Goal: Task Accomplishment & Management: Manage account settings

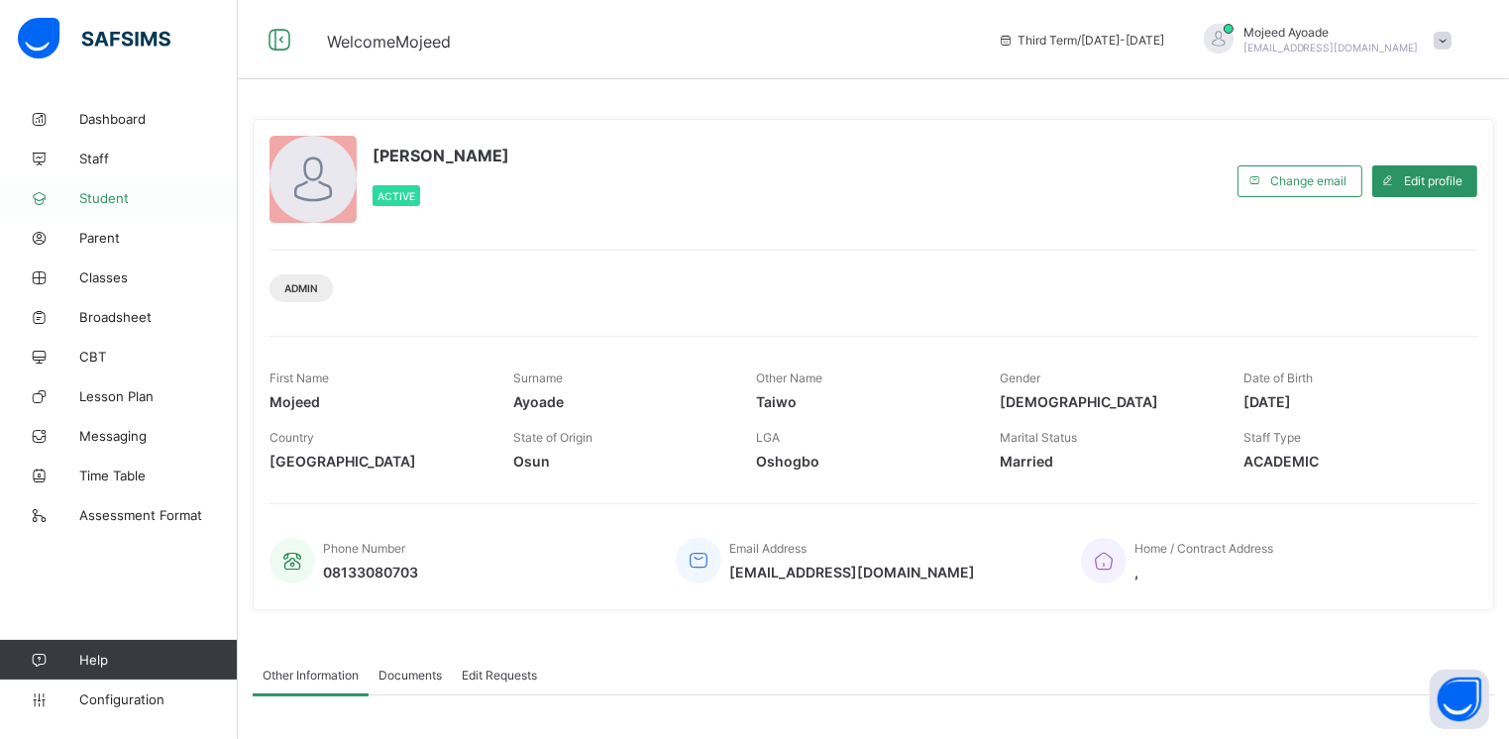
click at [97, 209] on link "Student" at bounding box center [119, 198] width 238 height 40
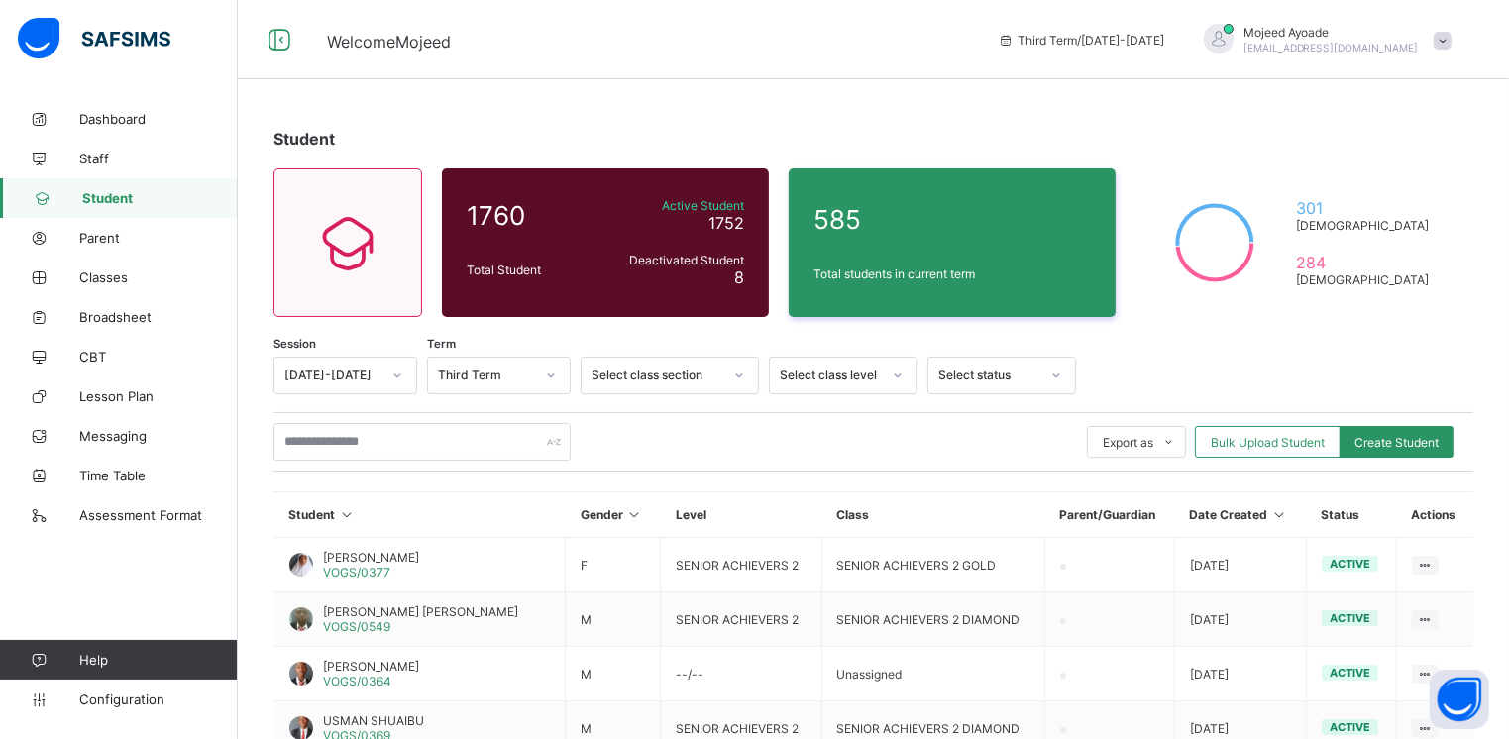
click at [900, 373] on icon at bounding box center [898, 375] width 7 height 4
click at [803, 576] on div "SA3" at bounding box center [843, 575] width 147 height 31
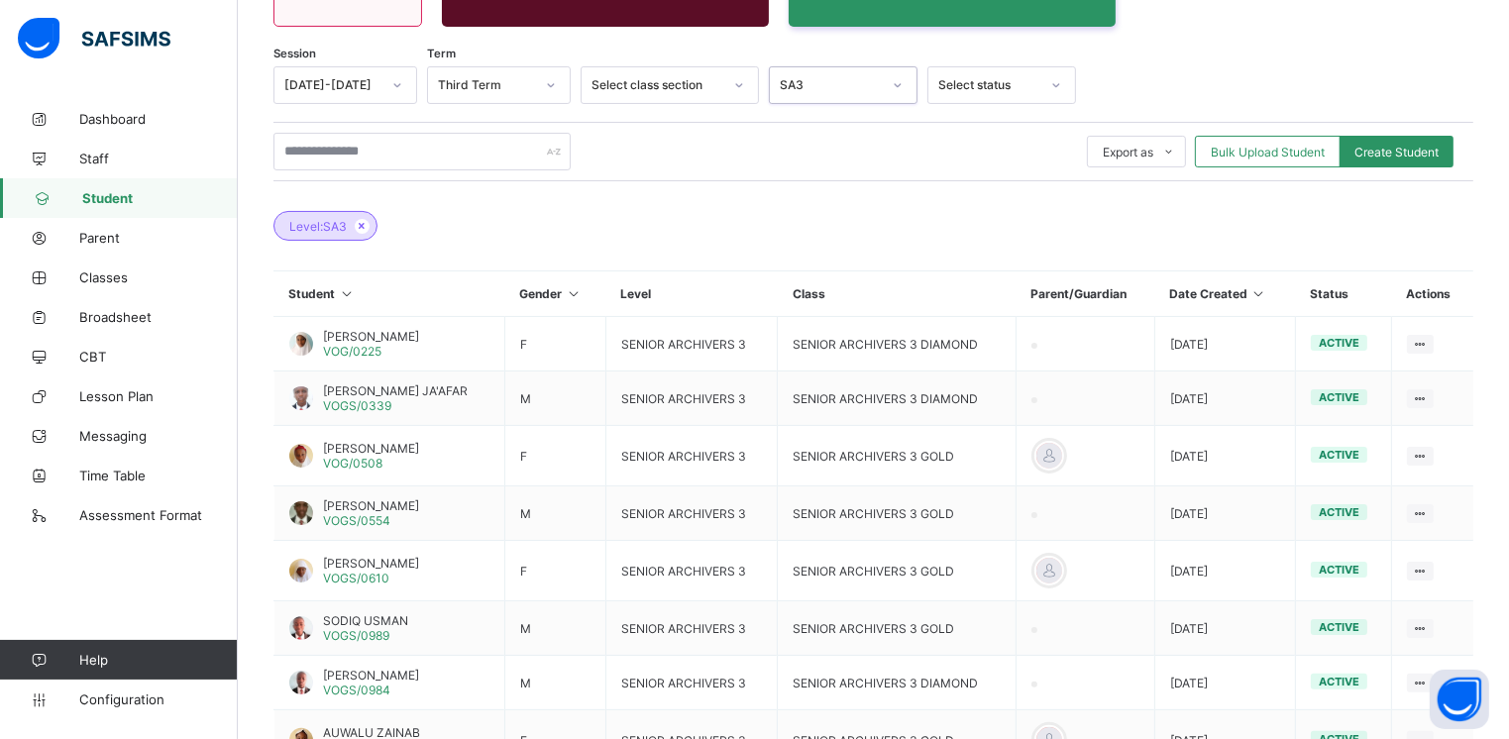
scroll to position [289, 0]
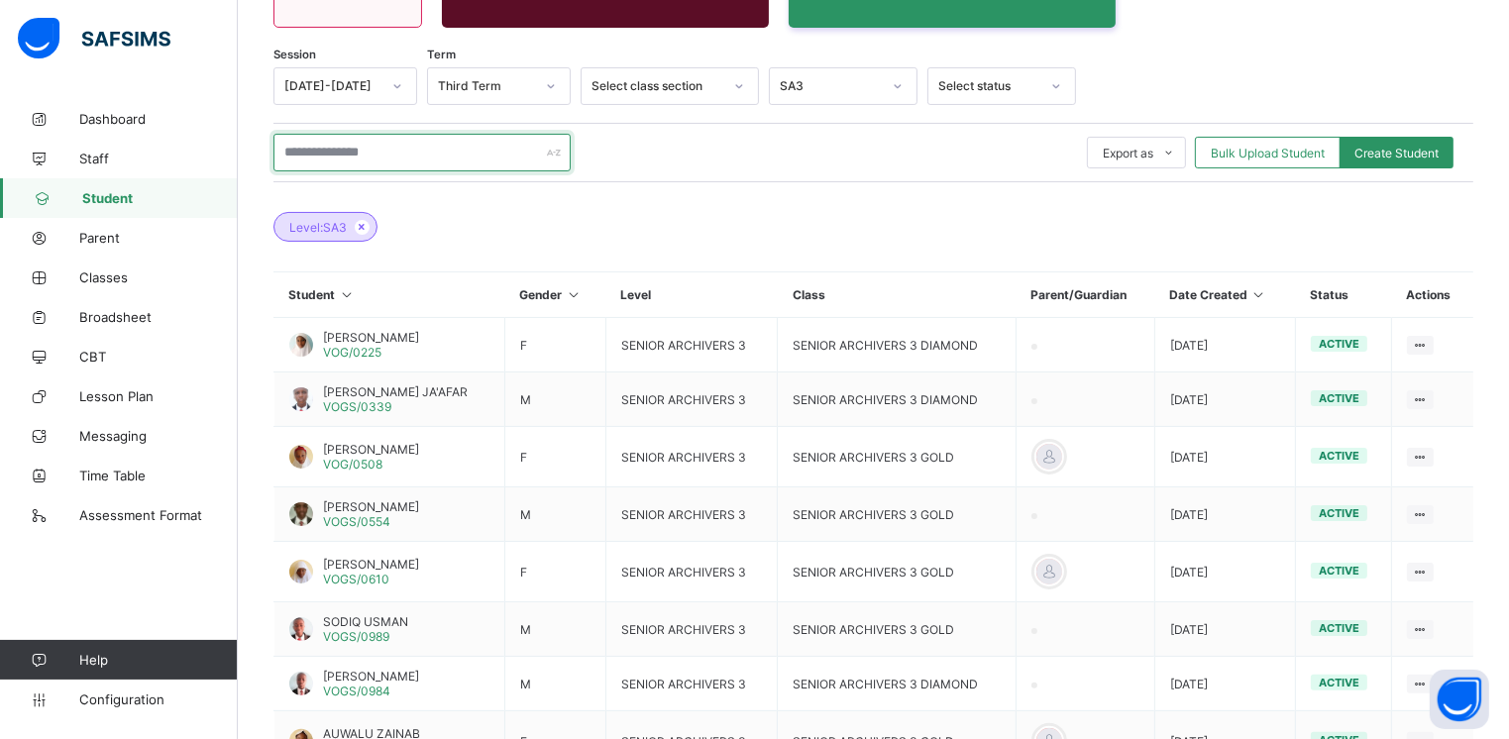
click at [329, 158] on input "text" at bounding box center [421, 153] width 297 height 38
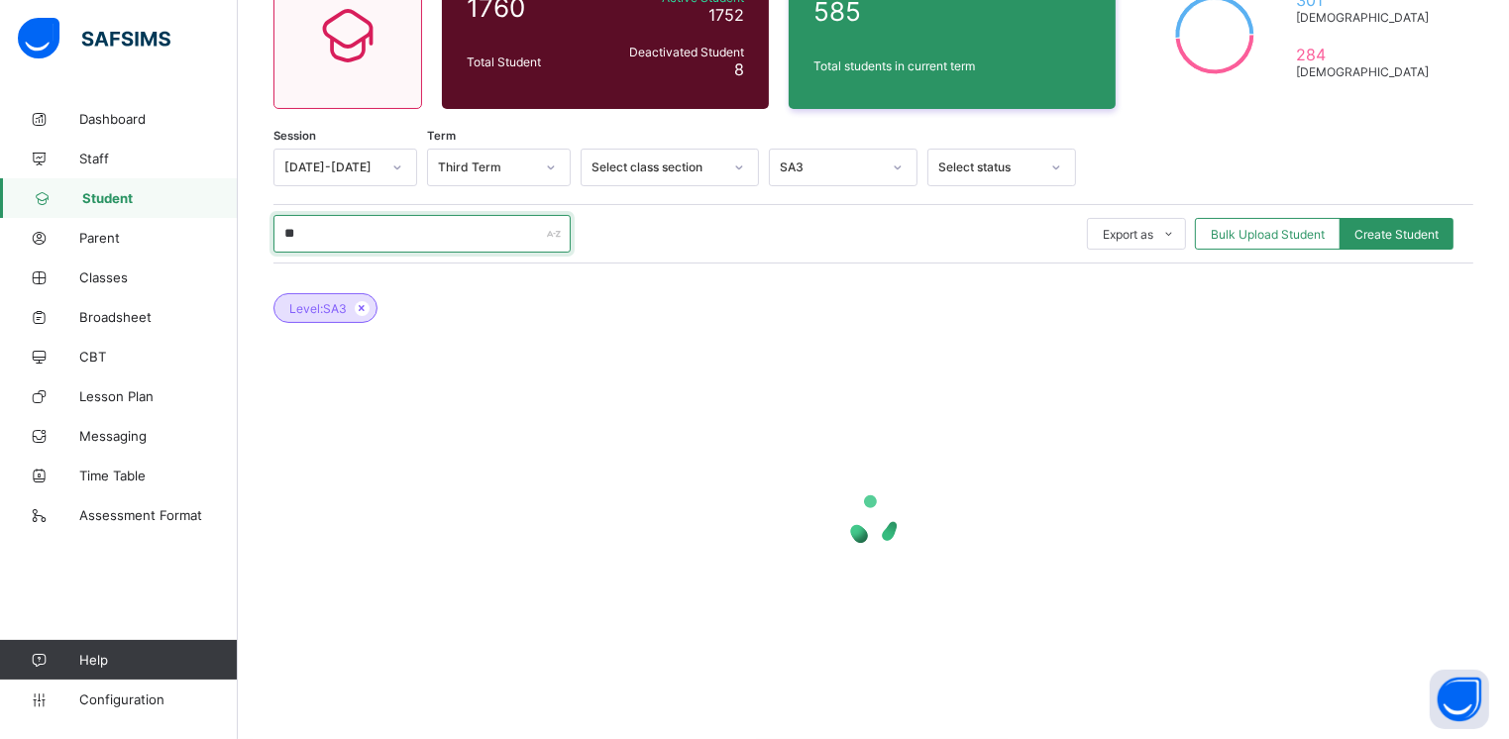
scroll to position [206, 0]
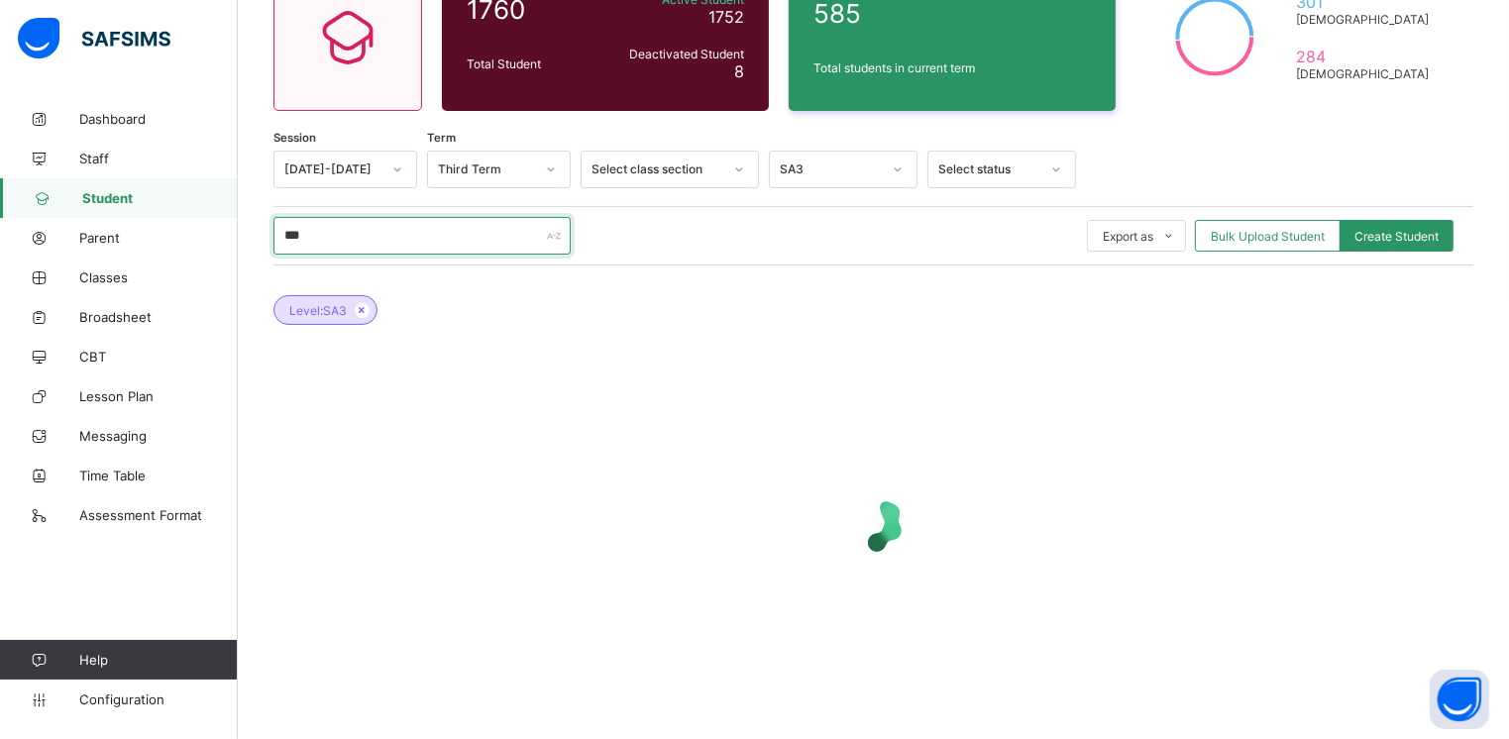
click at [327, 235] on input "***" at bounding box center [421, 236] width 297 height 38
type input "*"
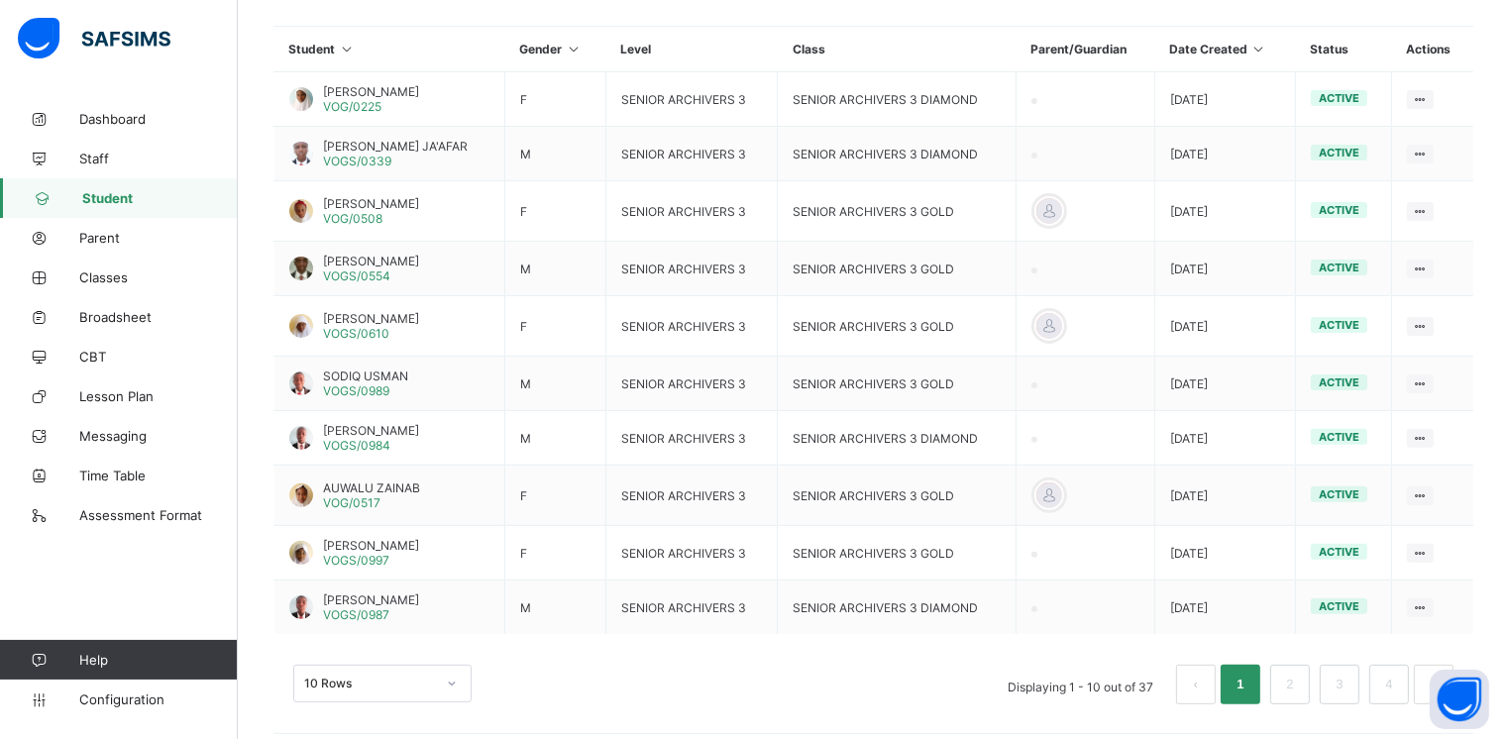
scroll to position [549, 0]
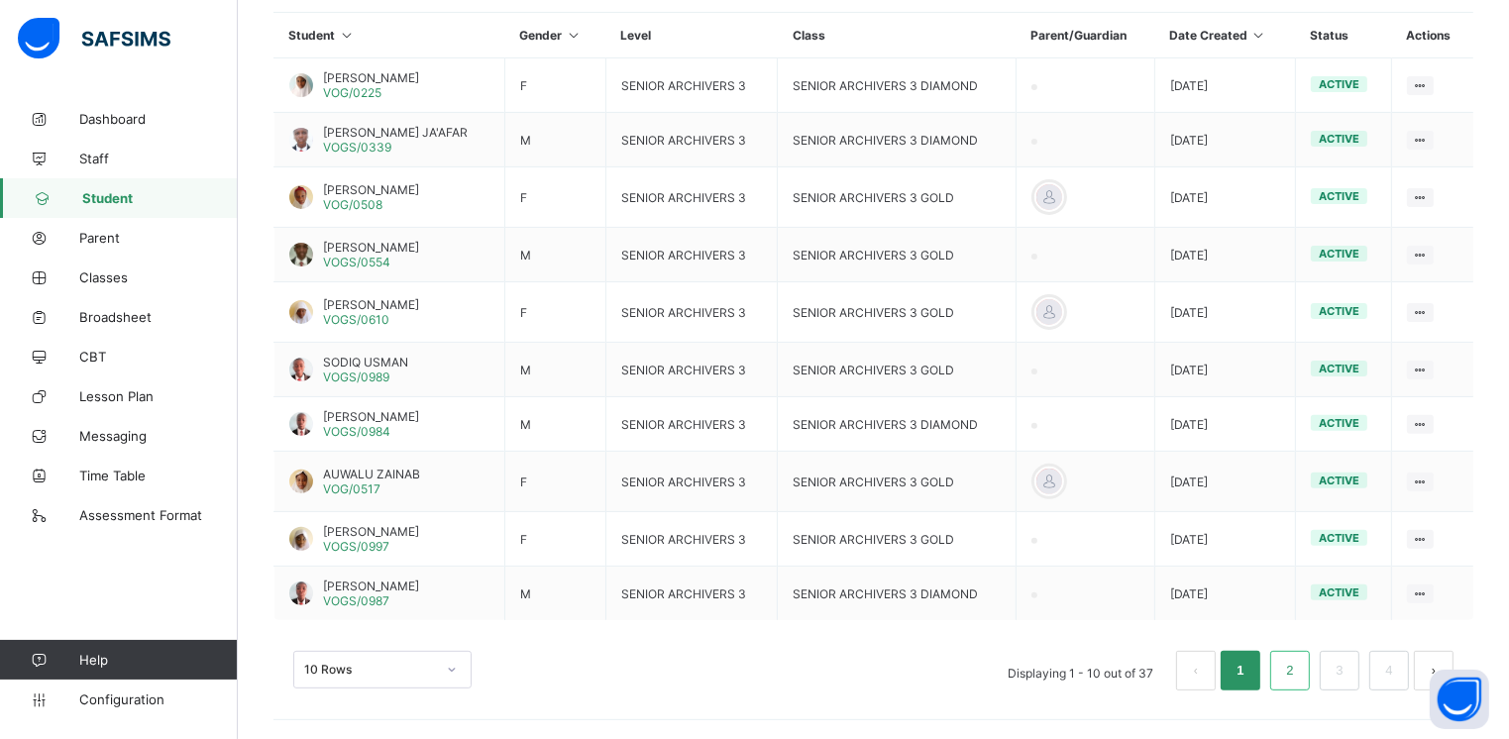
click at [1299, 671] on link "2" at bounding box center [1289, 671] width 19 height 26
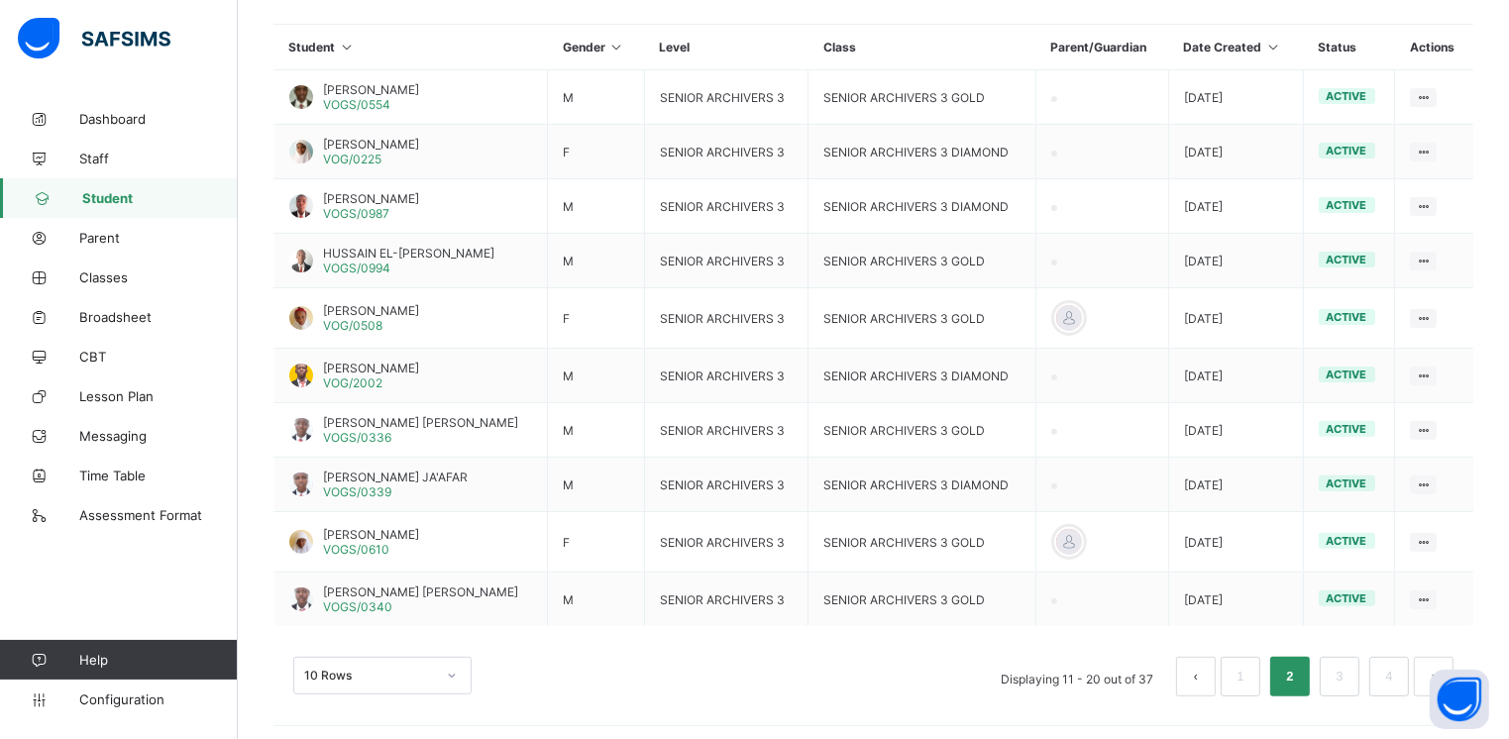
scroll to position [543, 0]
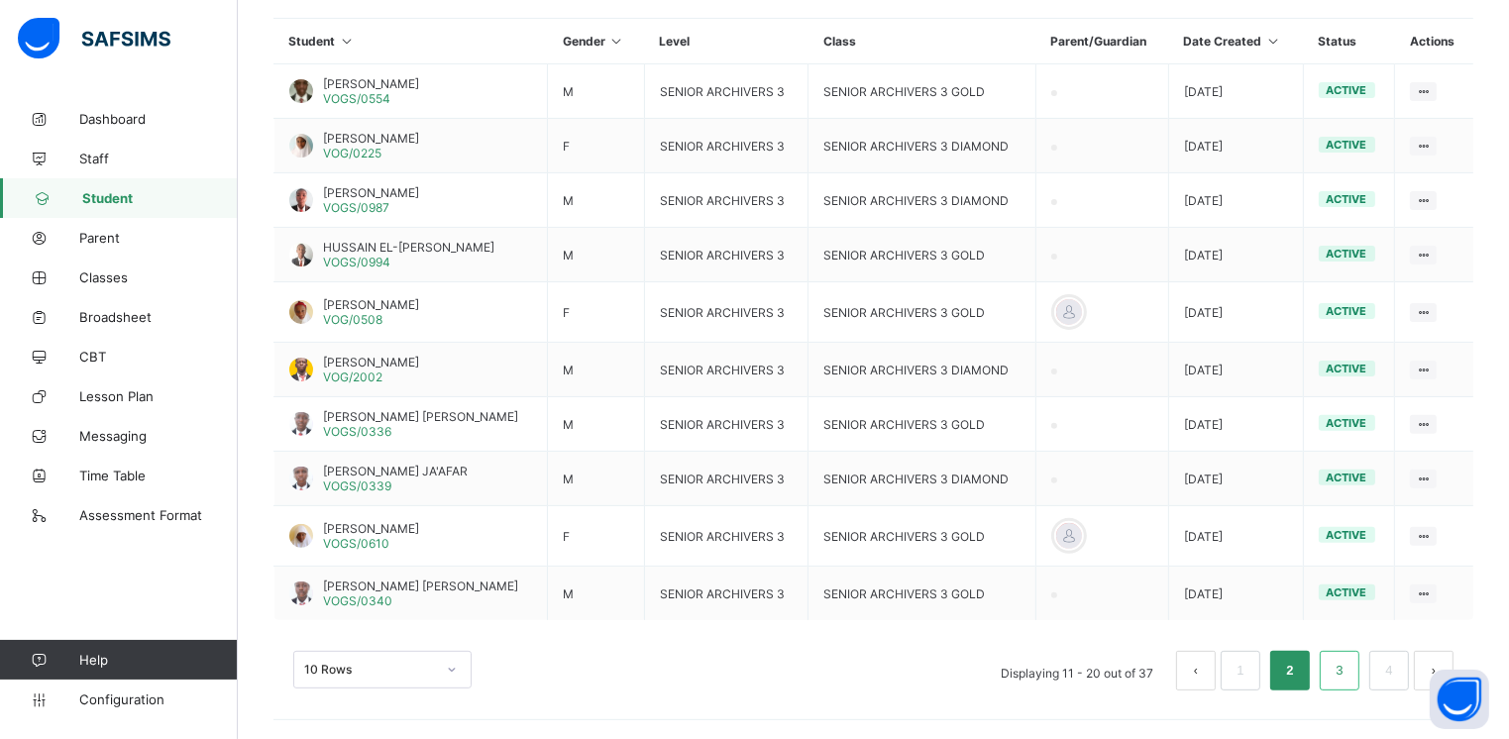
click at [1344, 671] on link "3" at bounding box center [1339, 671] width 19 height 26
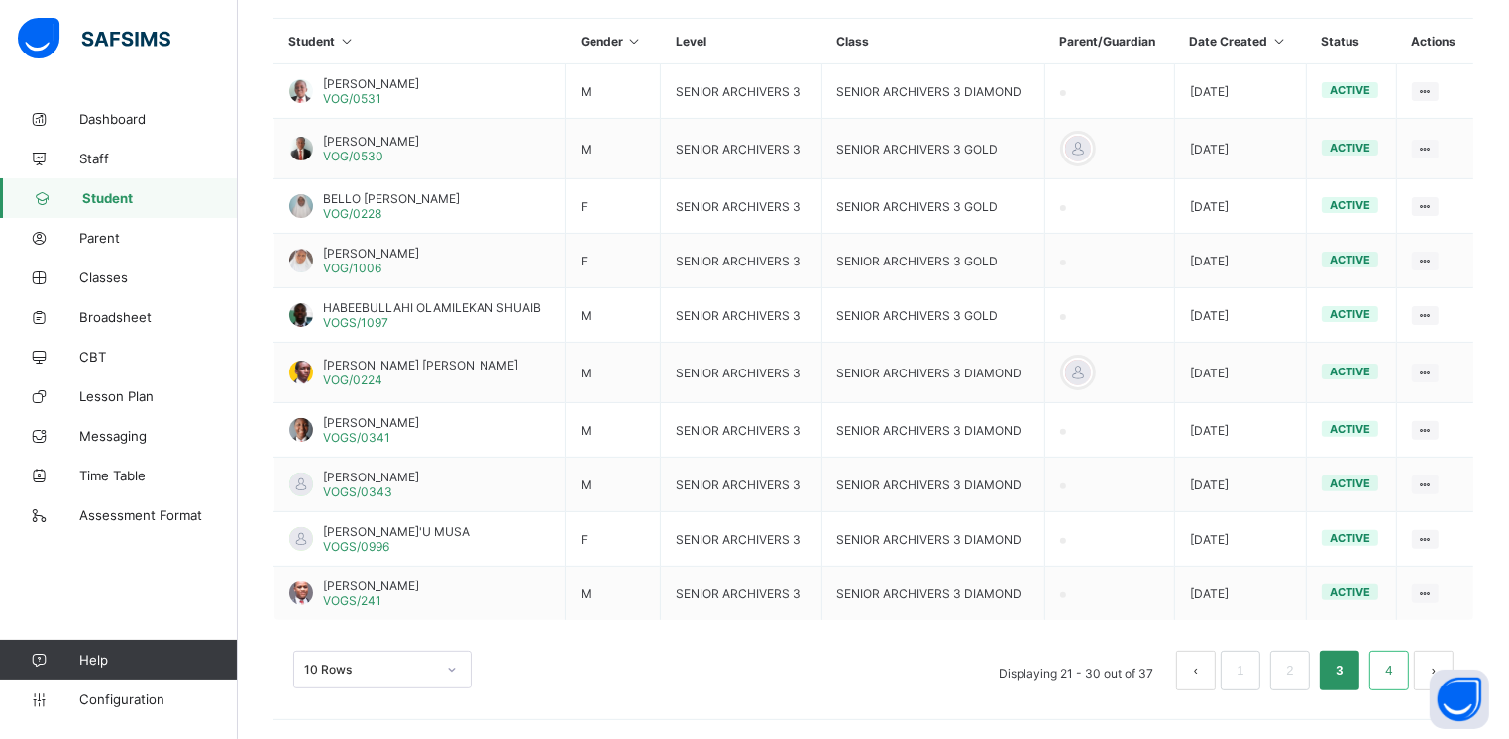
click at [1398, 669] on link "4" at bounding box center [1388, 671] width 19 height 26
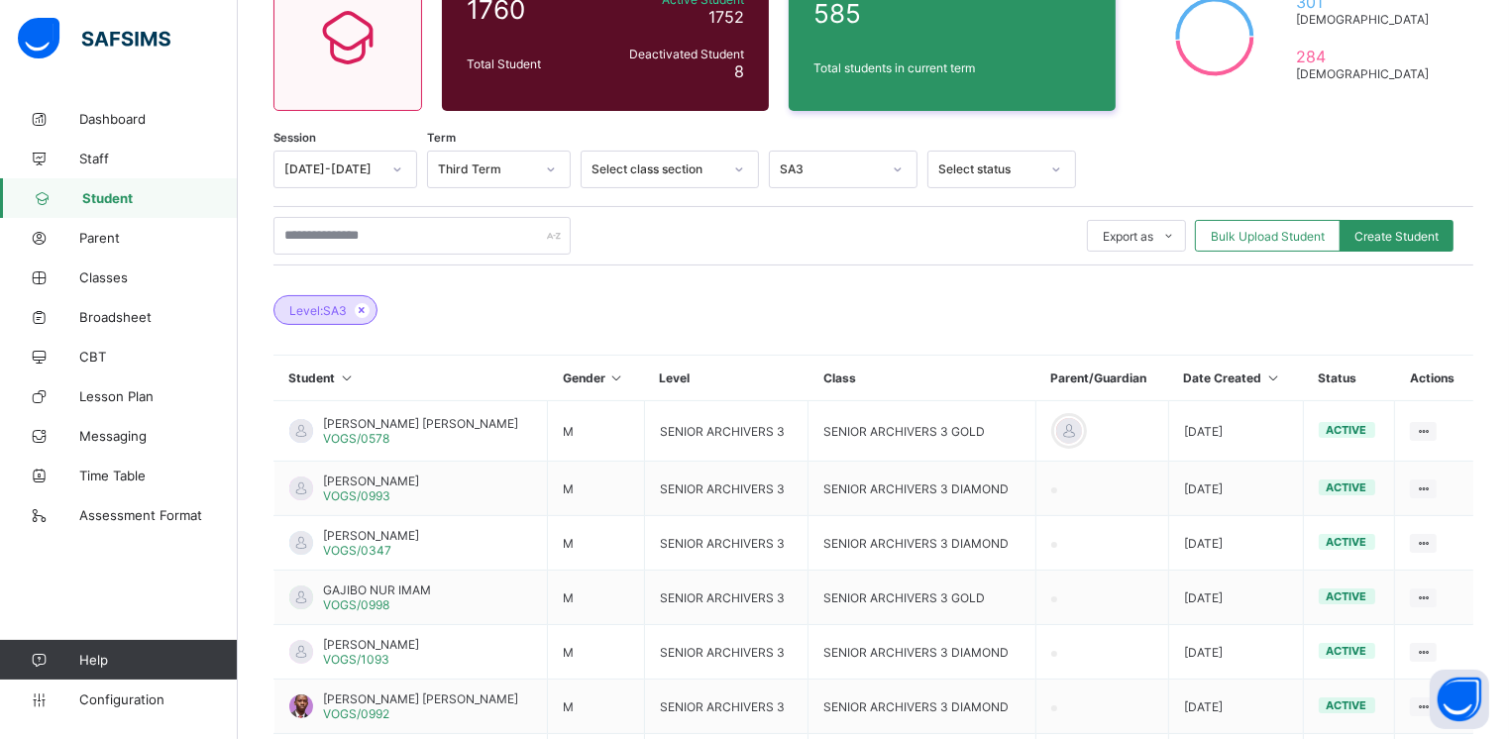
scroll to position [379, 0]
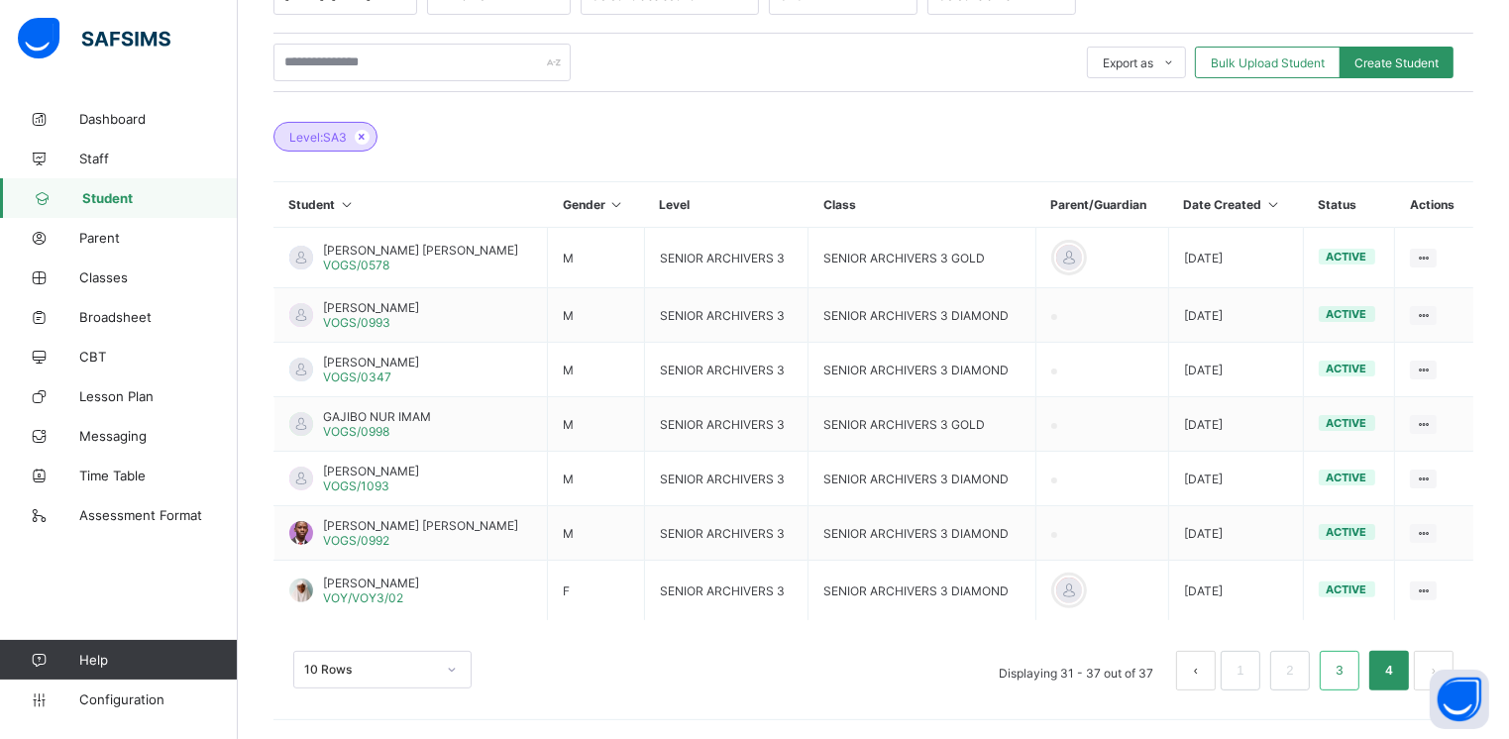
click at [1348, 668] on link "3" at bounding box center [1339, 671] width 19 height 26
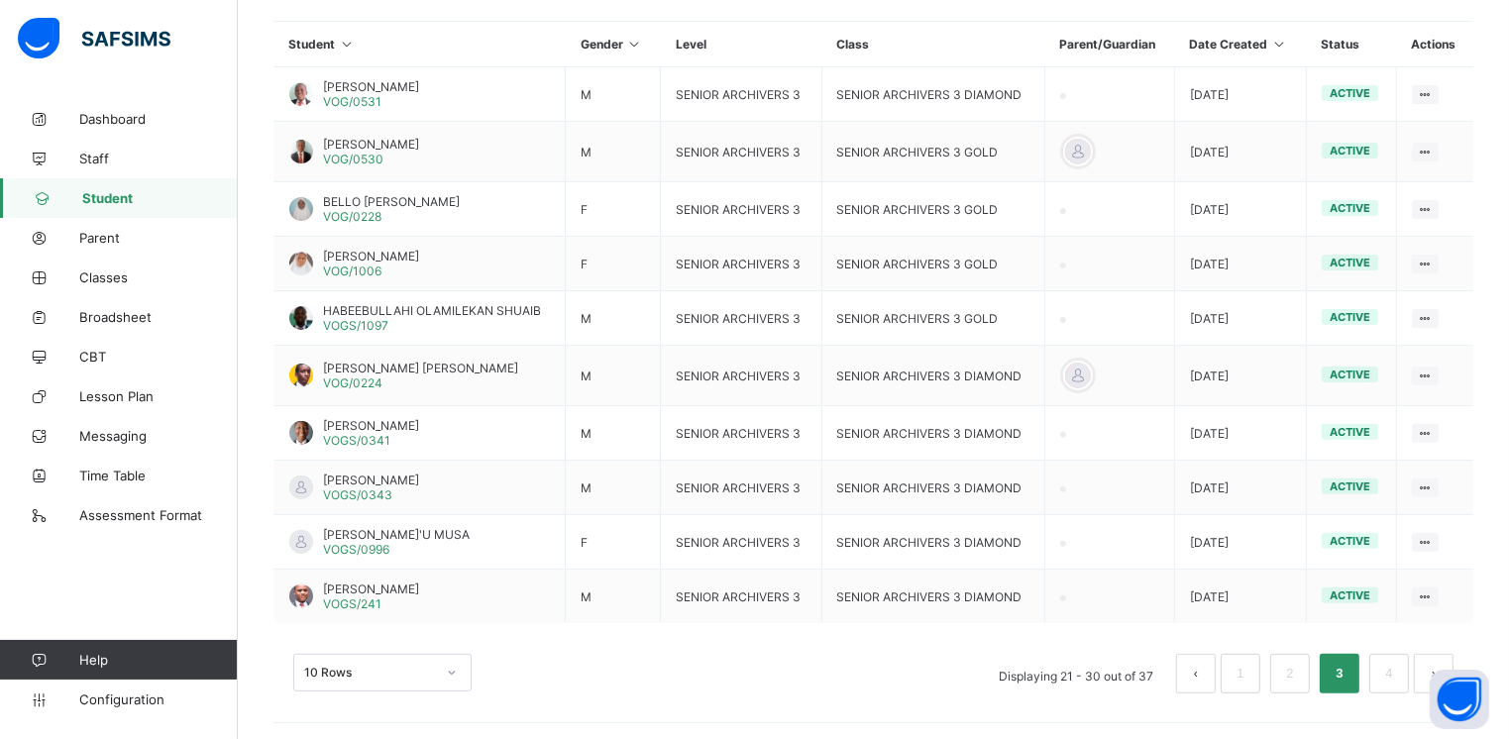
scroll to position [543, 0]
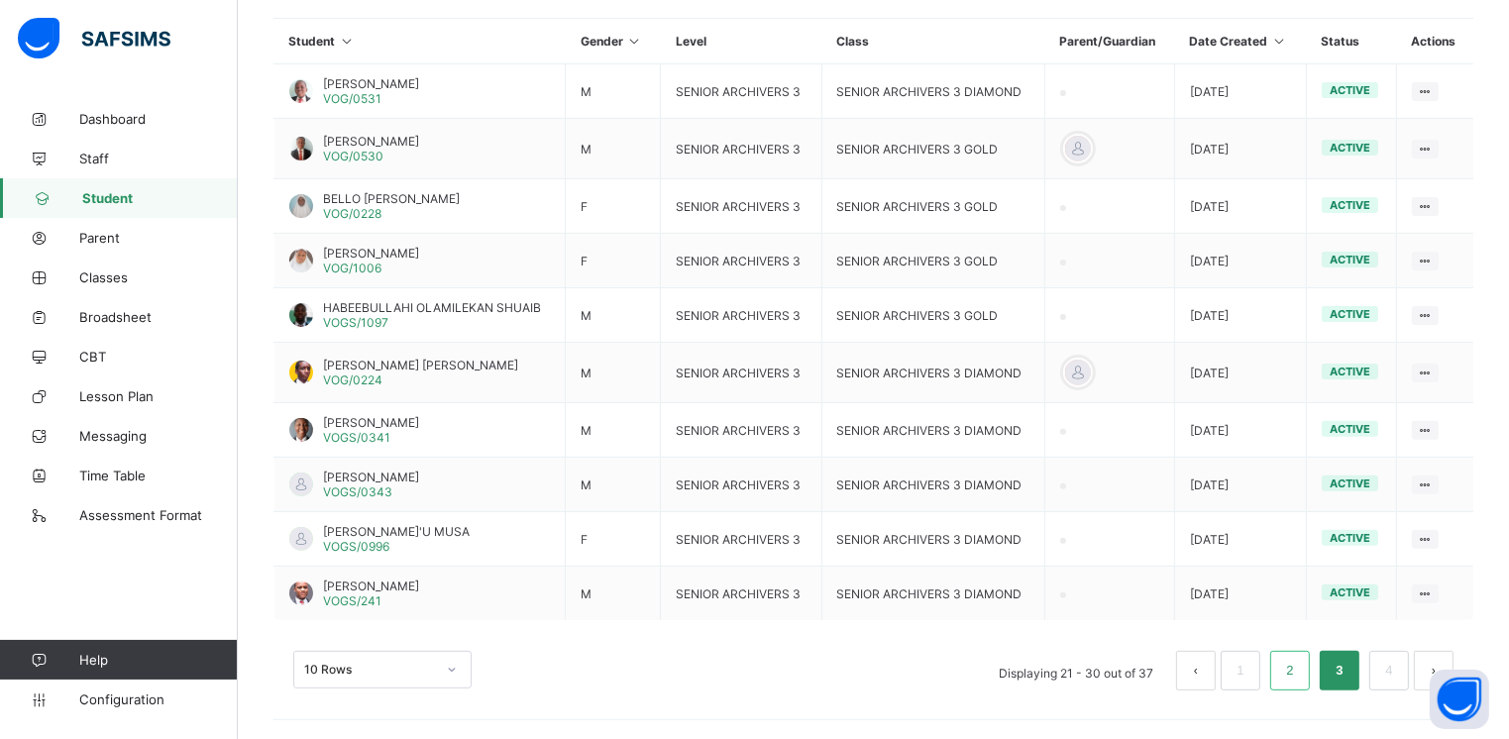
click at [1299, 668] on link "2" at bounding box center [1289, 671] width 19 height 26
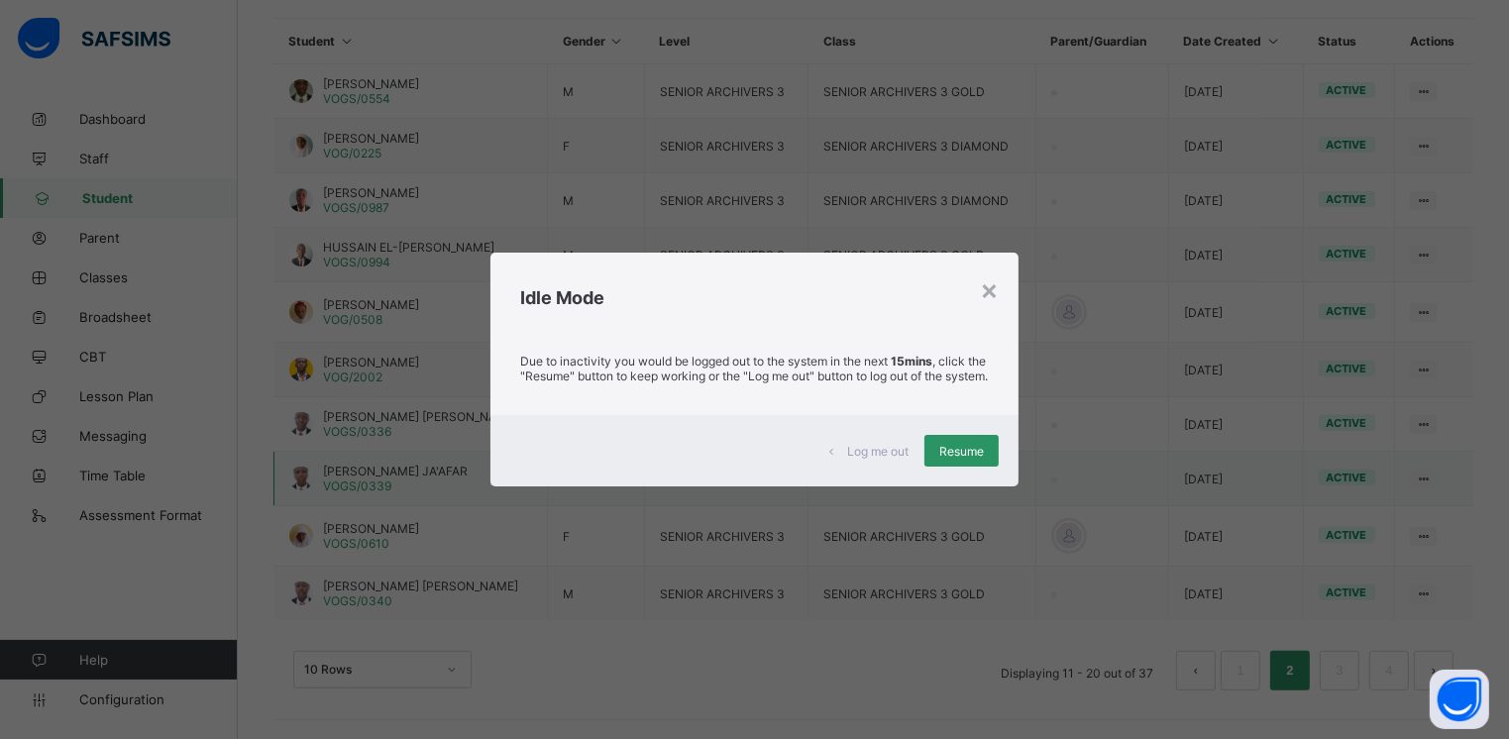
click at [960, 456] on span "Resume" at bounding box center [961, 451] width 45 height 15
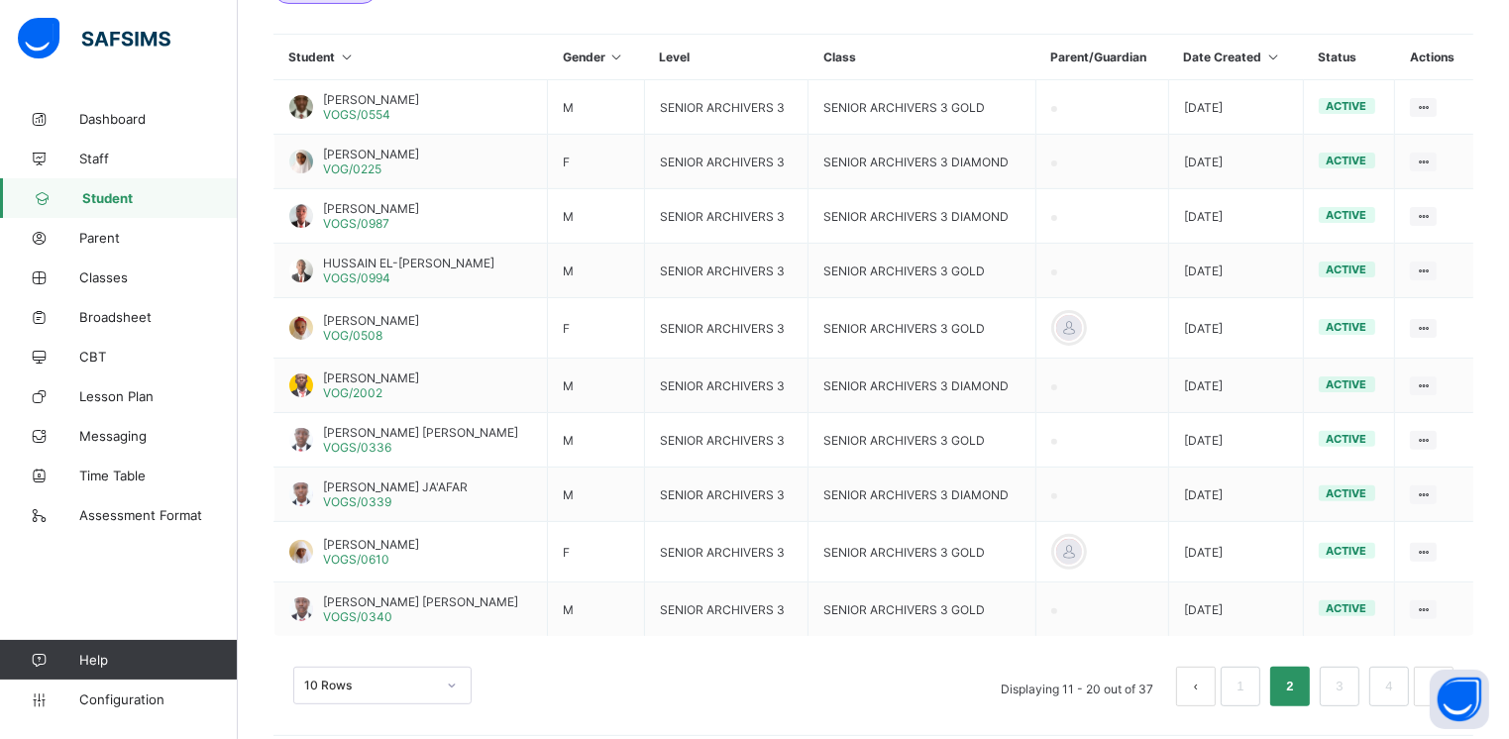
scroll to position [530, 0]
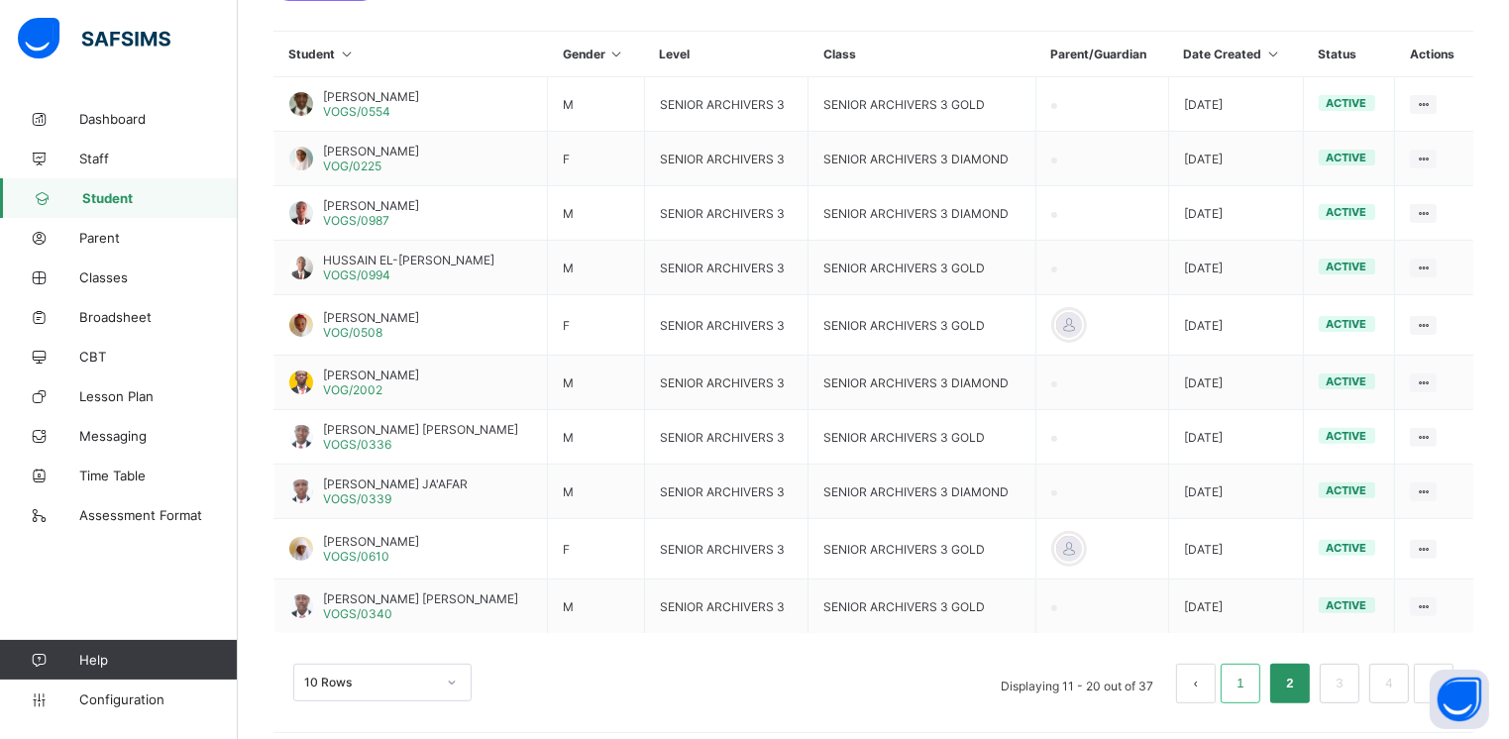
click at [1249, 683] on link "1" at bounding box center [1239, 684] width 19 height 26
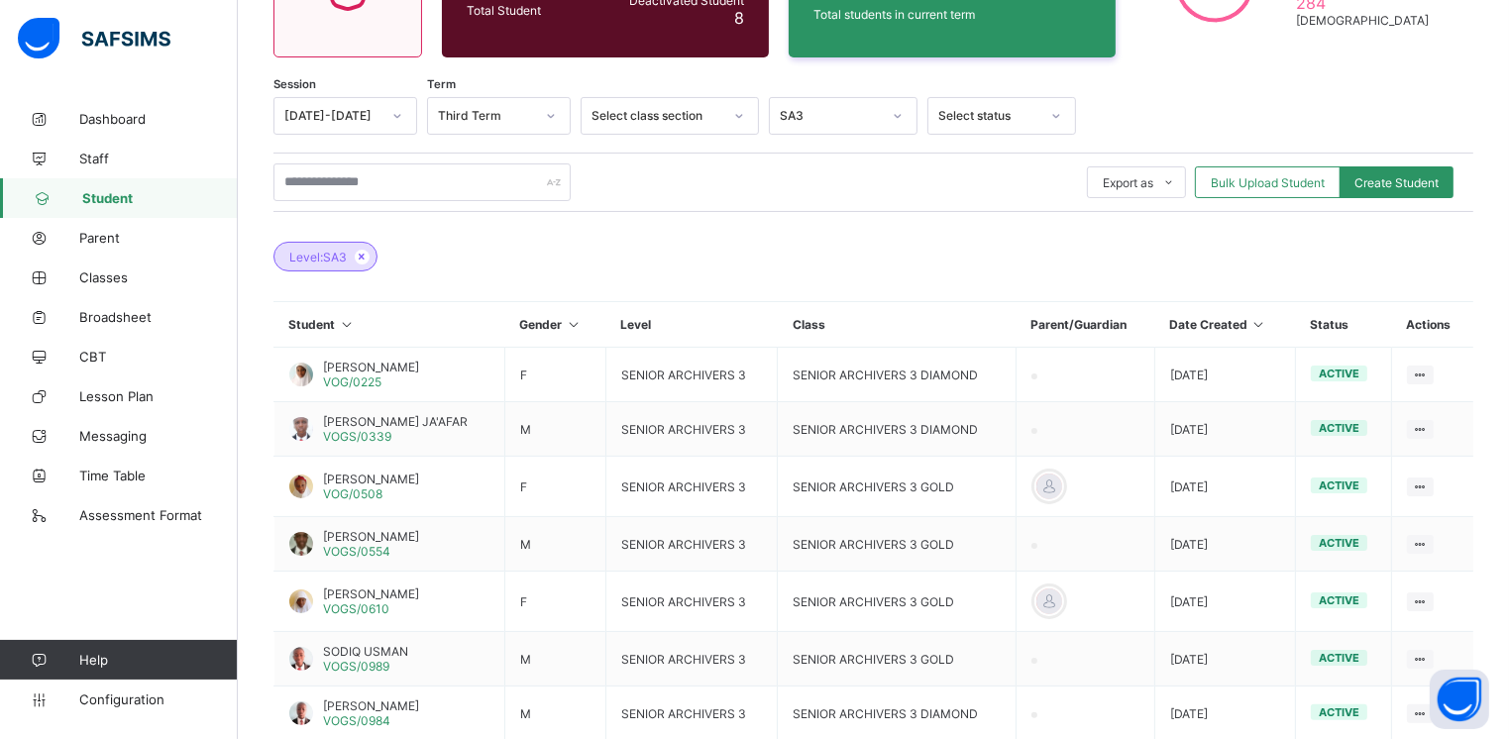
scroll to position [264, 0]
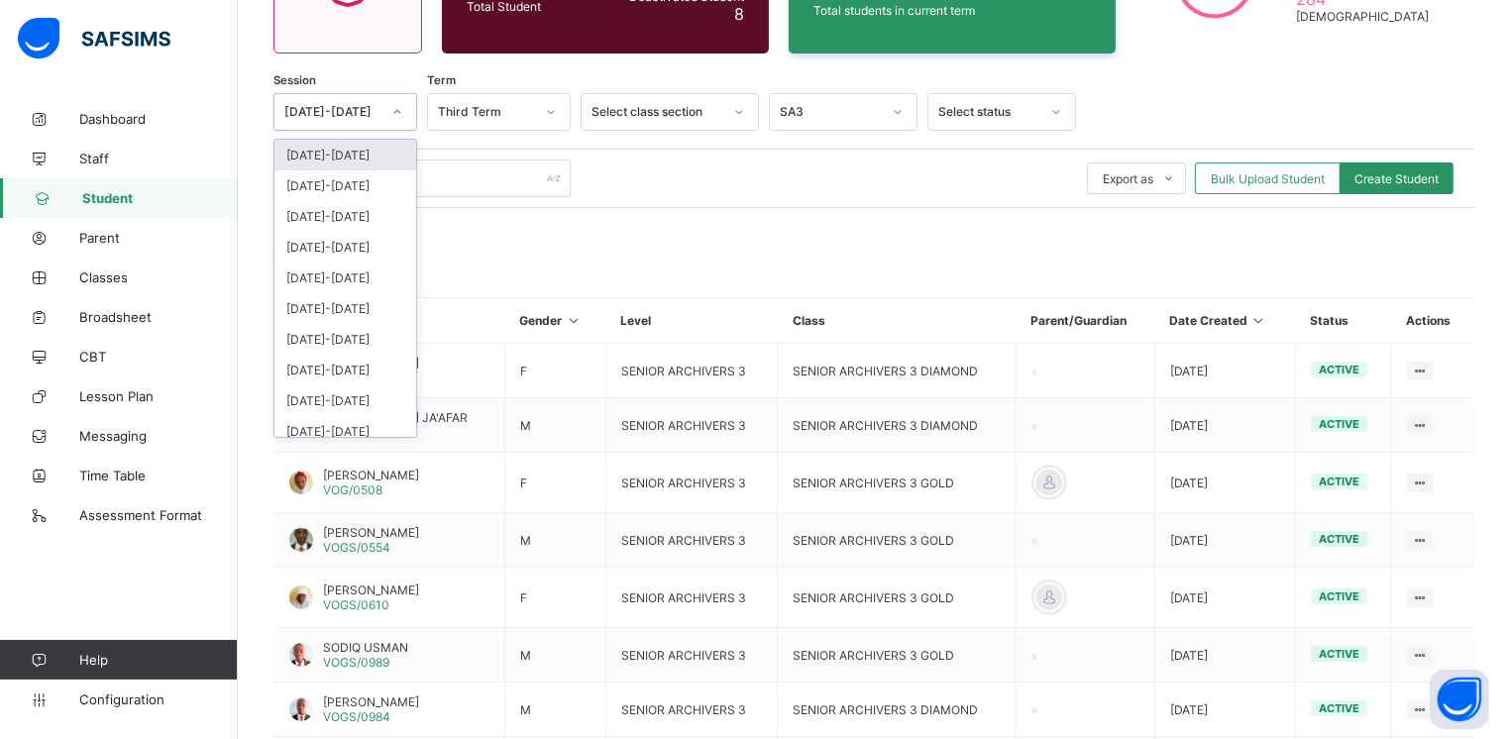
click at [398, 110] on icon at bounding box center [397, 112] width 12 height 20
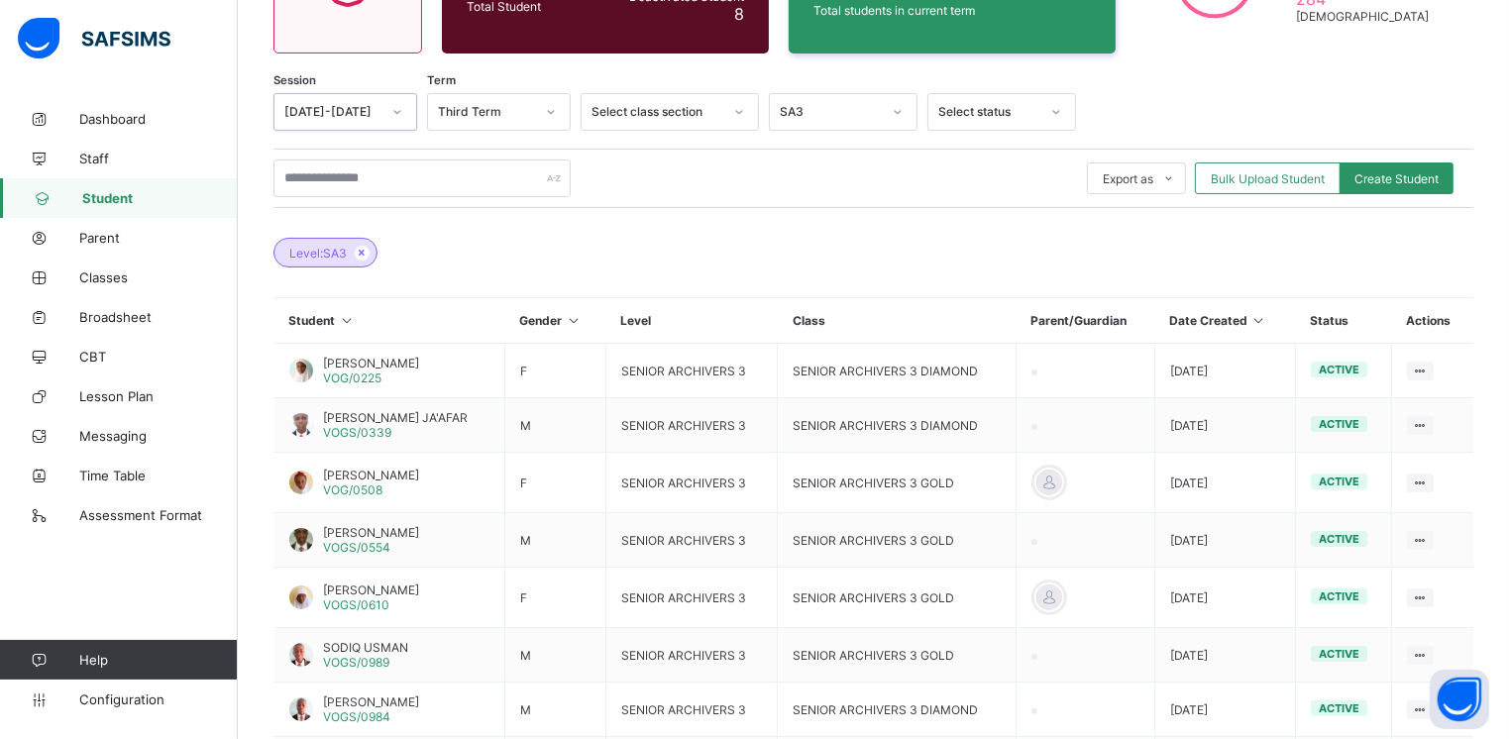
click at [398, 110] on icon at bounding box center [397, 112] width 12 height 20
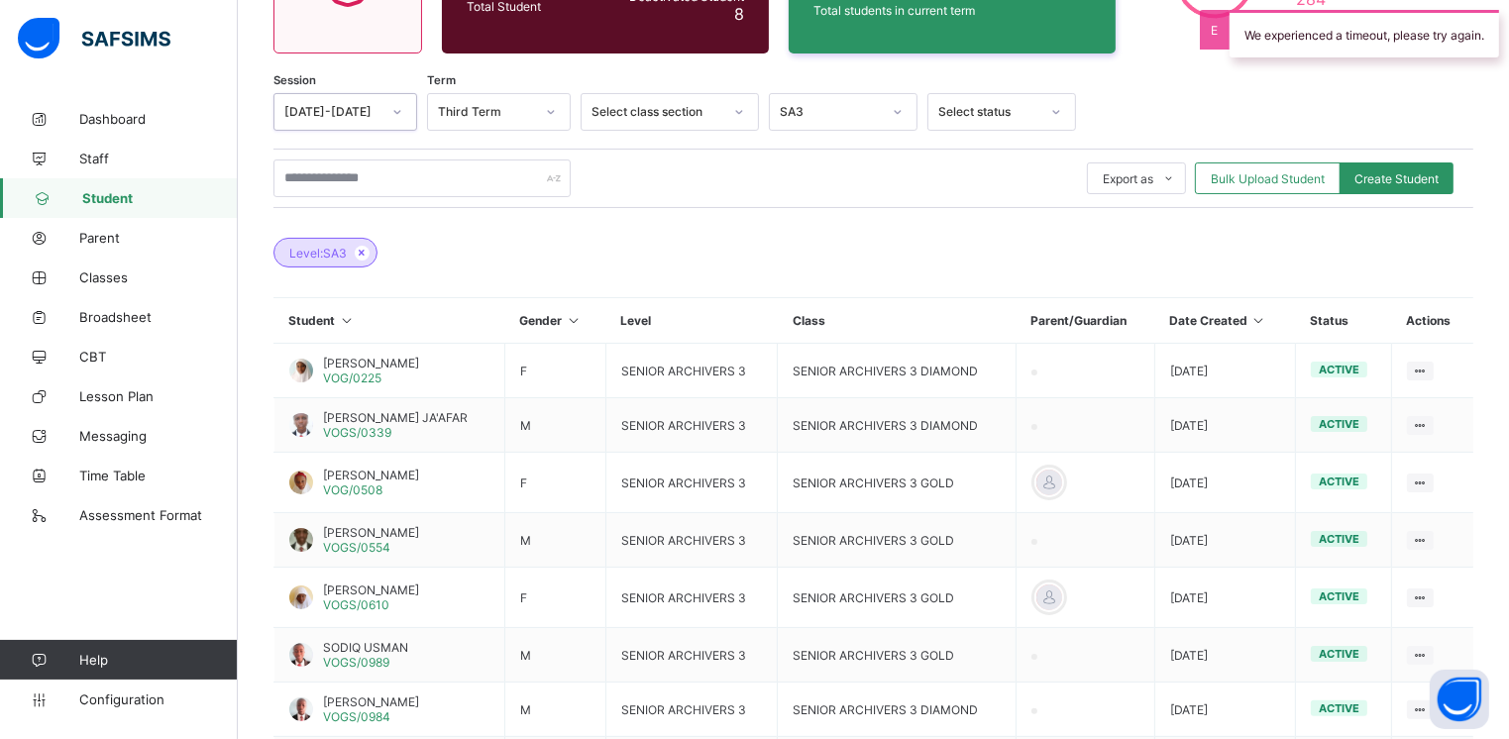
click at [398, 110] on icon at bounding box center [397, 112] width 12 height 20
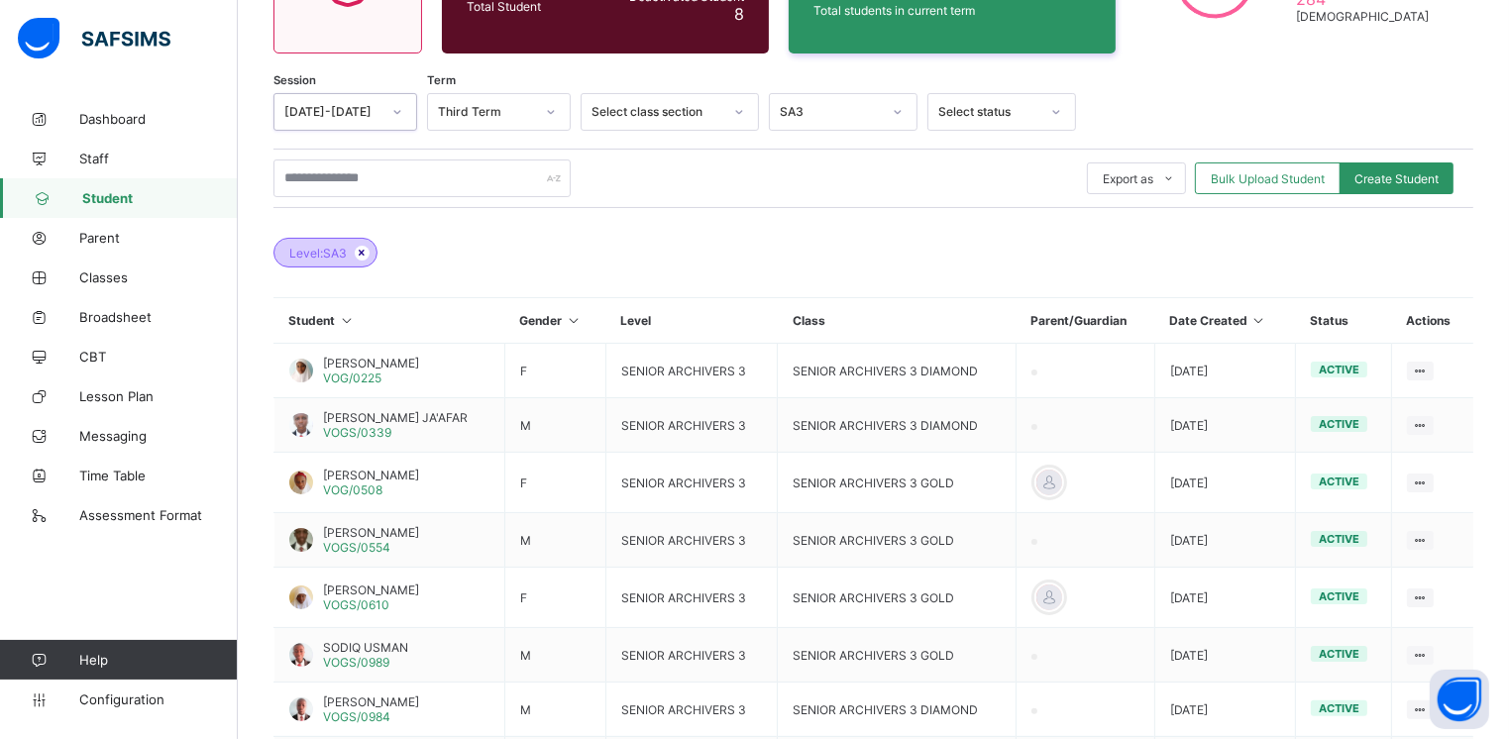
click at [363, 251] on icon at bounding box center [362, 253] width 17 height 12
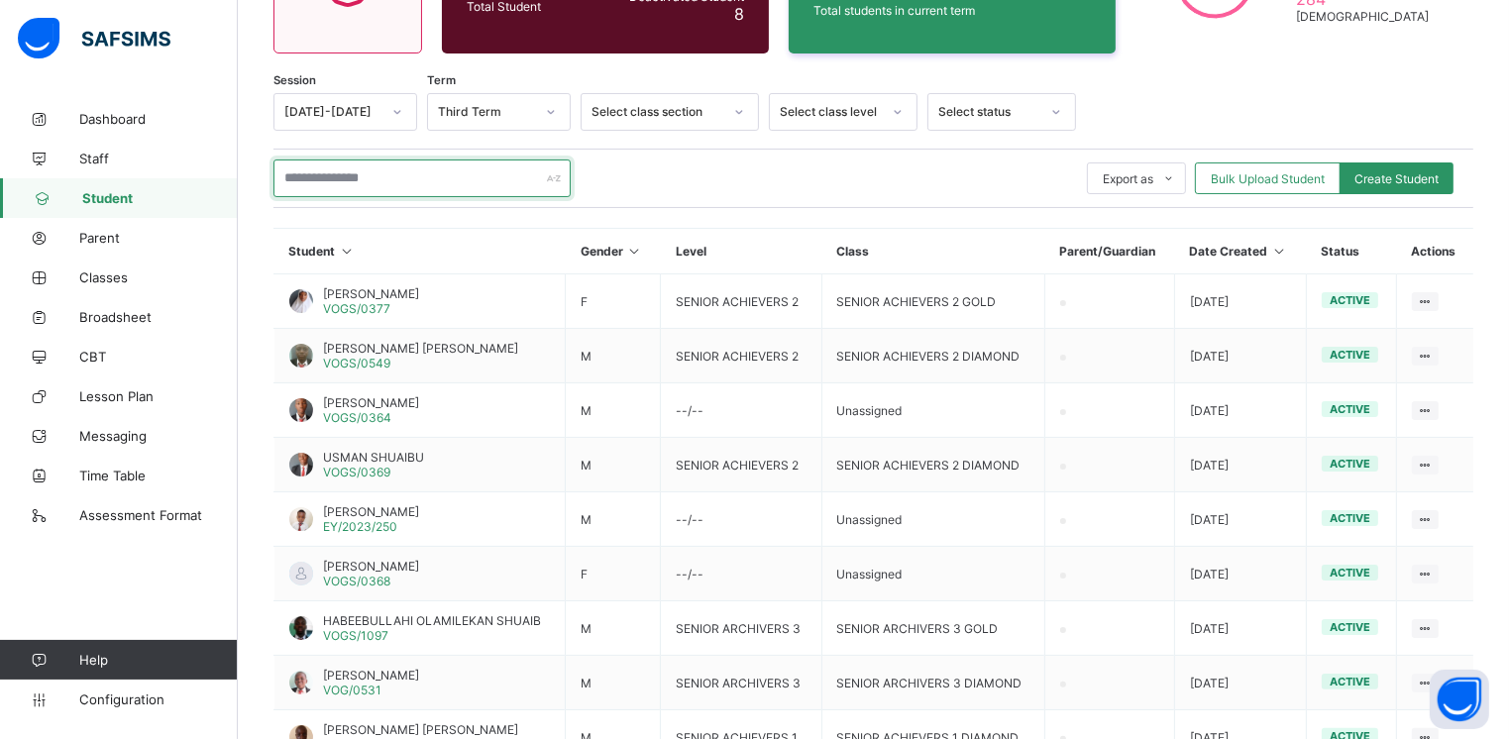
click at [345, 178] on input "text" at bounding box center [421, 179] width 297 height 38
type input "*"
click at [349, 308] on span "VOGS/0377" at bounding box center [356, 308] width 67 height 15
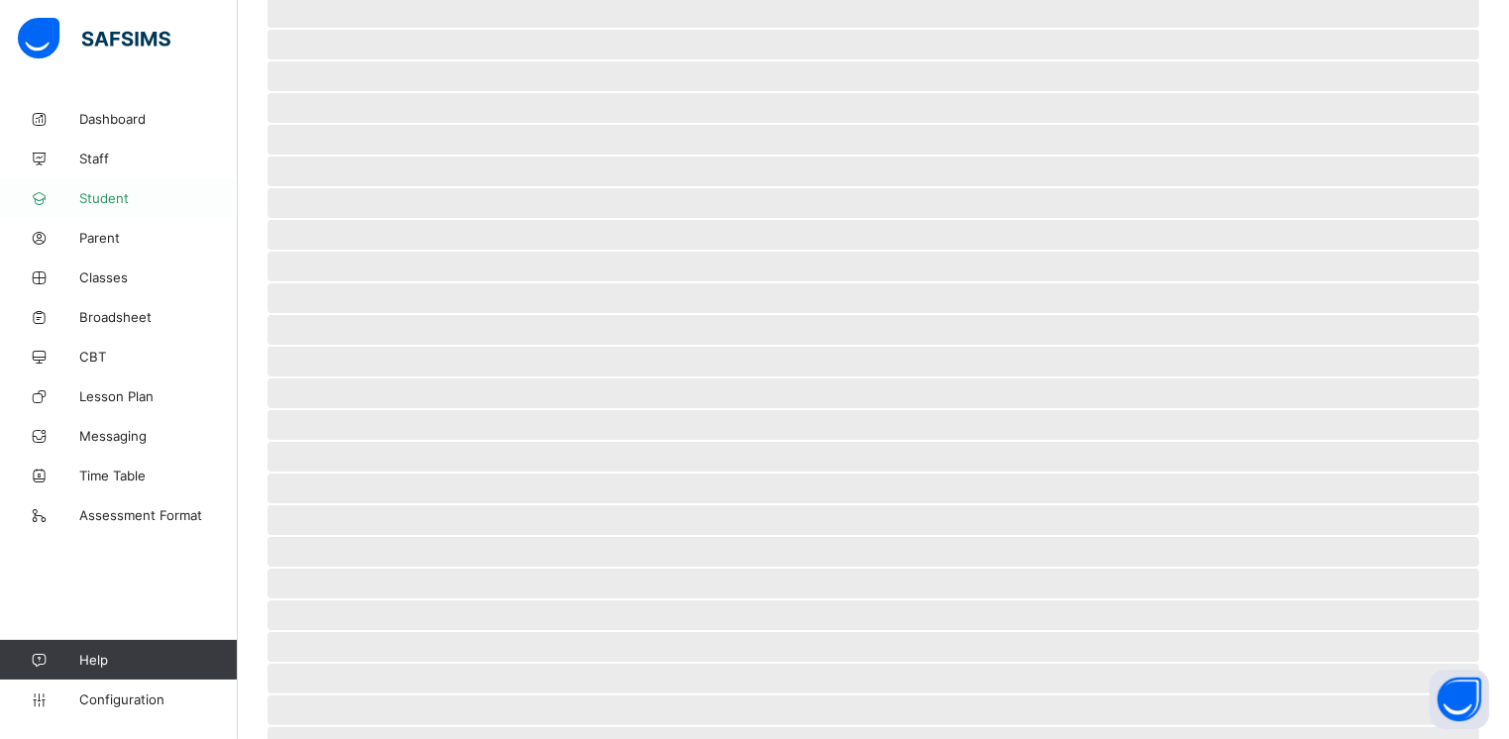
click at [103, 198] on span "Student" at bounding box center [158, 198] width 159 height 16
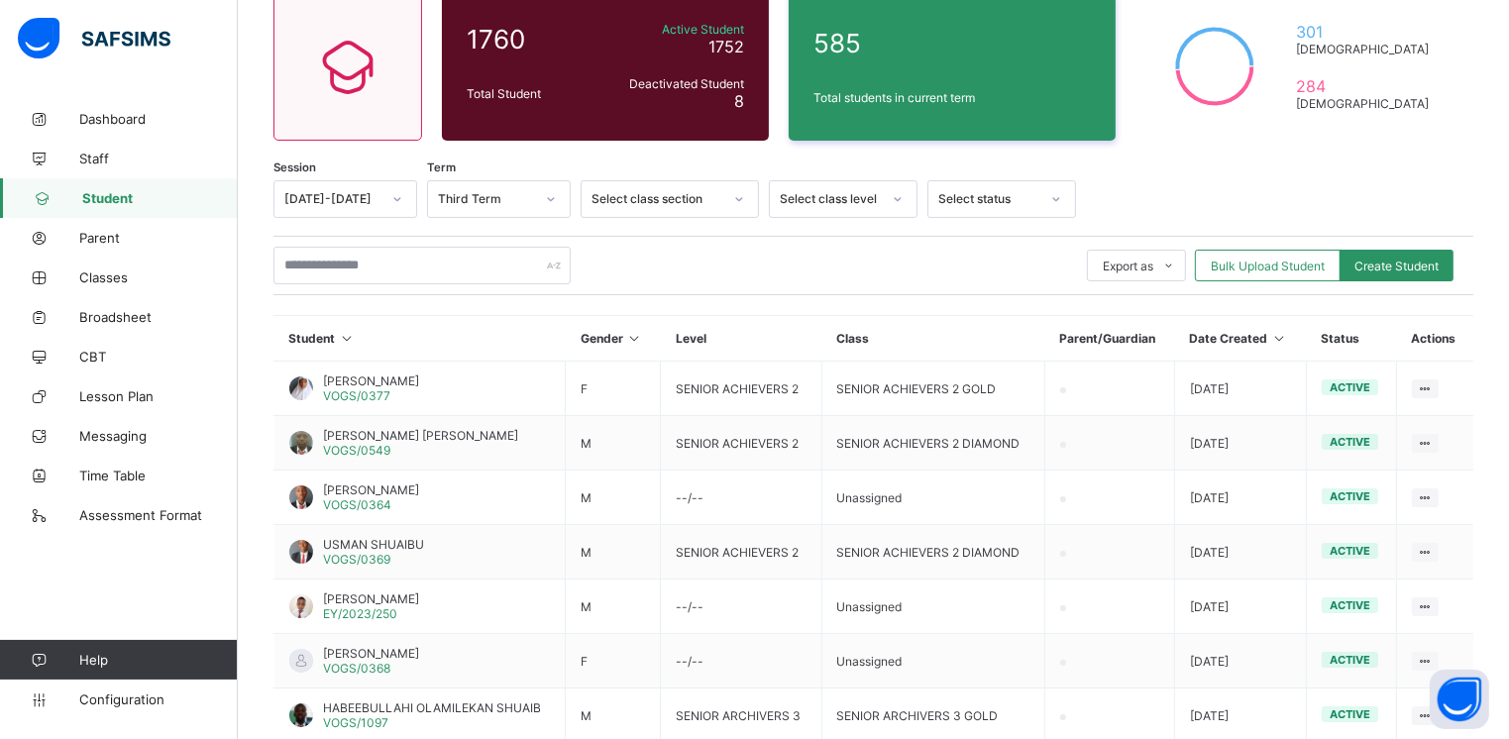
scroll to position [150, 0]
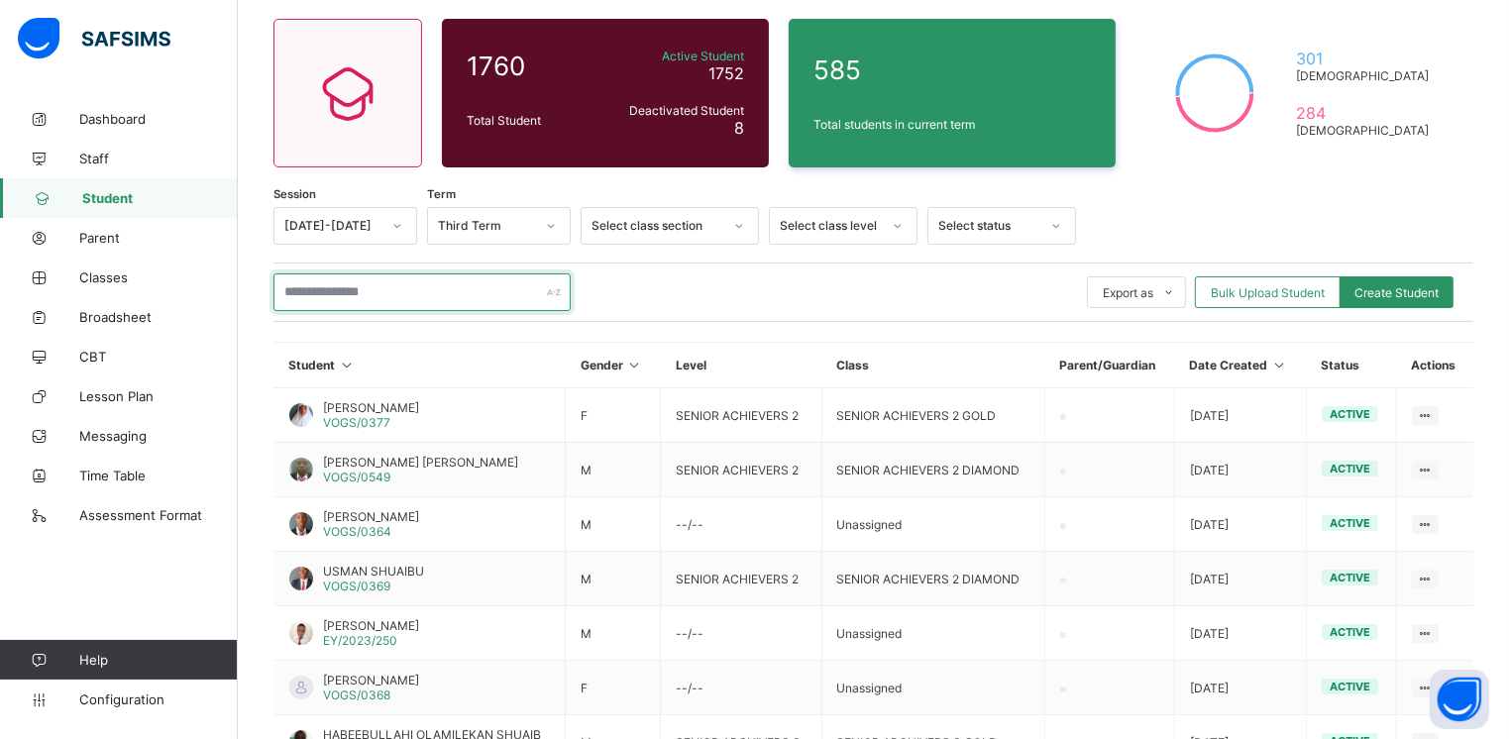
click at [314, 291] on input "text" at bounding box center [421, 292] width 297 height 38
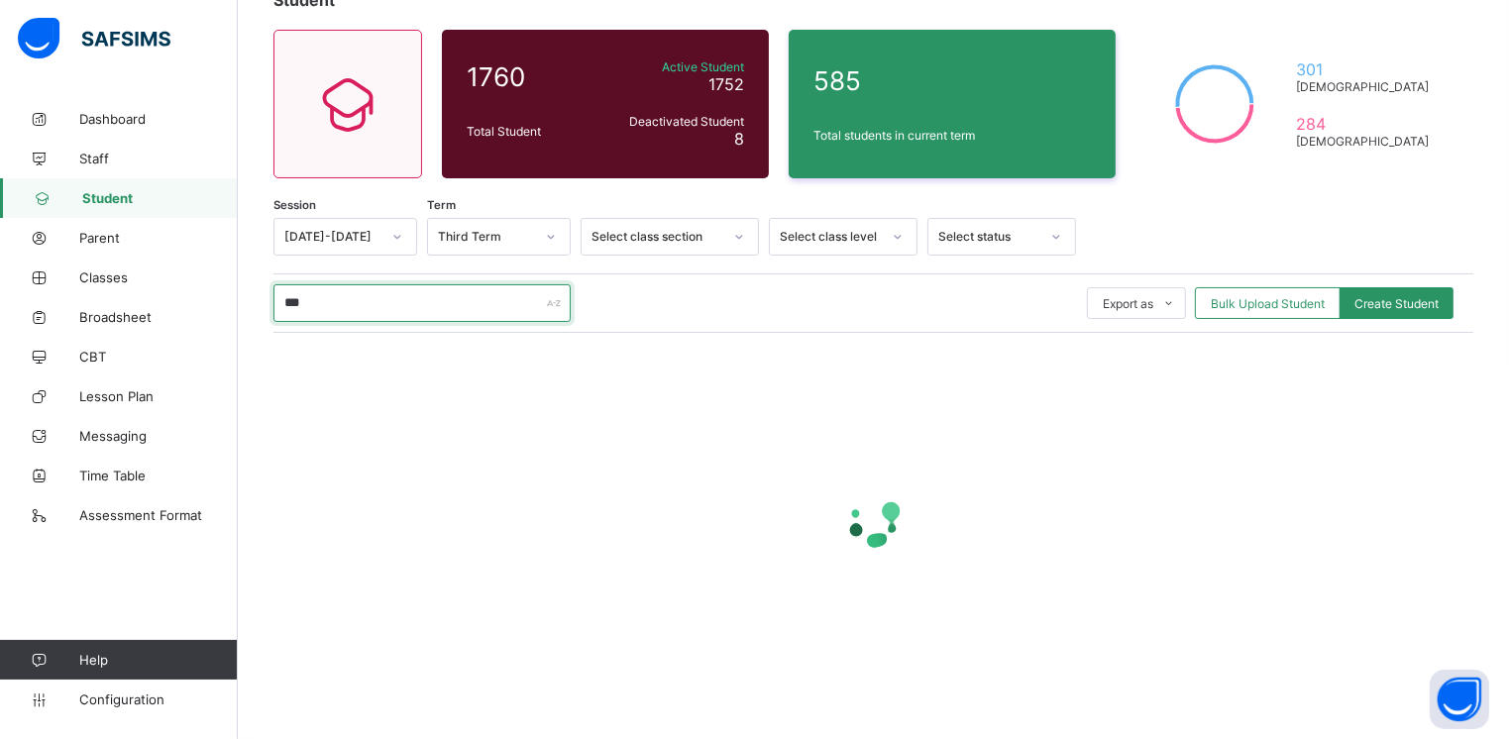
scroll to position [137, 0]
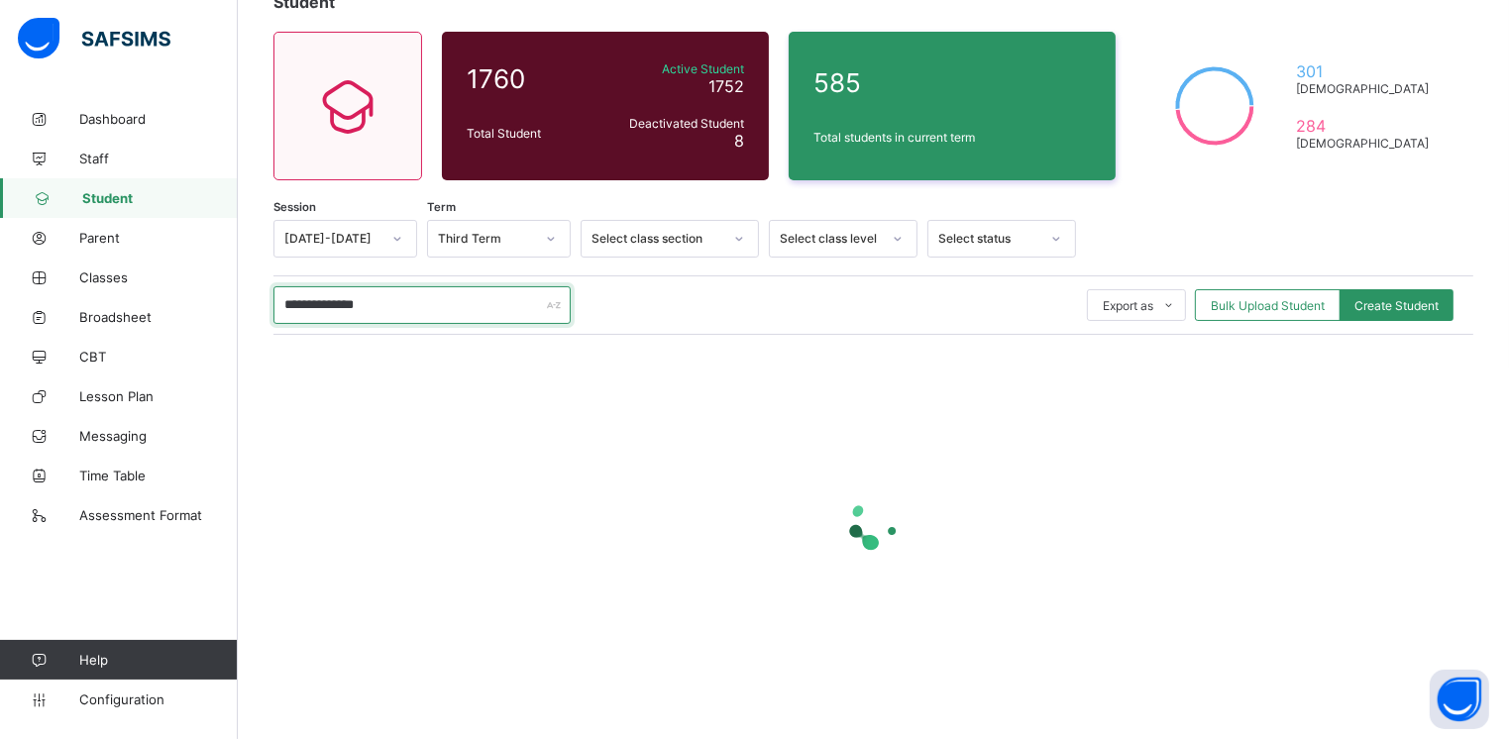
click at [419, 298] on input "**********" at bounding box center [421, 305] width 297 height 38
type input "*"
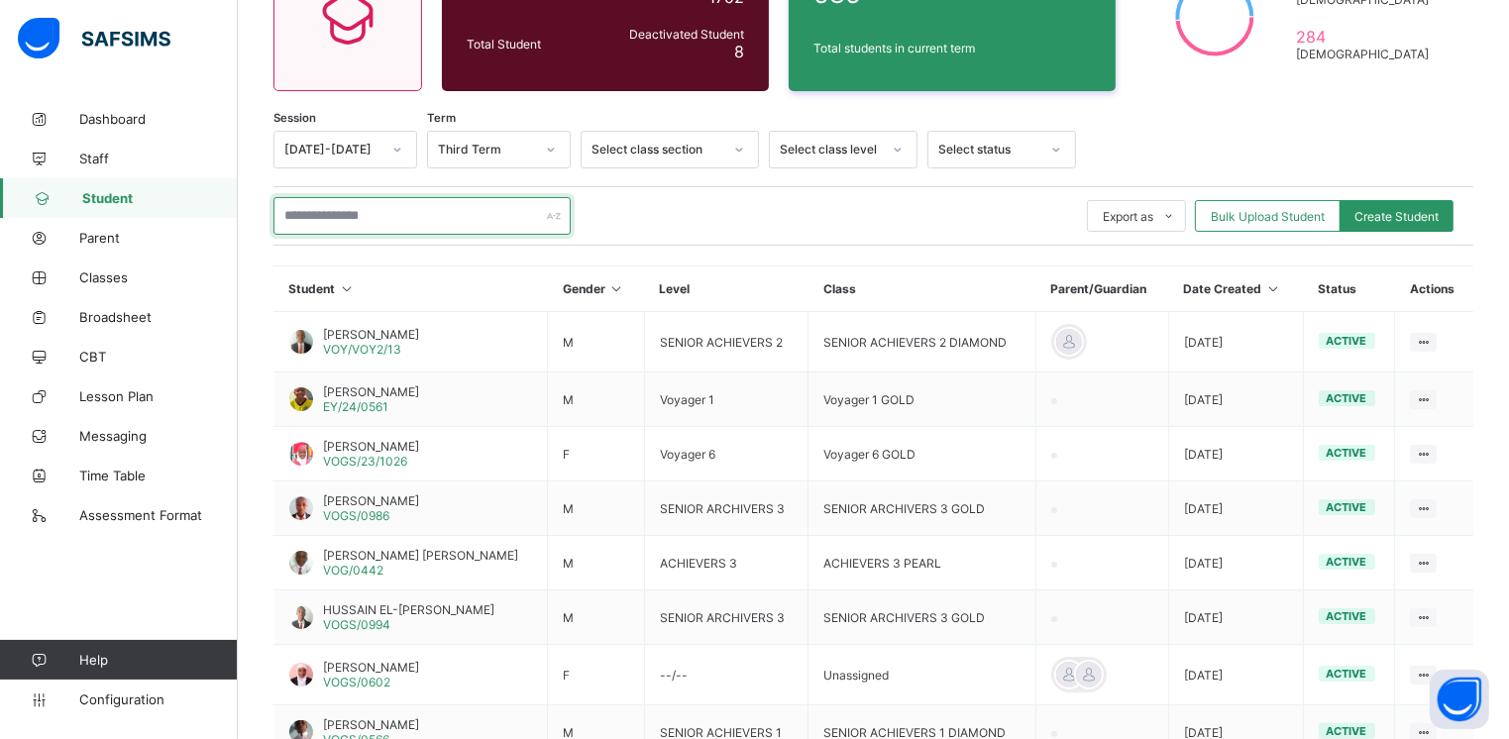
scroll to position [234, 0]
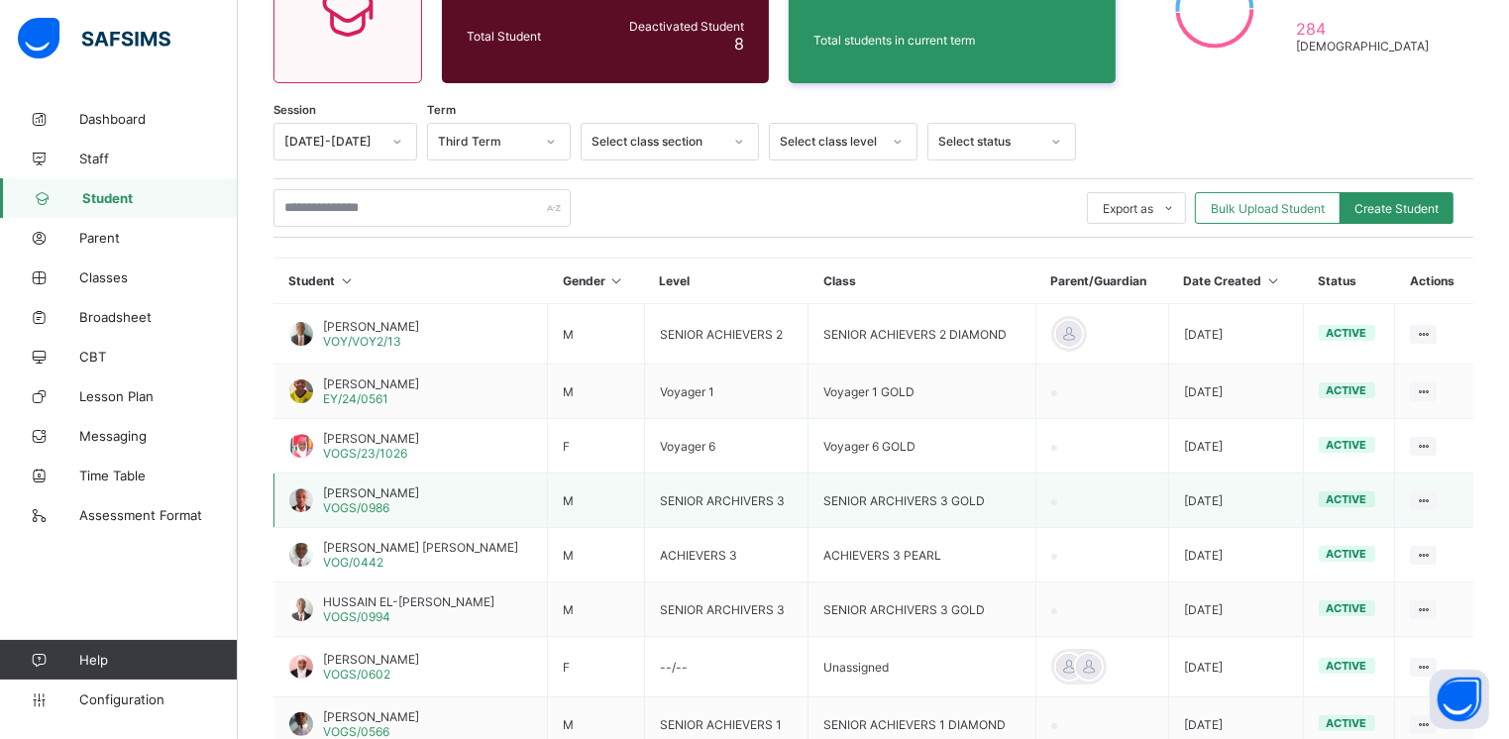
click at [370, 496] on span "ISA Z ABUBAKAR" at bounding box center [371, 492] width 96 height 15
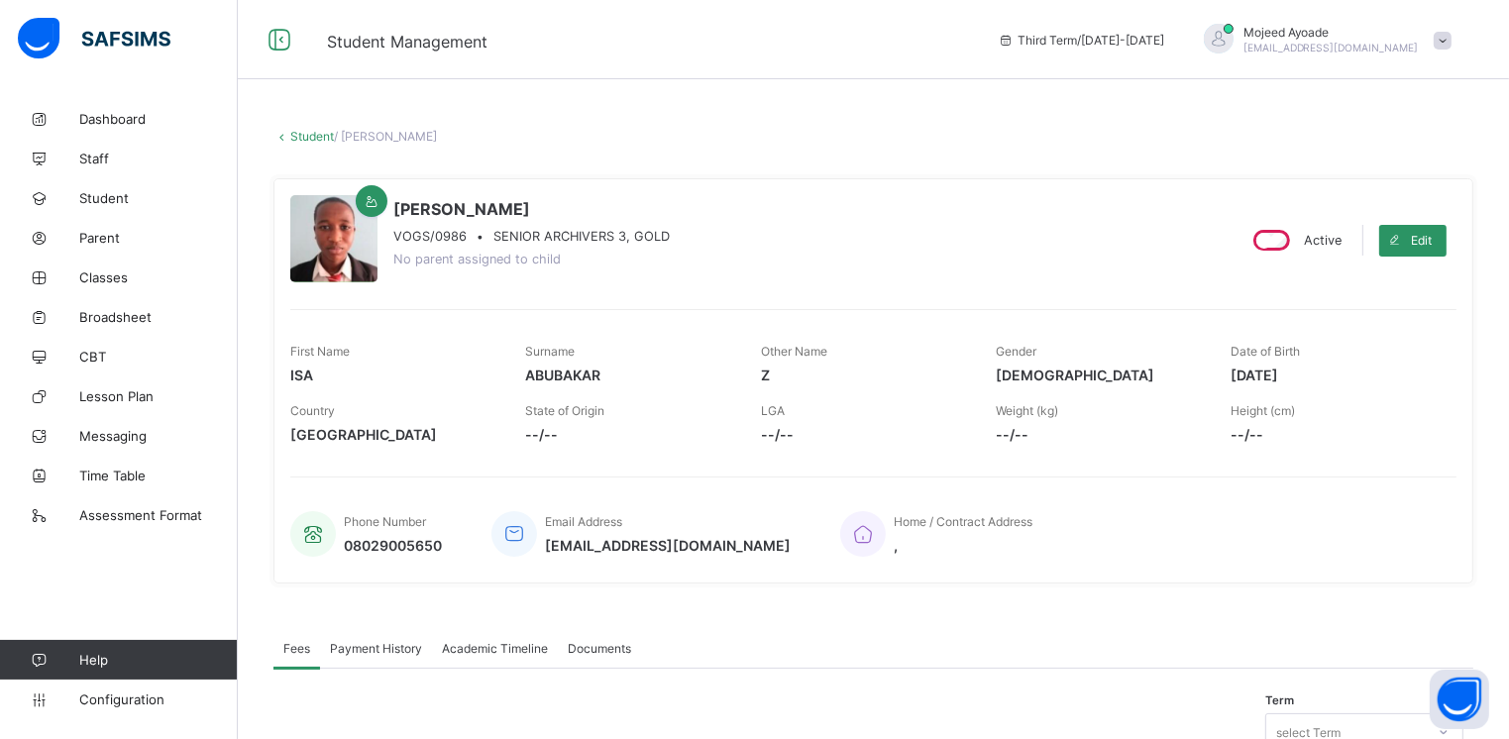
click at [485, 655] on div "Academic Timeline" at bounding box center [495, 648] width 126 height 40
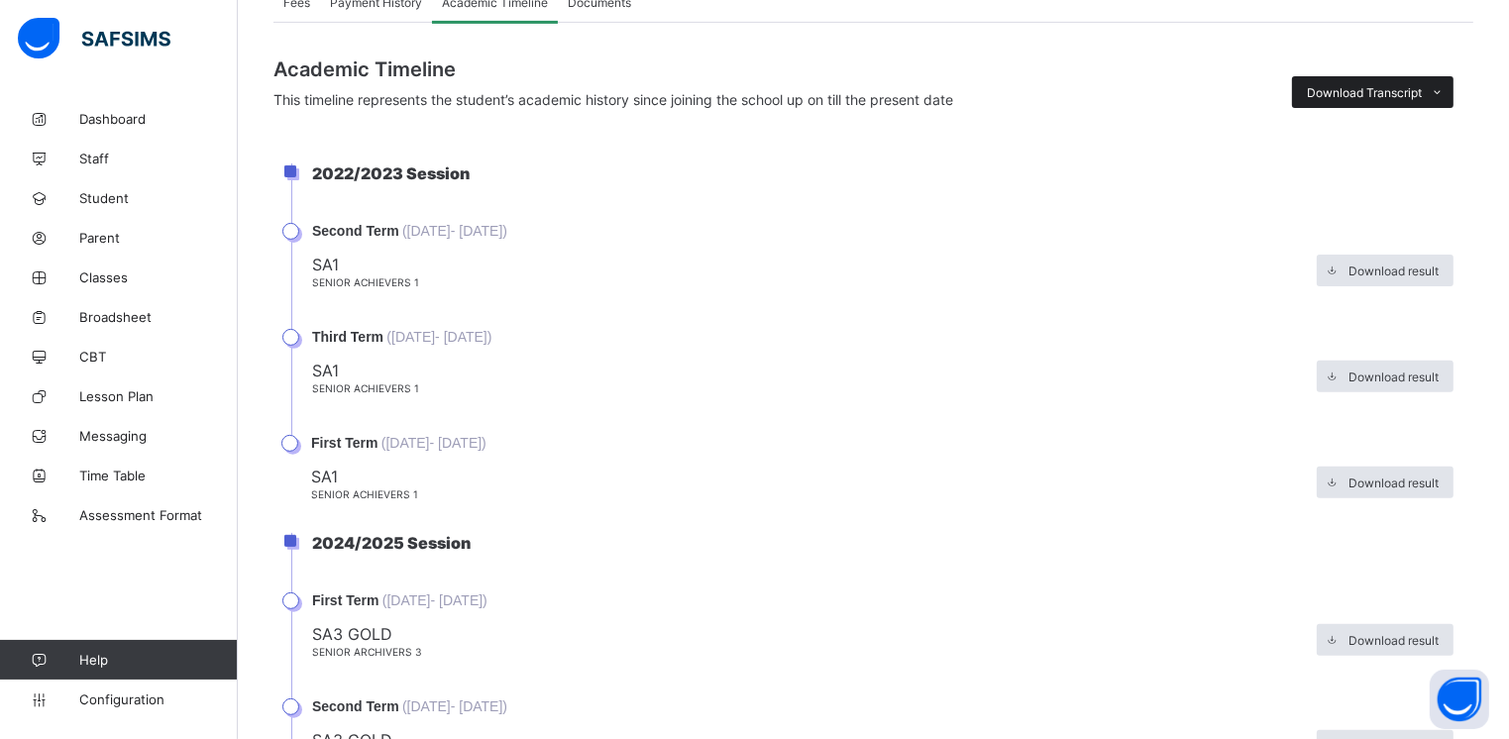
click at [1379, 92] on span "Download Transcript" at bounding box center [1364, 92] width 115 height 15
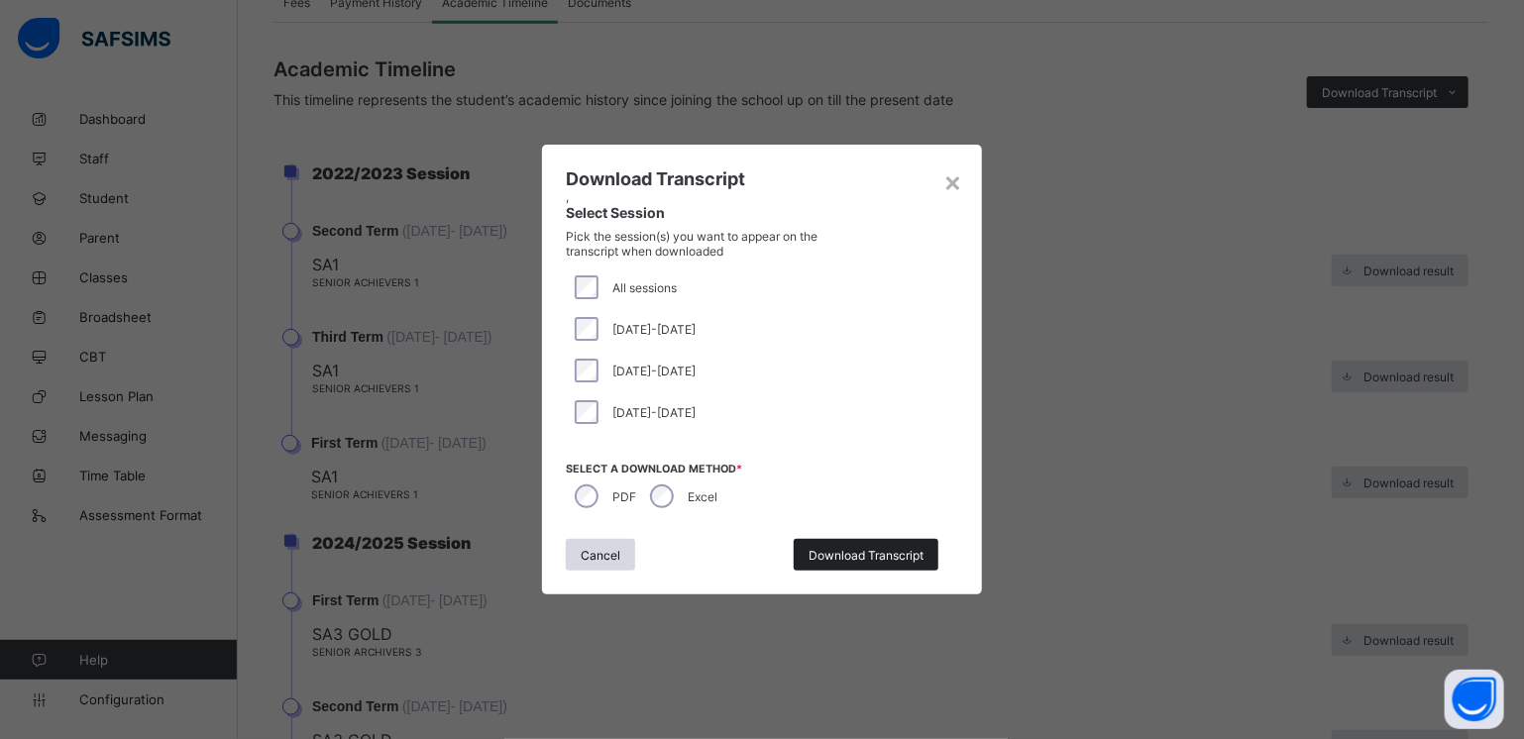
click at [832, 555] on span "Download Transcript" at bounding box center [865, 555] width 115 height 15
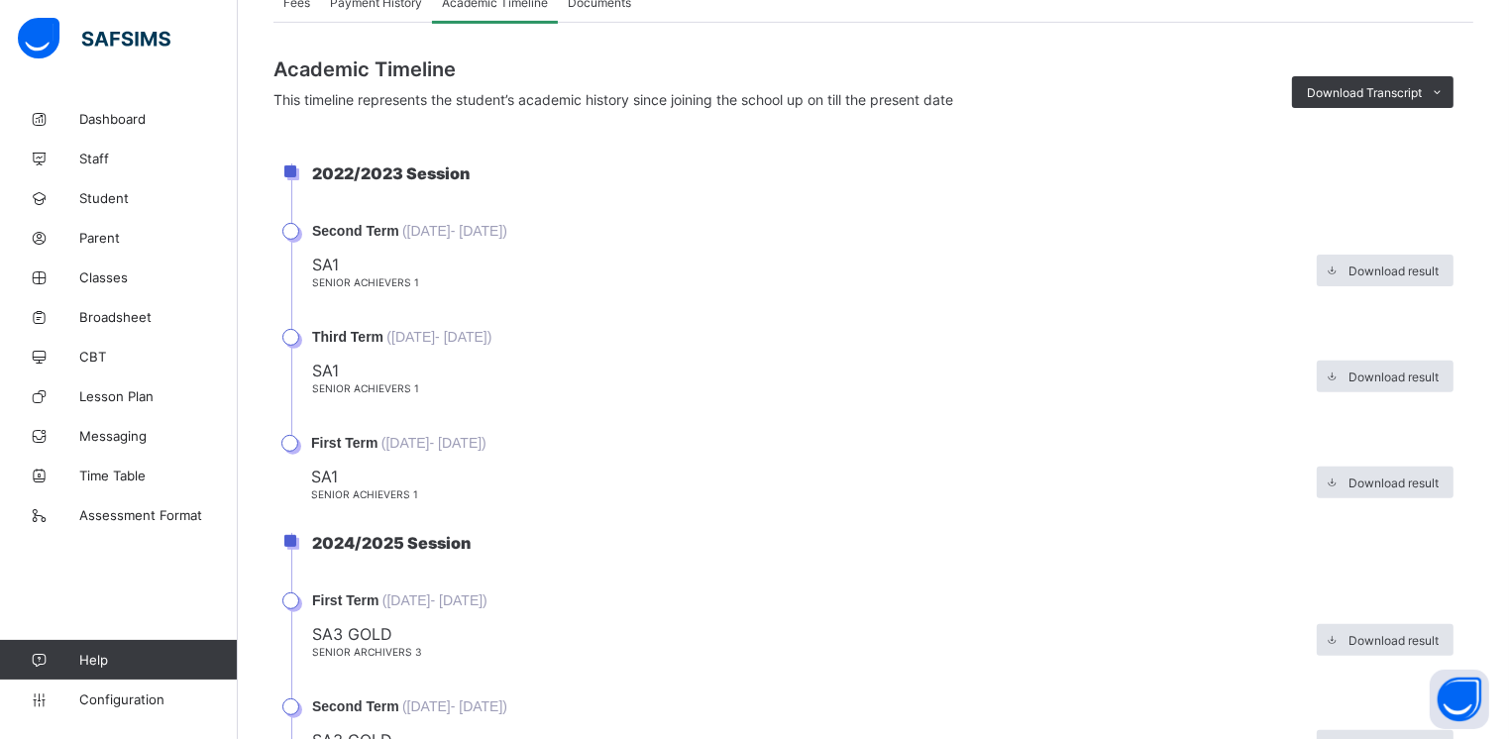
scroll to position [0, 0]
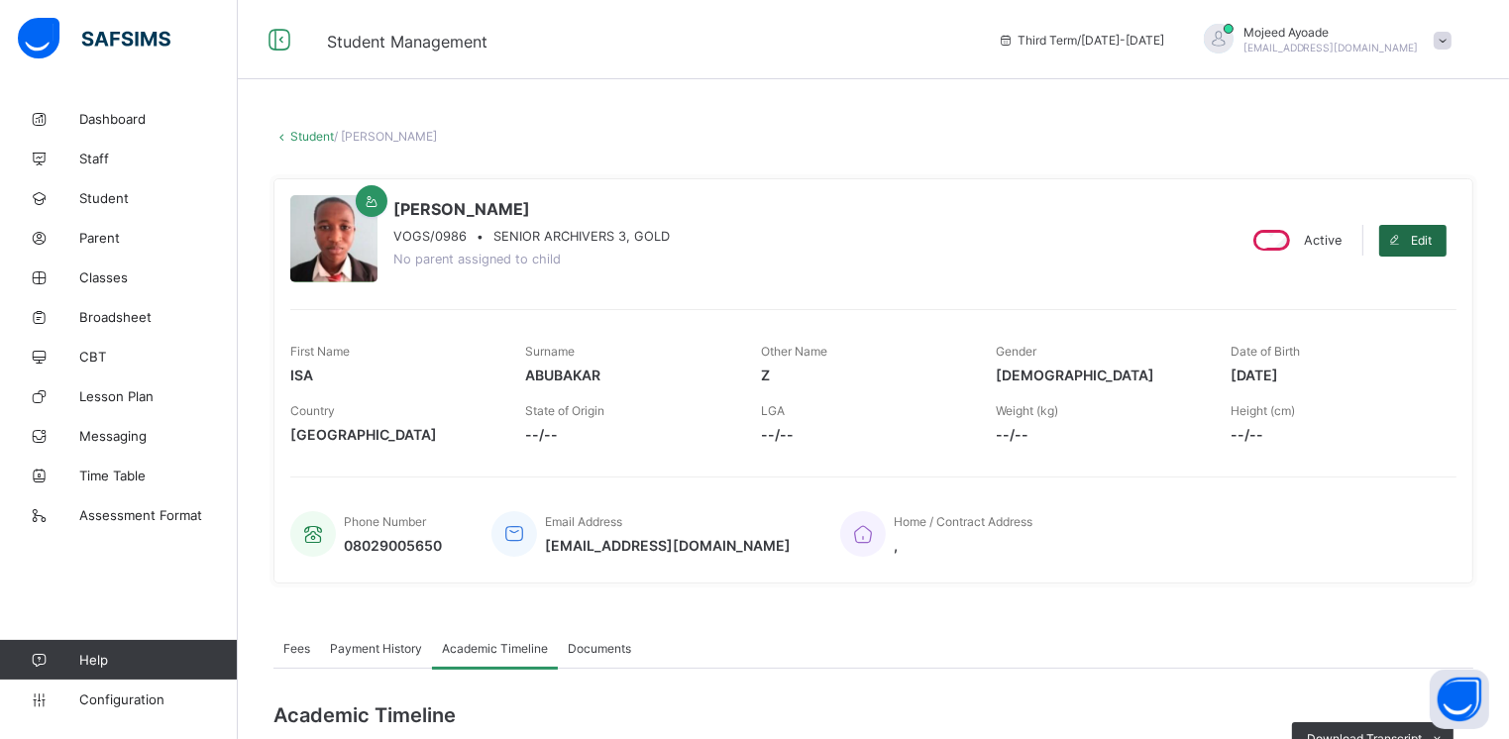
click at [1432, 247] on span "Edit" at bounding box center [1421, 240] width 21 height 15
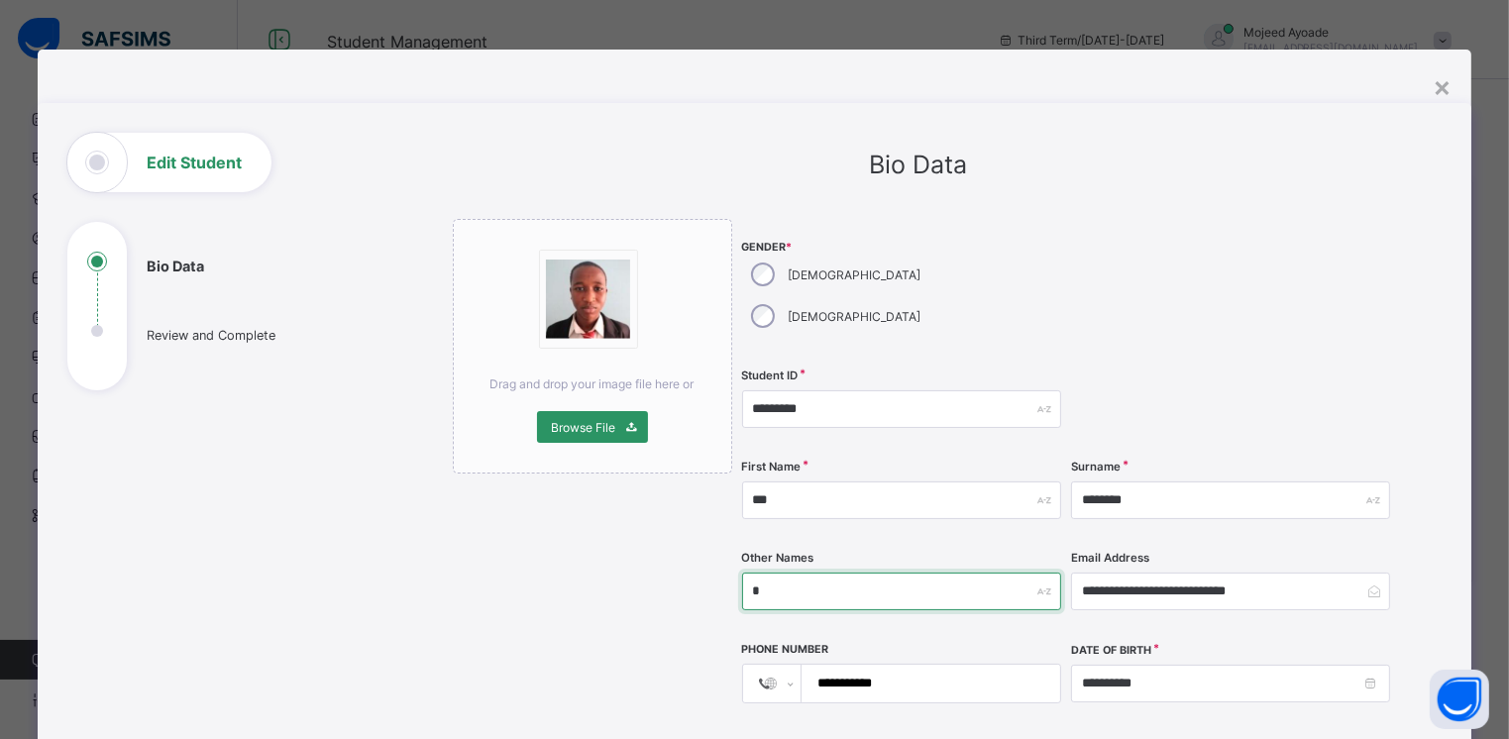
click at [793, 573] on input "*" at bounding box center [901, 592] width 319 height 38
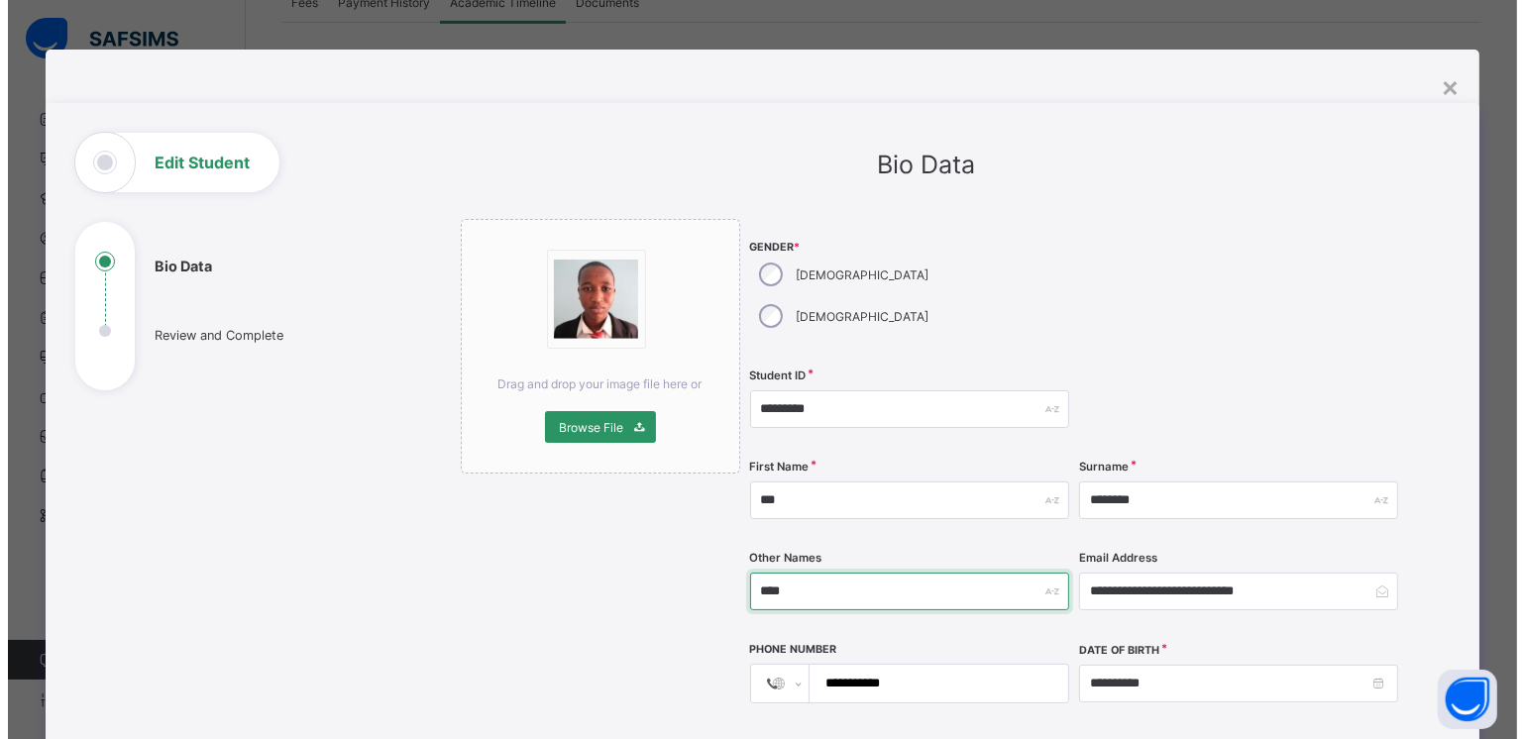
scroll to position [646, 0]
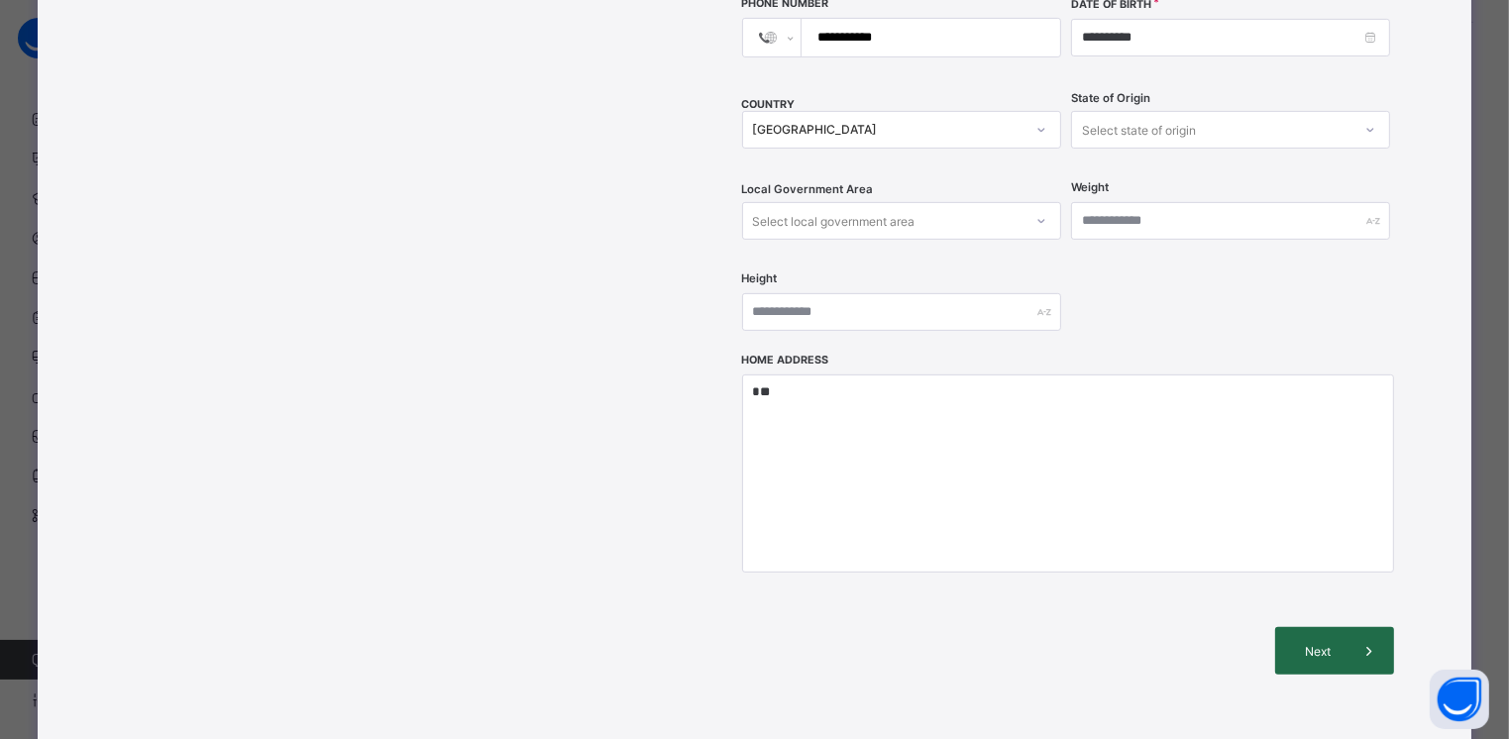
type input "****"
click at [1320, 644] on span "Next" at bounding box center [1318, 651] width 56 height 15
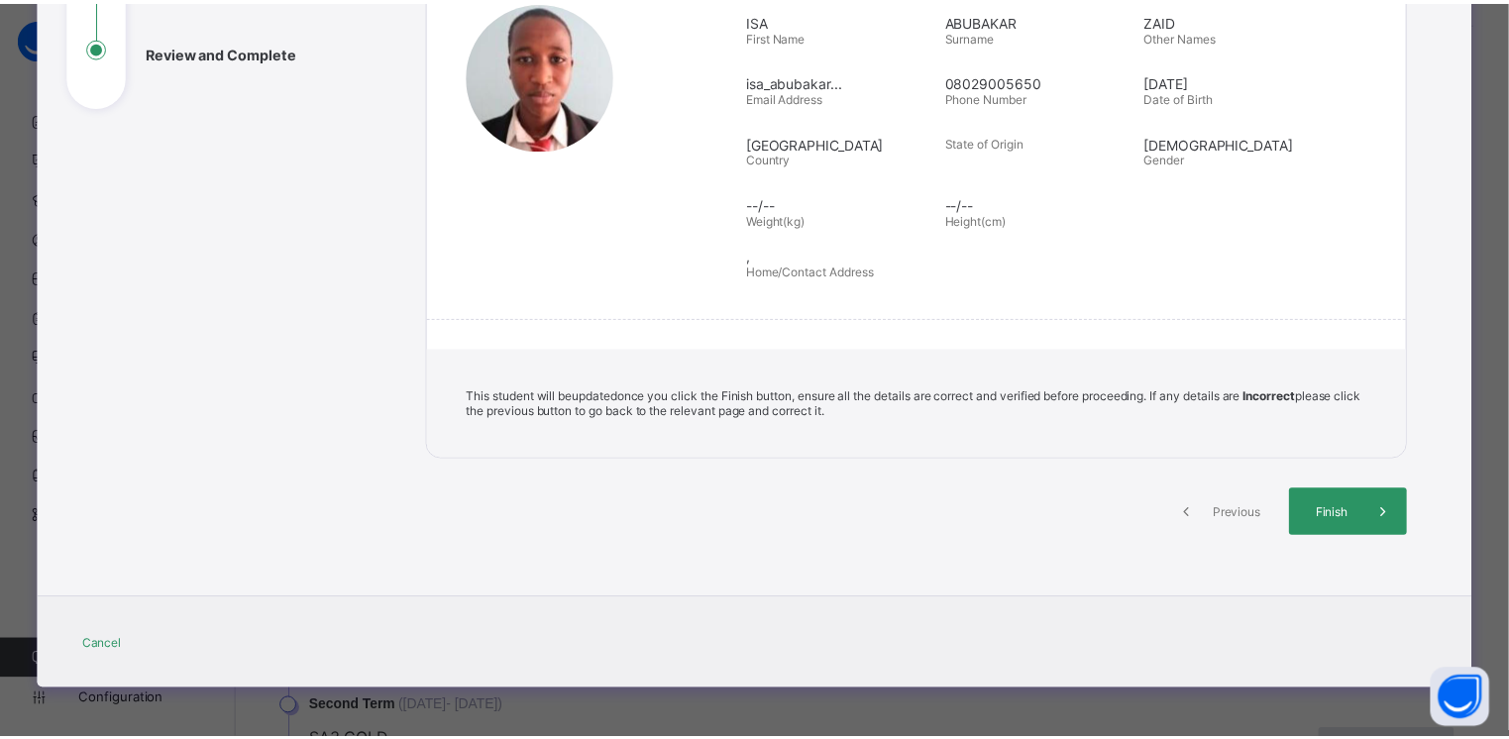
scroll to position [284, 0]
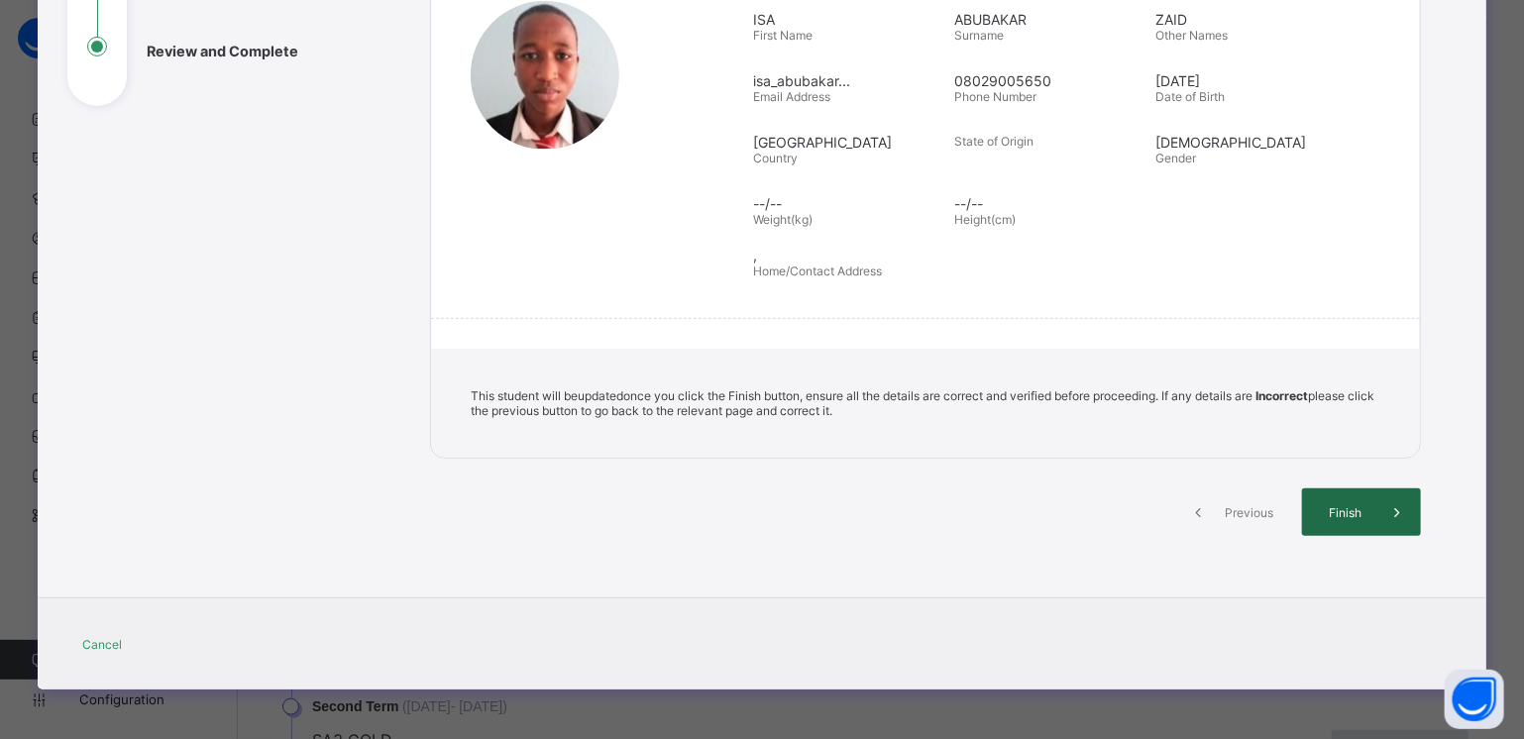
click at [1335, 507] on span "Finish" at bounding box center [1345, 512] width 56 height 15
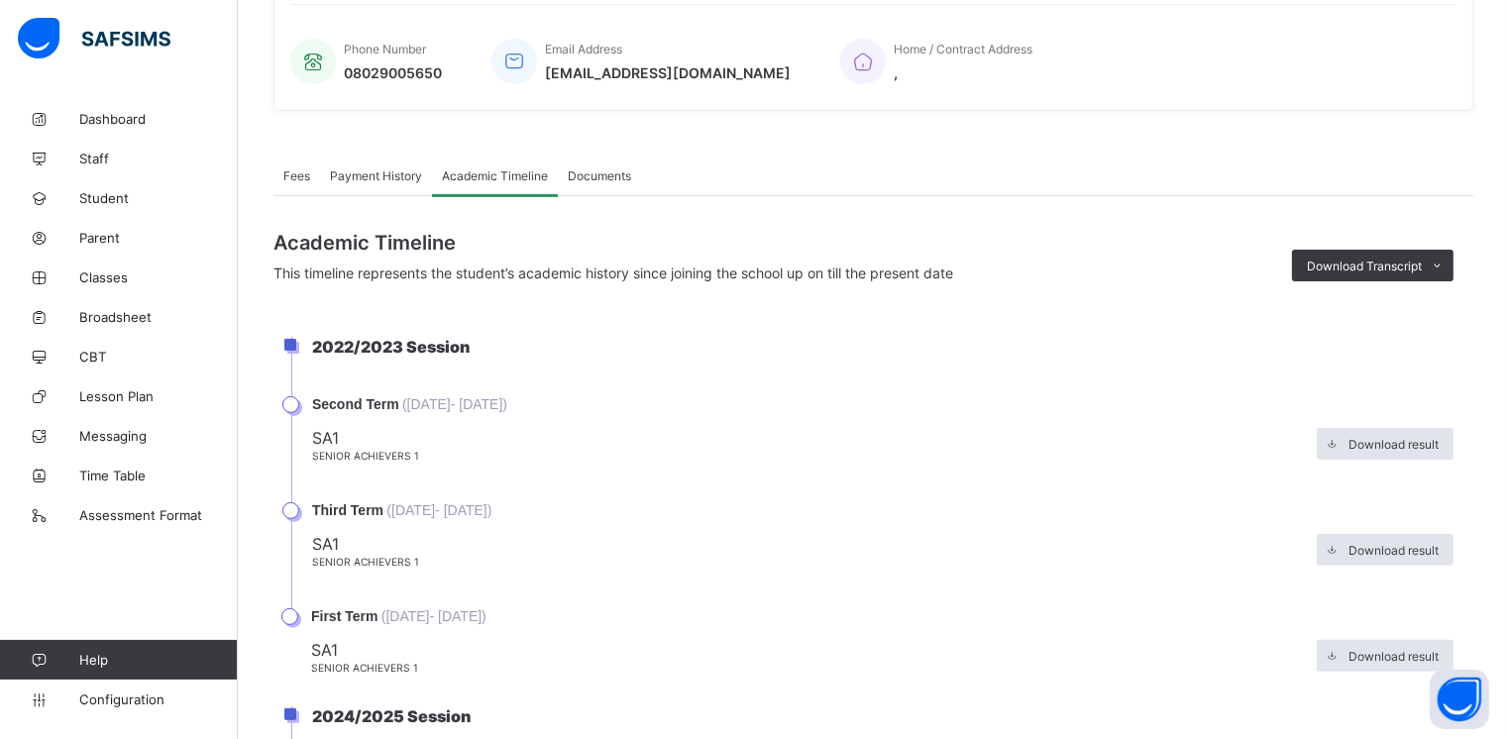
scroll to position [0, 0]
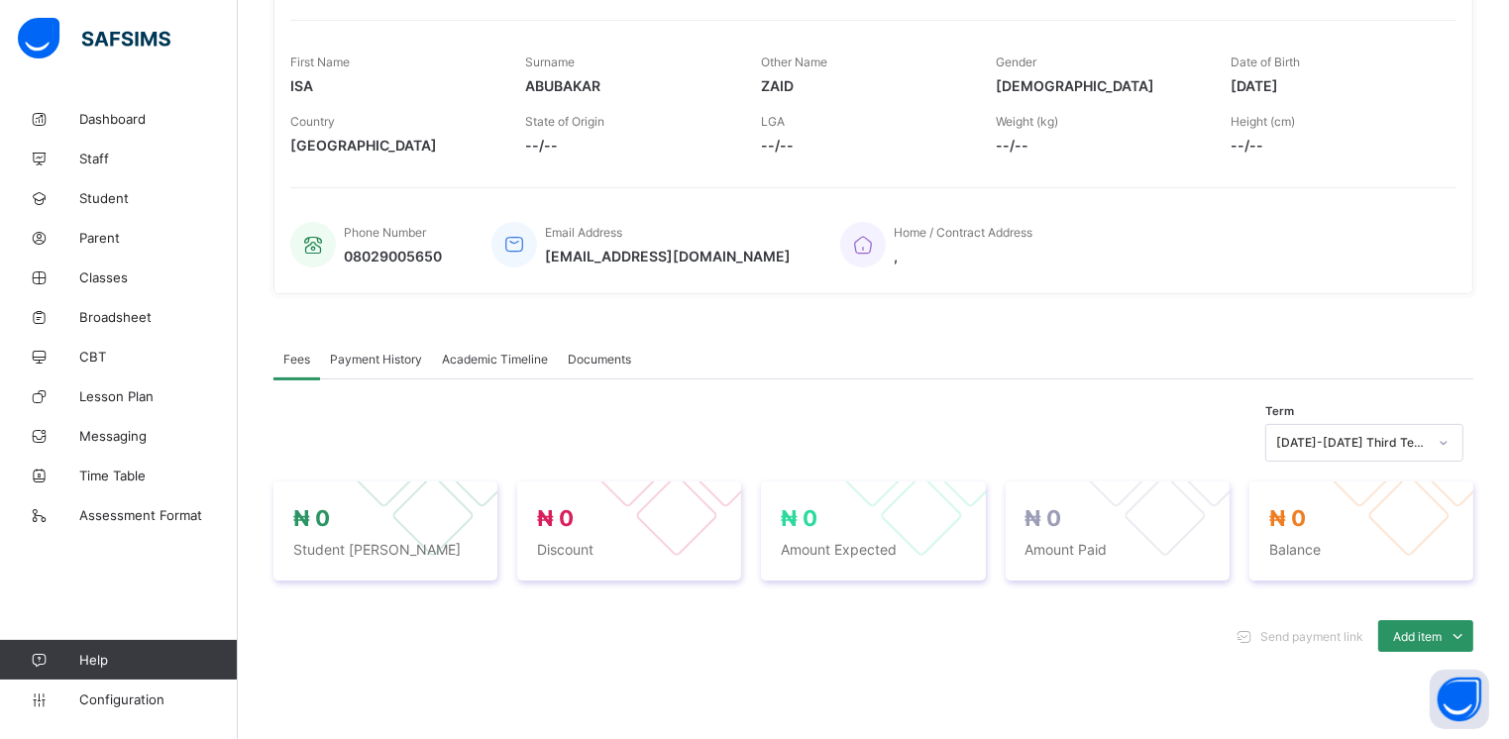
scroll to position [309, 0]
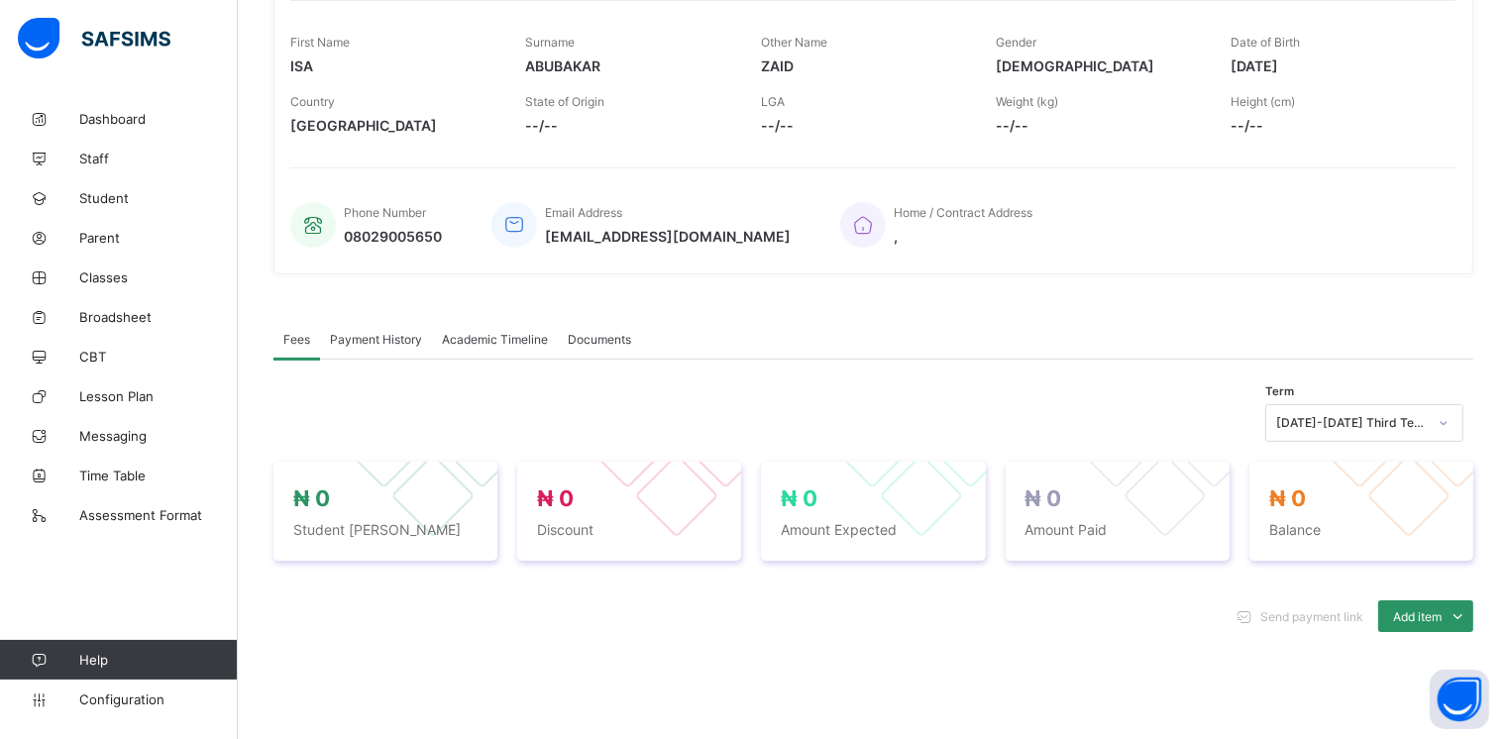
click at [471, 343] on span "Academic Timeline" at bounding box center [495, 339] width 106 height 15
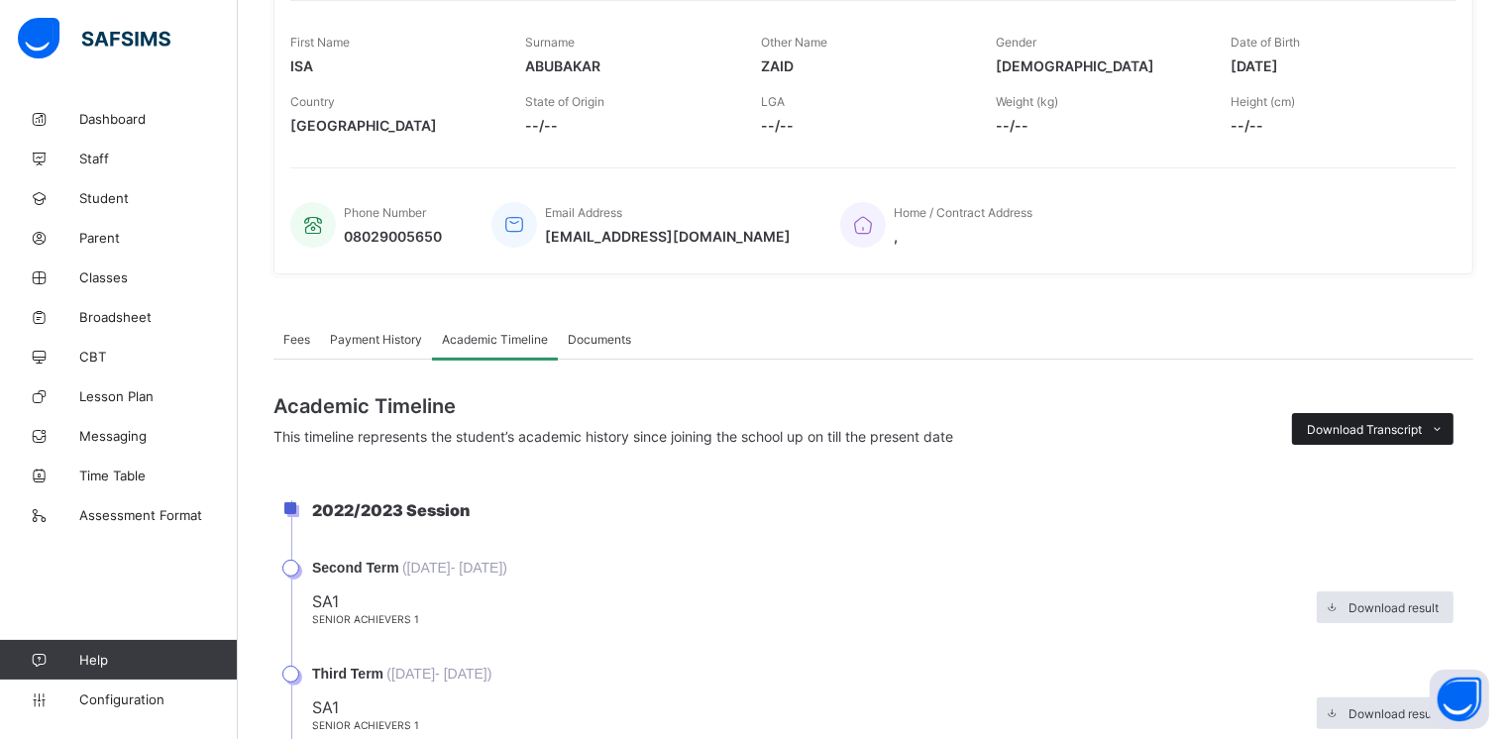
click at [1391, 429] on span "Download Transcript" at bounding box center [1364, 429] width 115 height 15
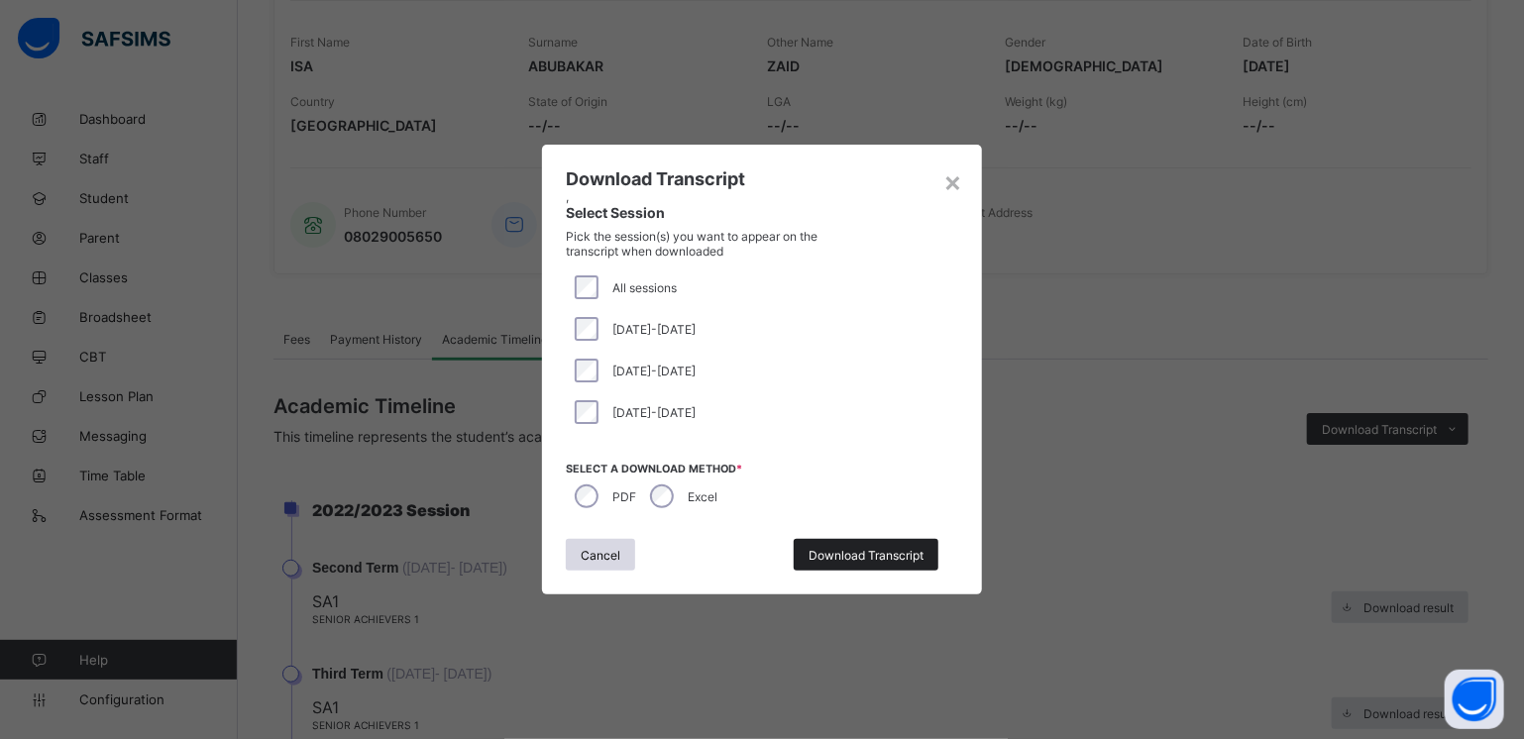
click at [837, 550] on span "Download Transcript" at bounding box center [865, 555] width 115 height 15
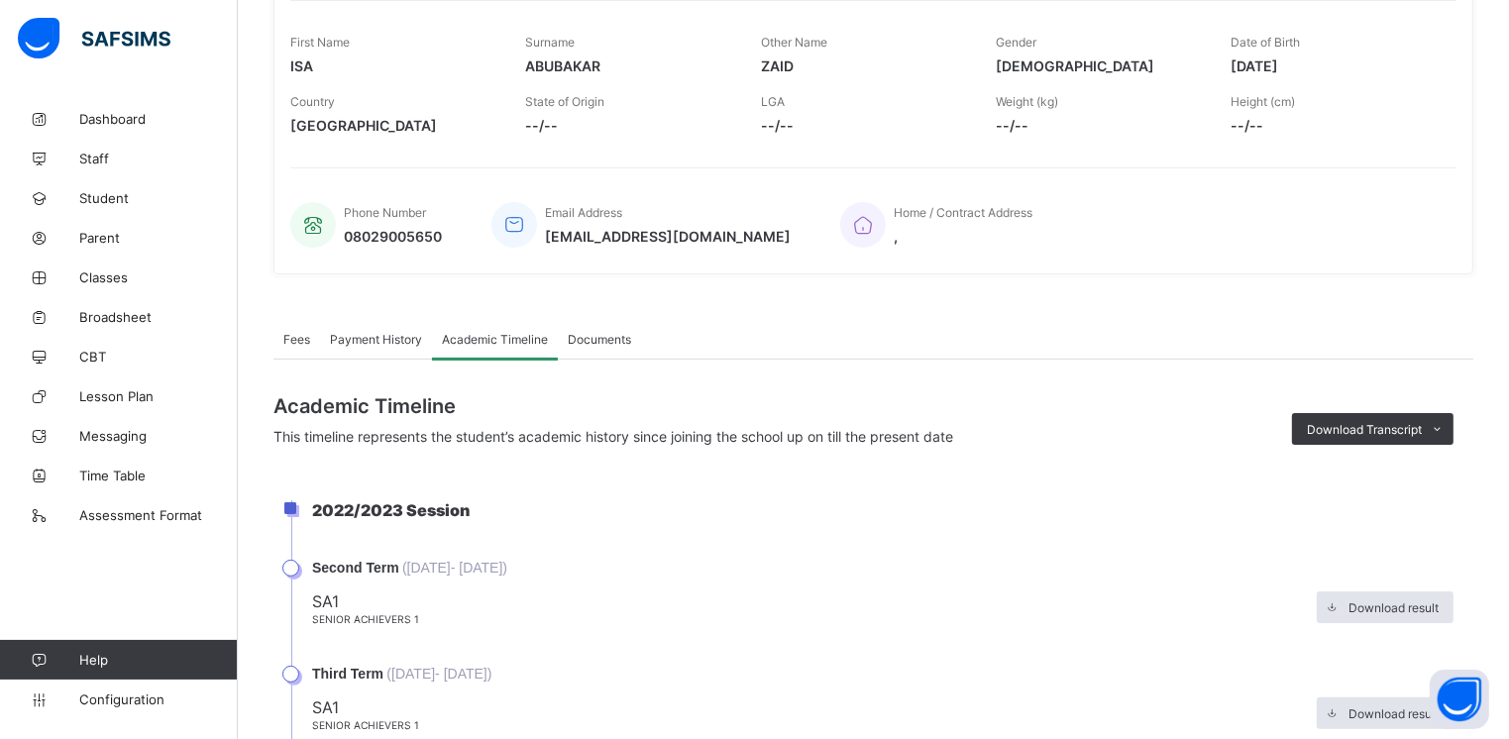
scroll to position [0, 0]
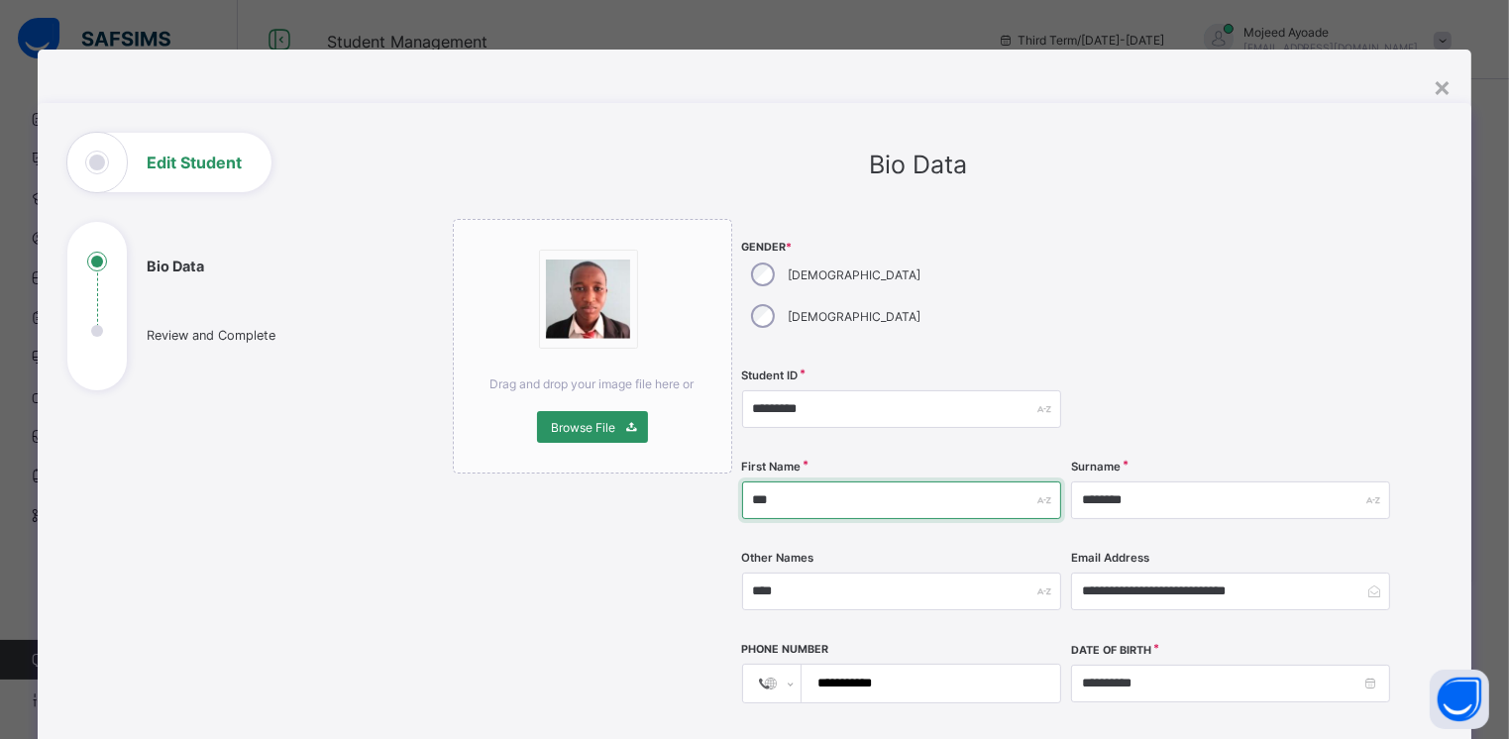
click at [788, 481] on input "***" at bounding box center [901, 500] width 319 height 38
type input "*"
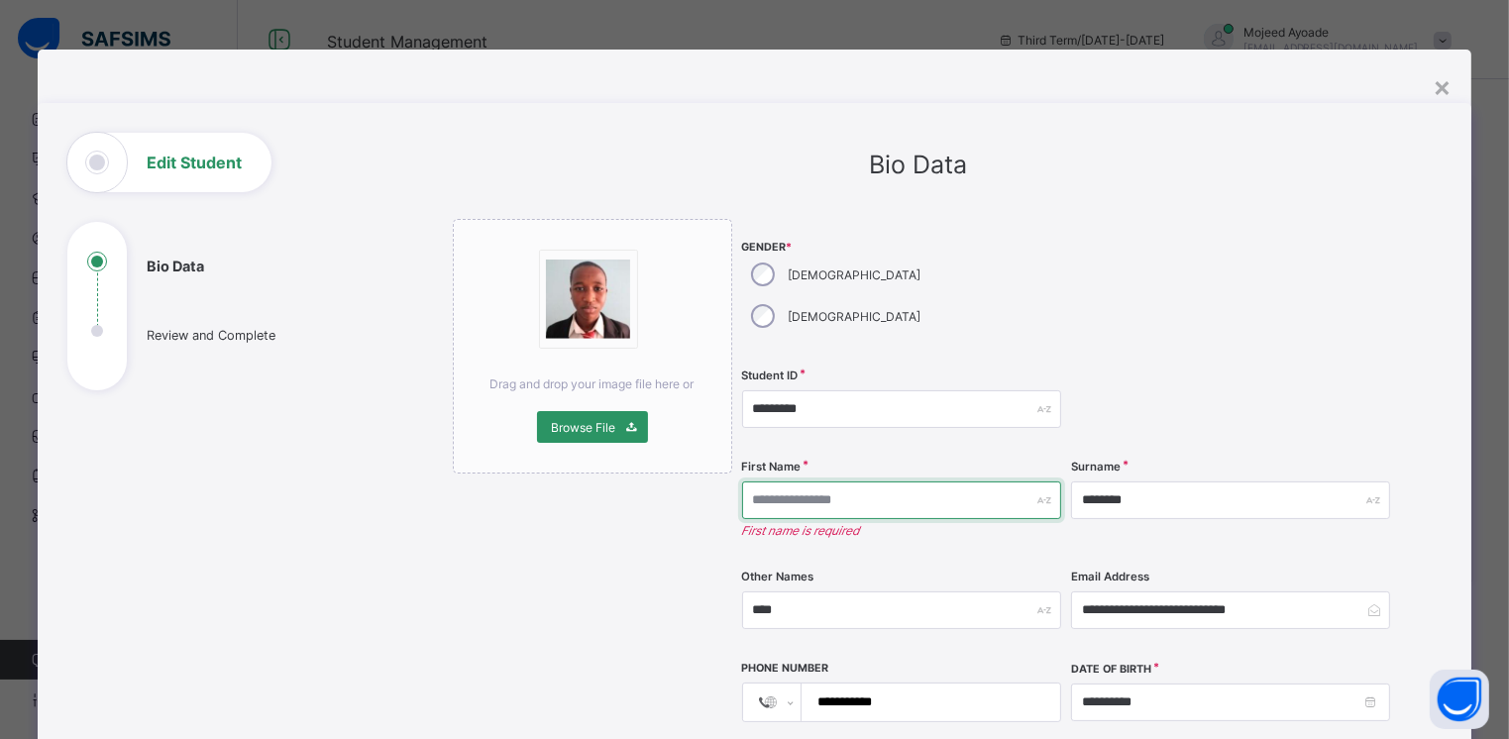
type input "*"
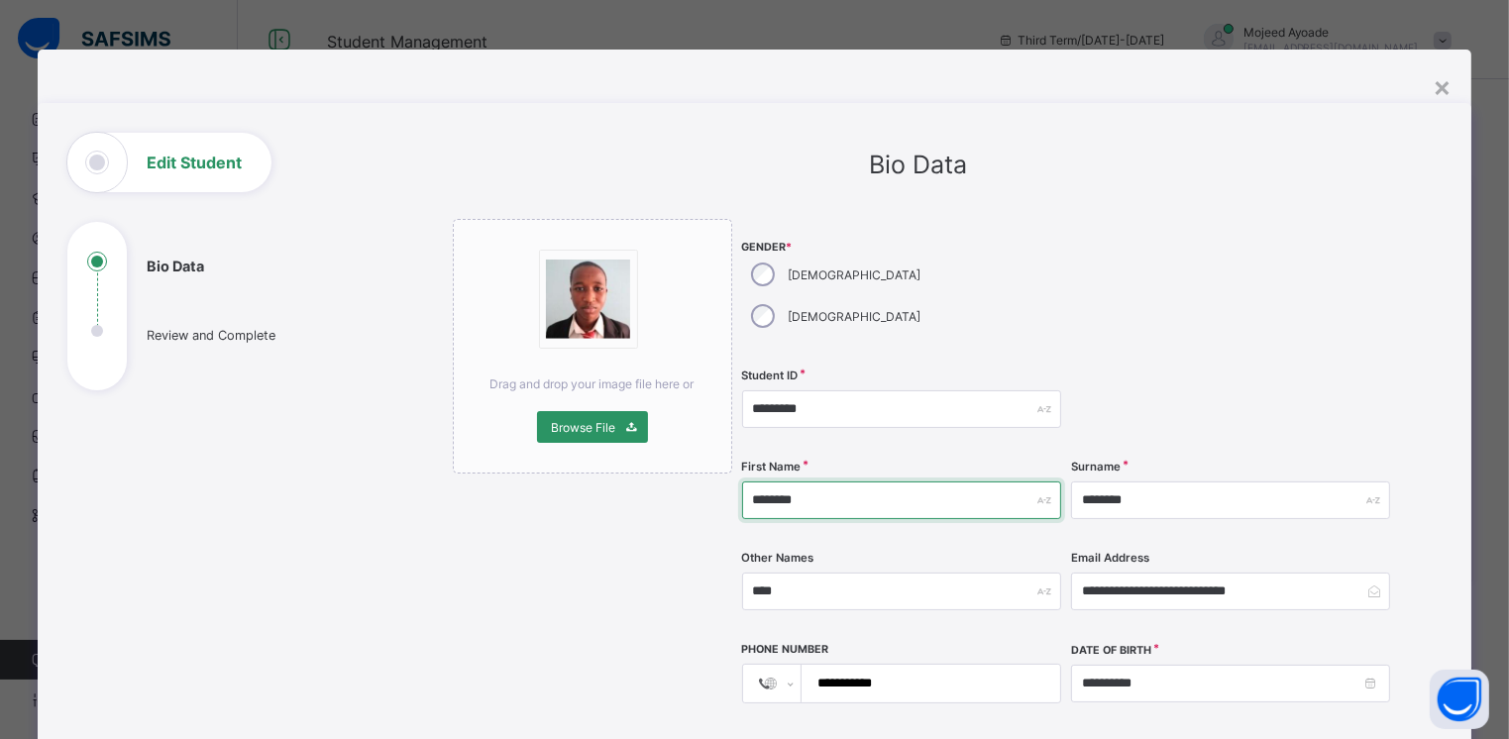
type input "********"
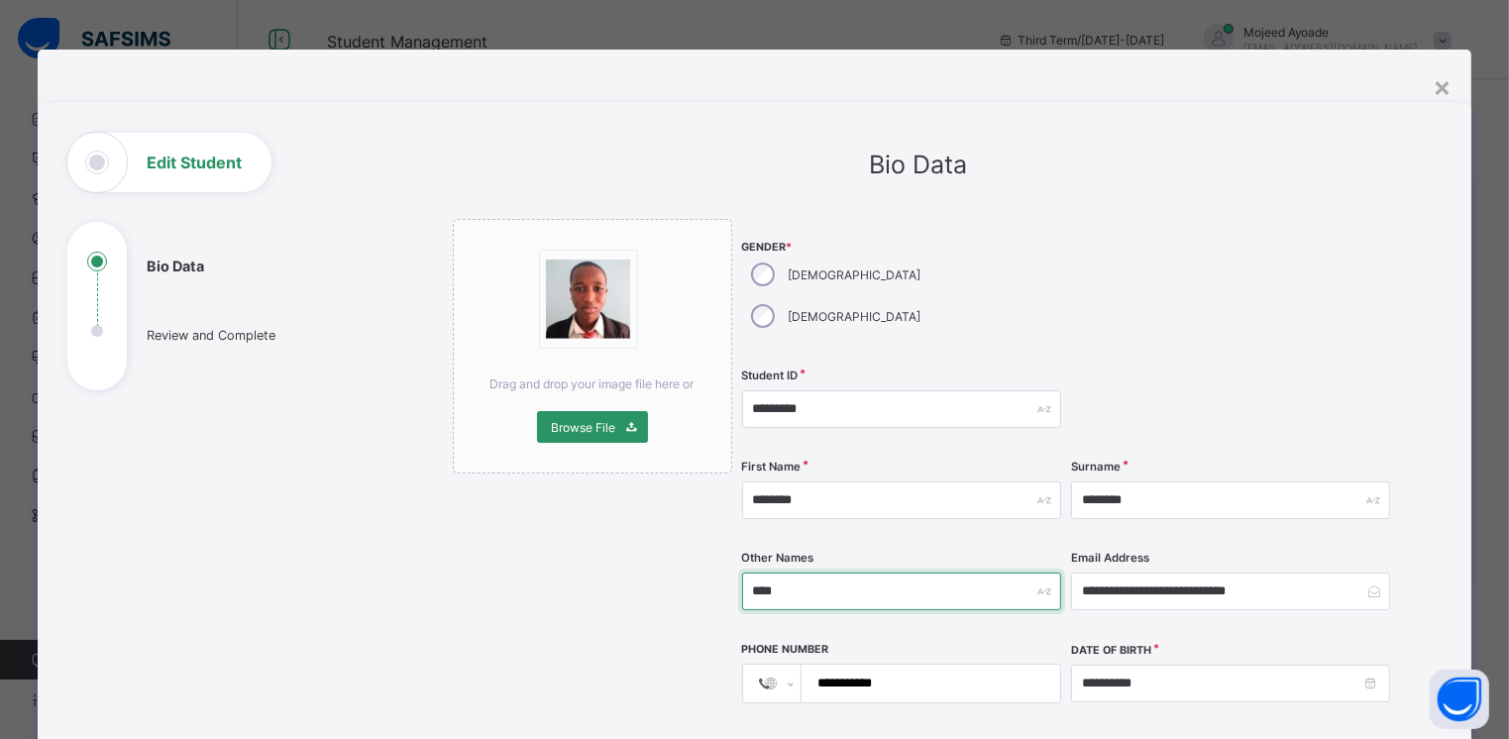
click at [799, 573] on input "****" at bounding box center [901, 592] width 319 height 38
type input "*"
type input "***"
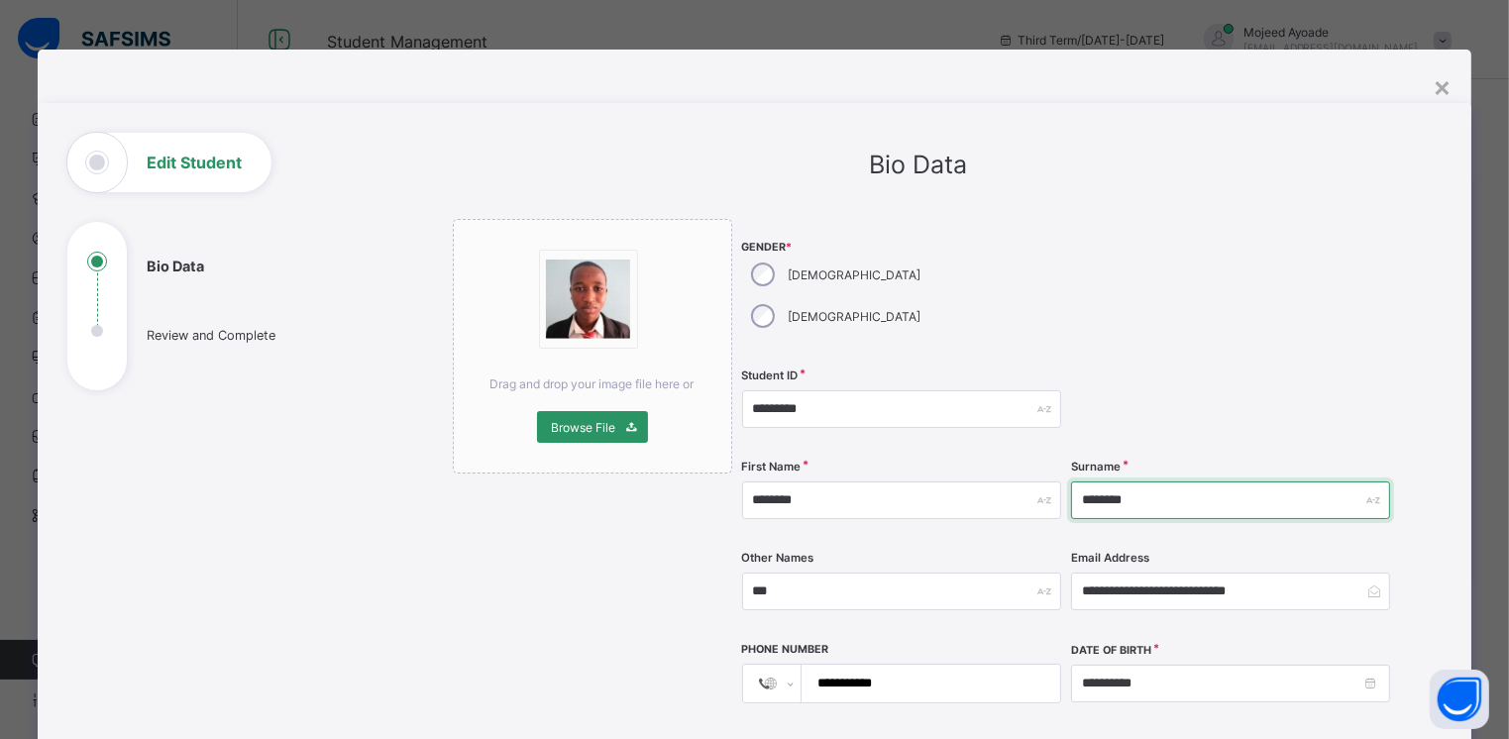
click at [1197, 481] on input "********" at bounding box center [1230, 500] width 319 height 38
type input "*"
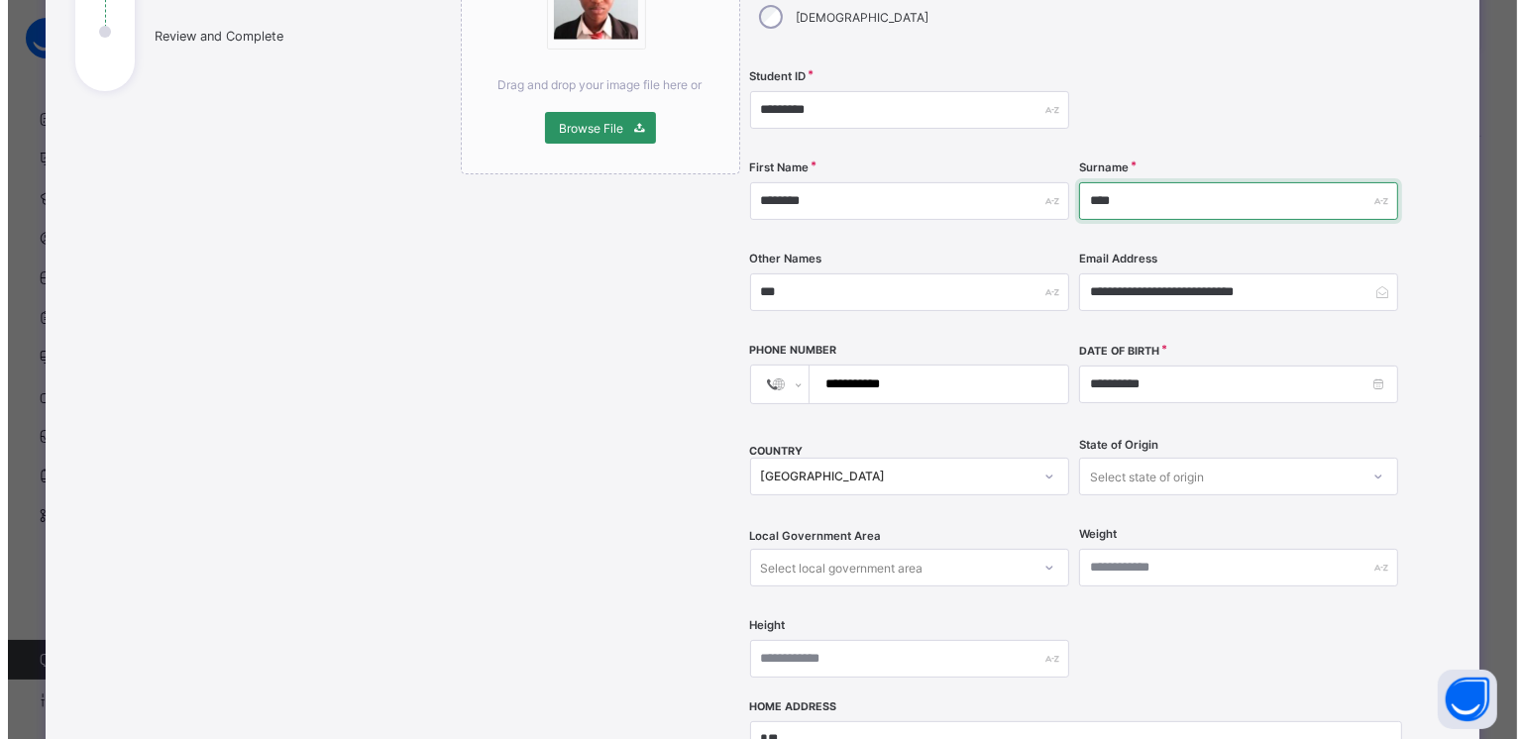
scroll to position [602, 0]
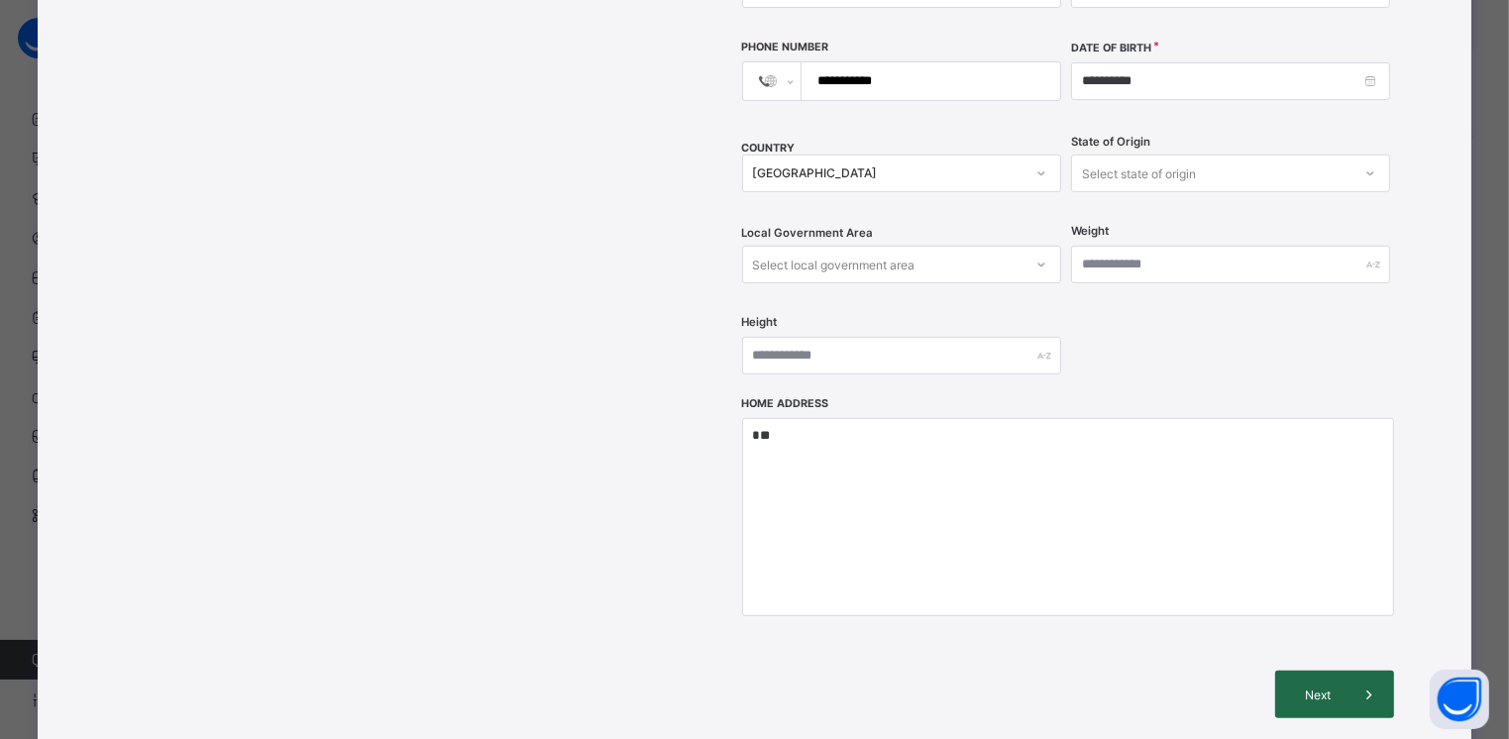
type input "****"
click at [1321, 671] on div "Next" at bounding box center [1334, 695] width 119 height 48
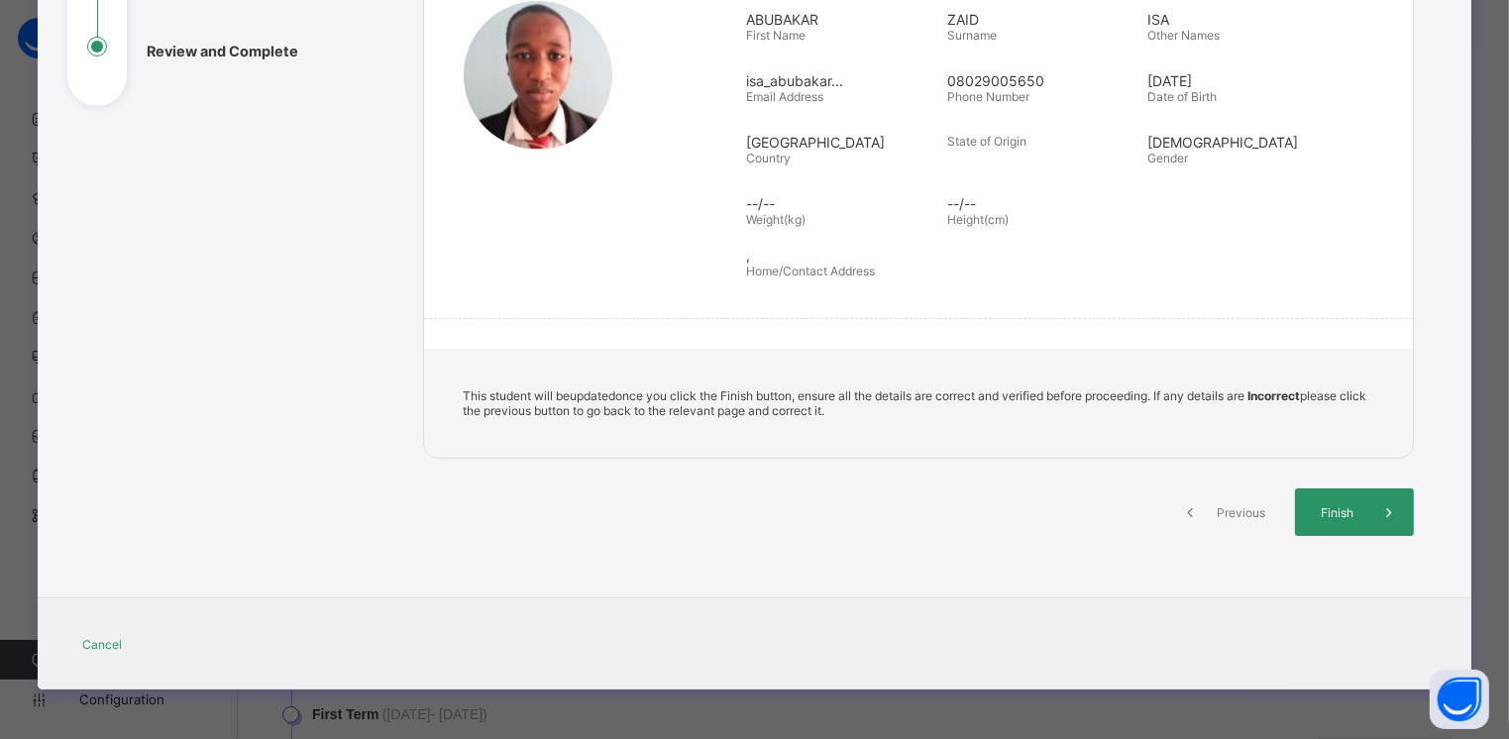
scroll to position [284, 0]
click at [1356, 505] on span "Finish" at bounding box center [1345, 512] width 56 height 15
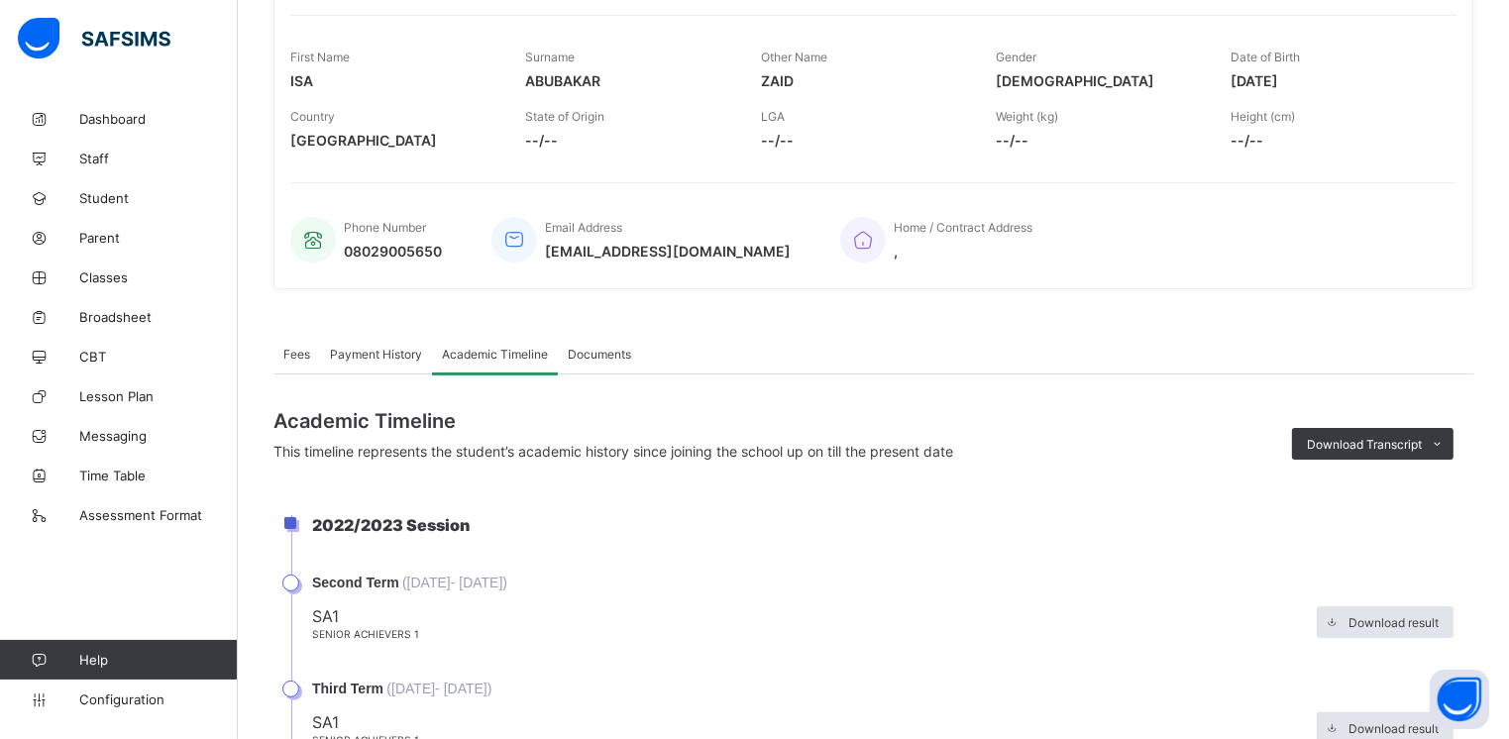
scroll to position [332, 0]
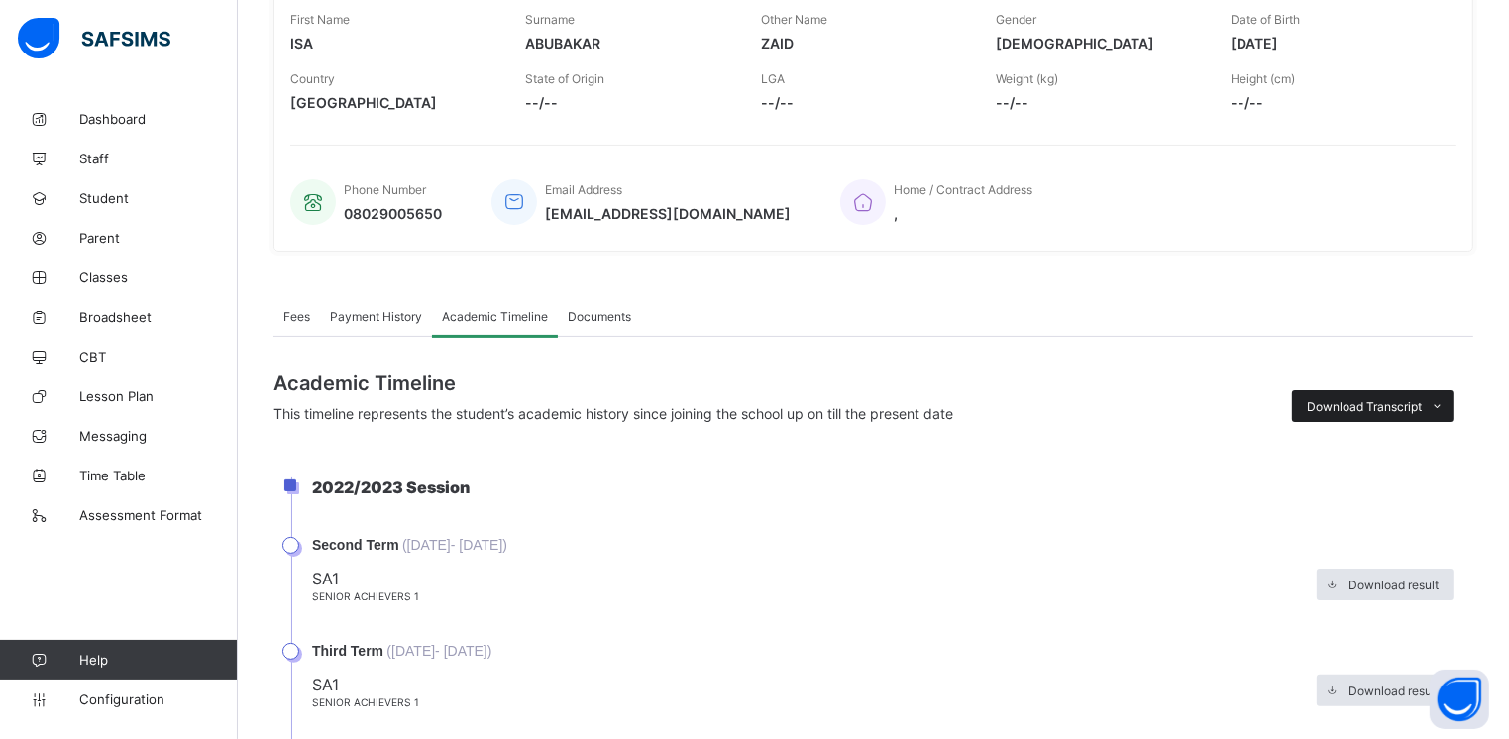
click at [1361, 400] on span "Download Transcript" at bounding box center [1364, 406] width 115 height 15
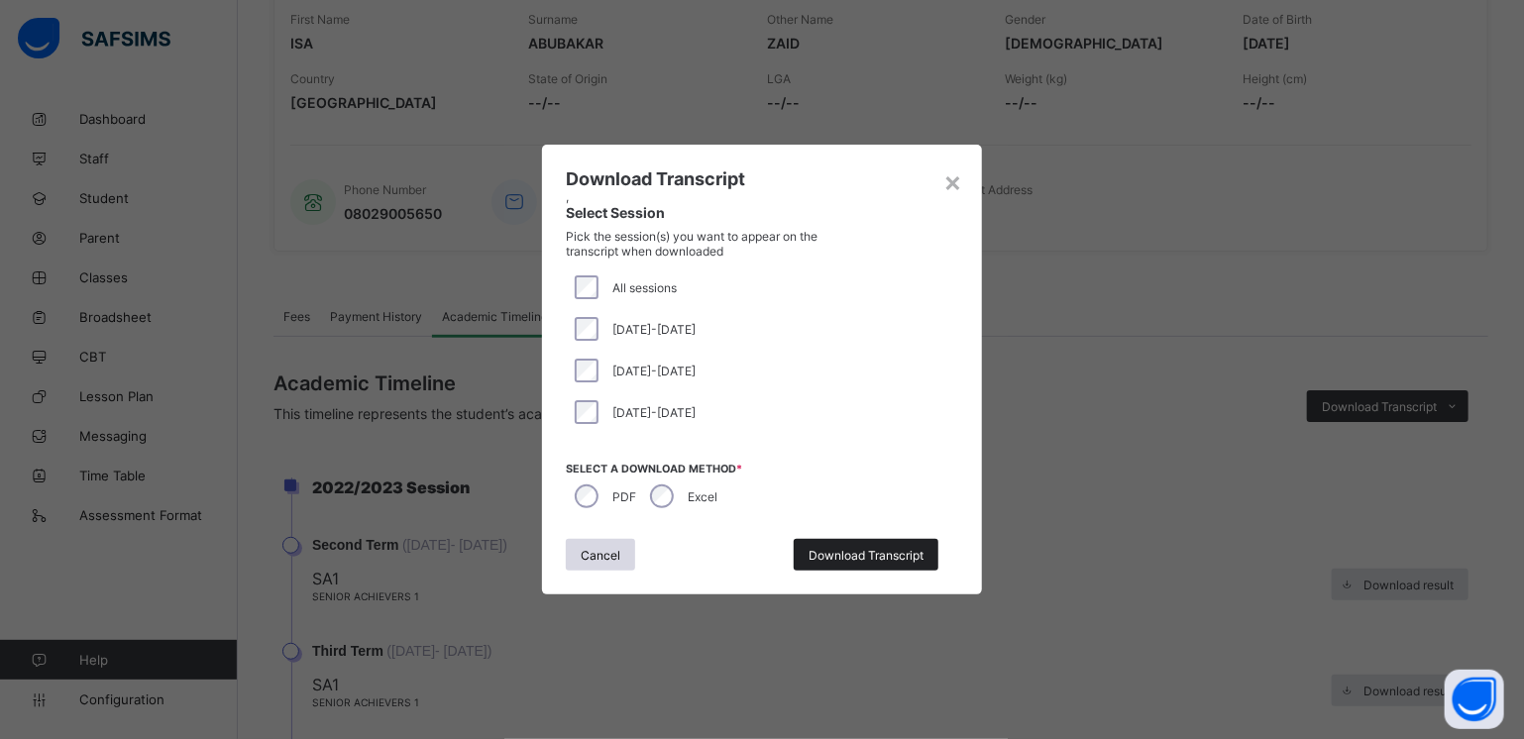
click at [832, 556] on span "Download Transcript" at bounding box center [865, 555] width 115 height 15
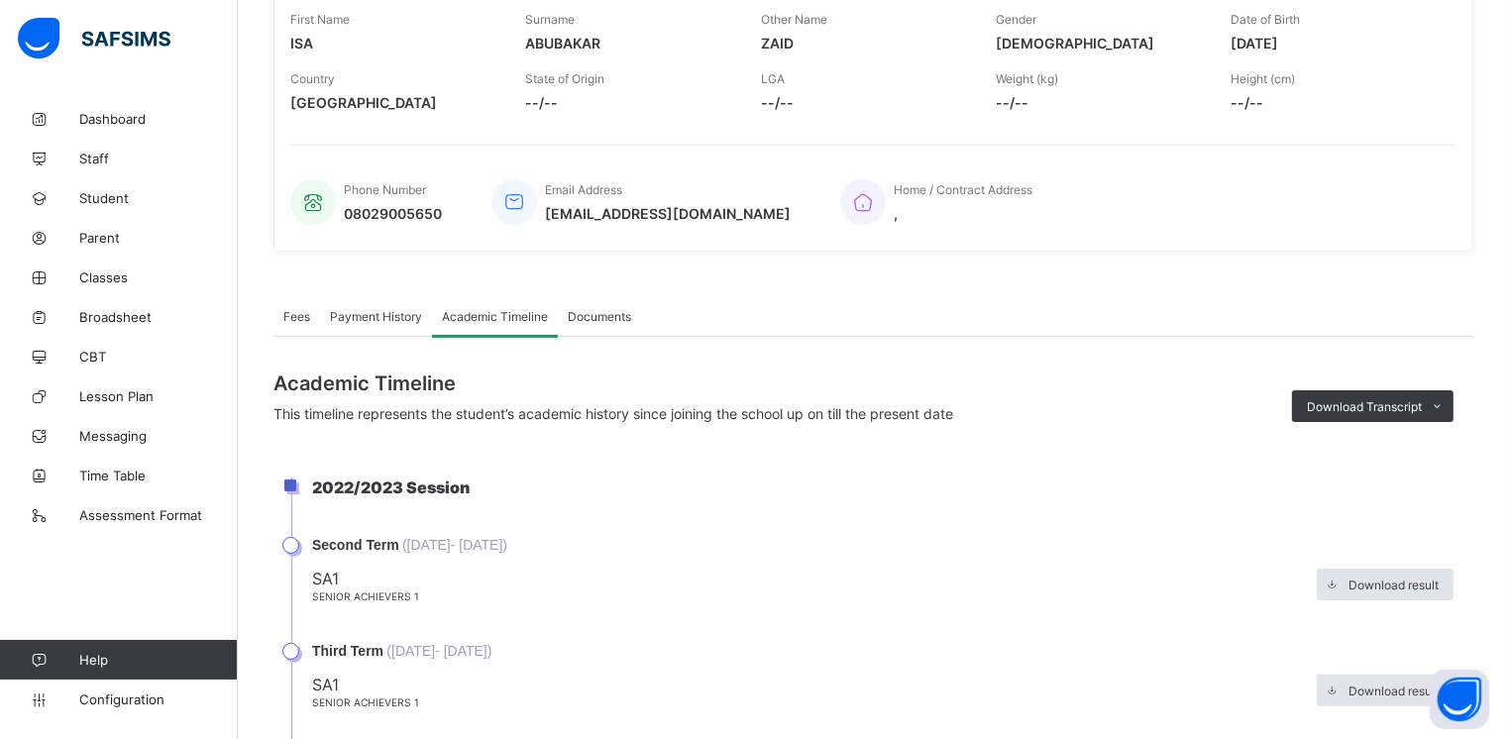
scroll to position [0, 0]
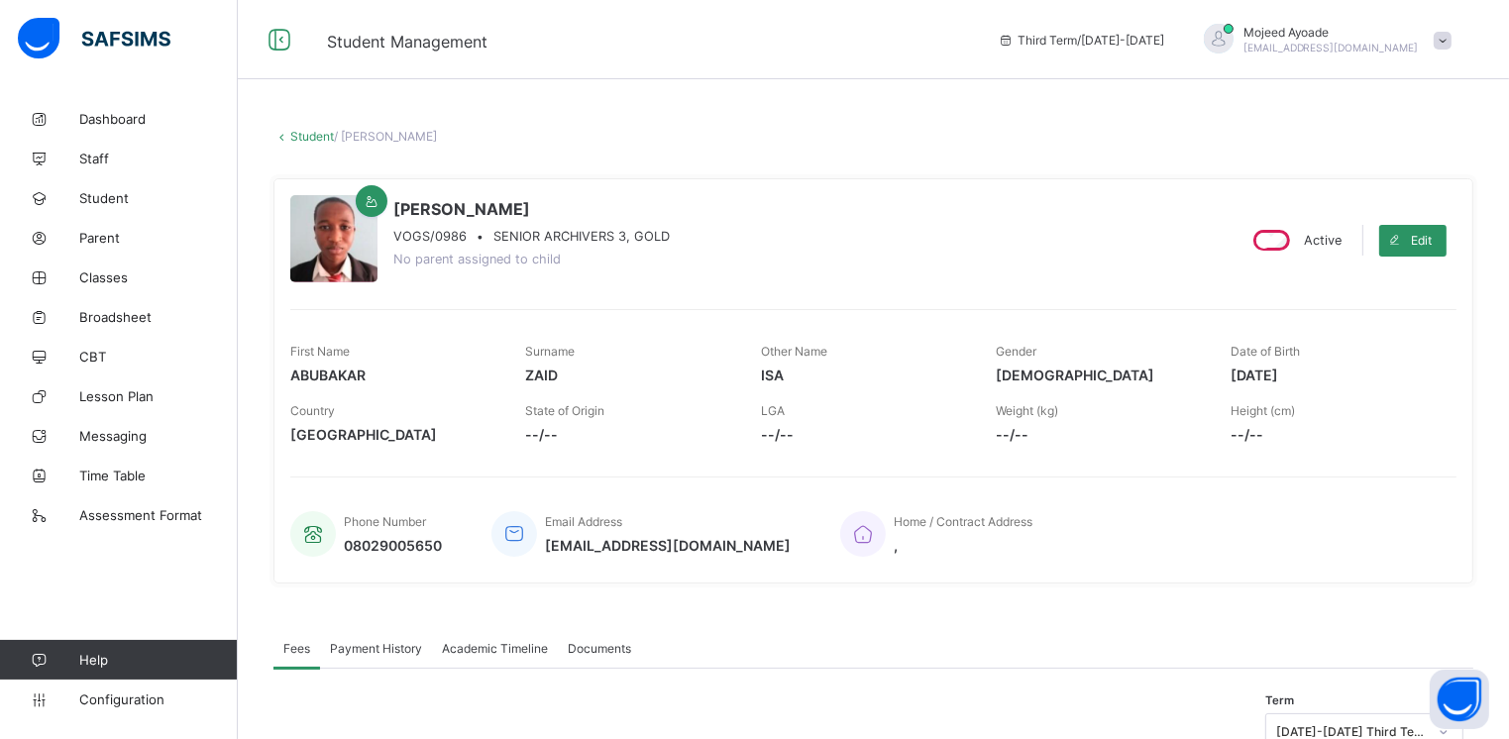
click at [502, 652] on span "Academic Timeline" at bounding box center [495, 648] width 106 height 15
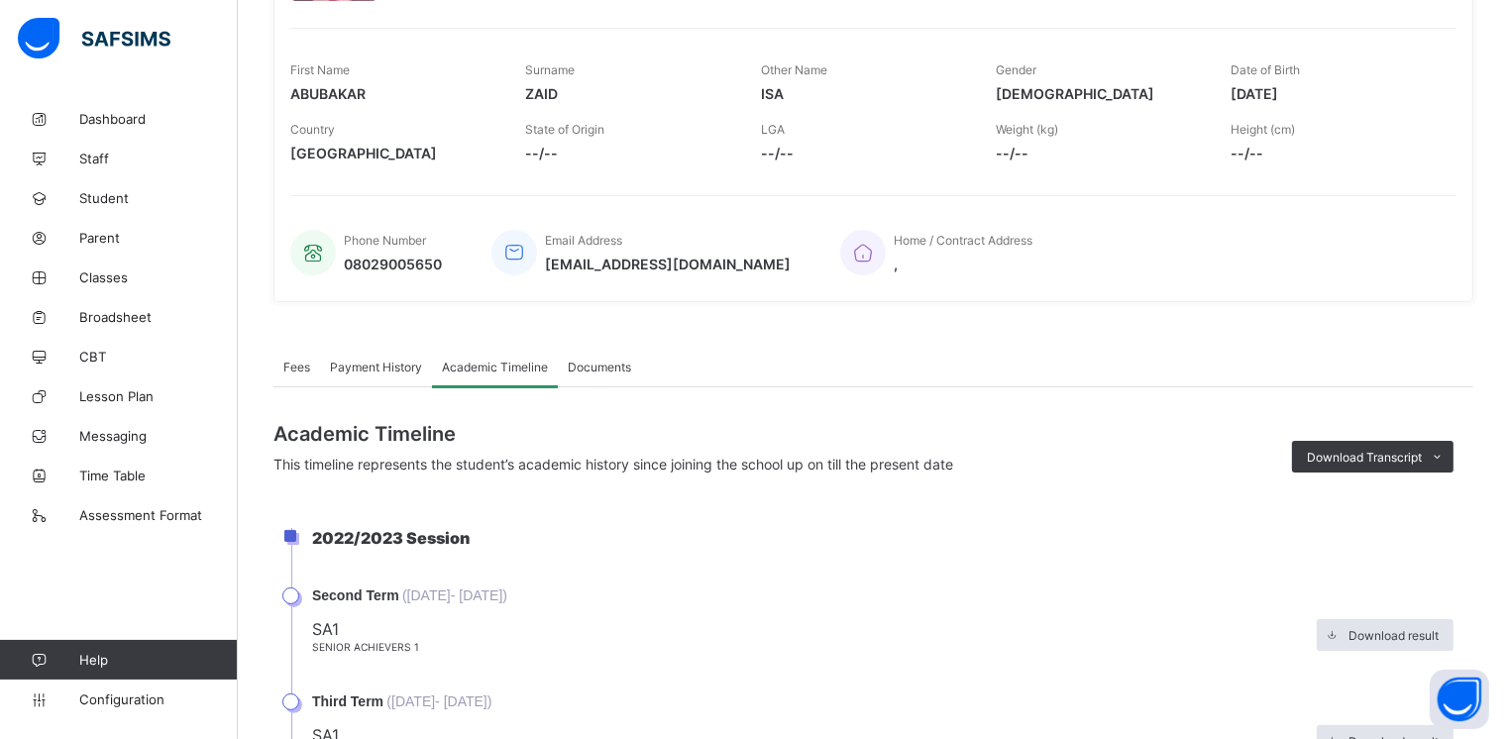
scroll to position [303, 0]
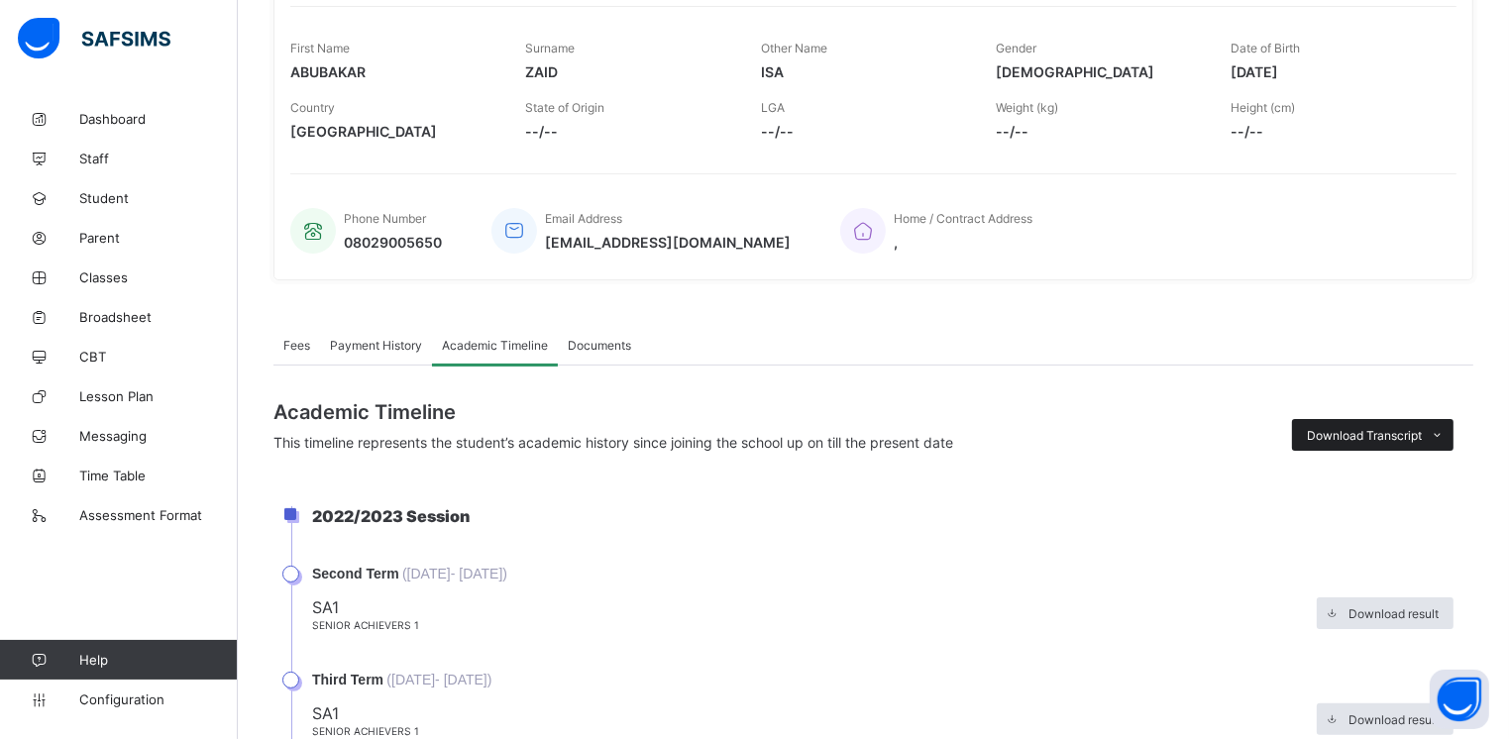
click at [1356, 439] on span "Download Transcript" at bounding box center [1364, 435] width 115 height 15
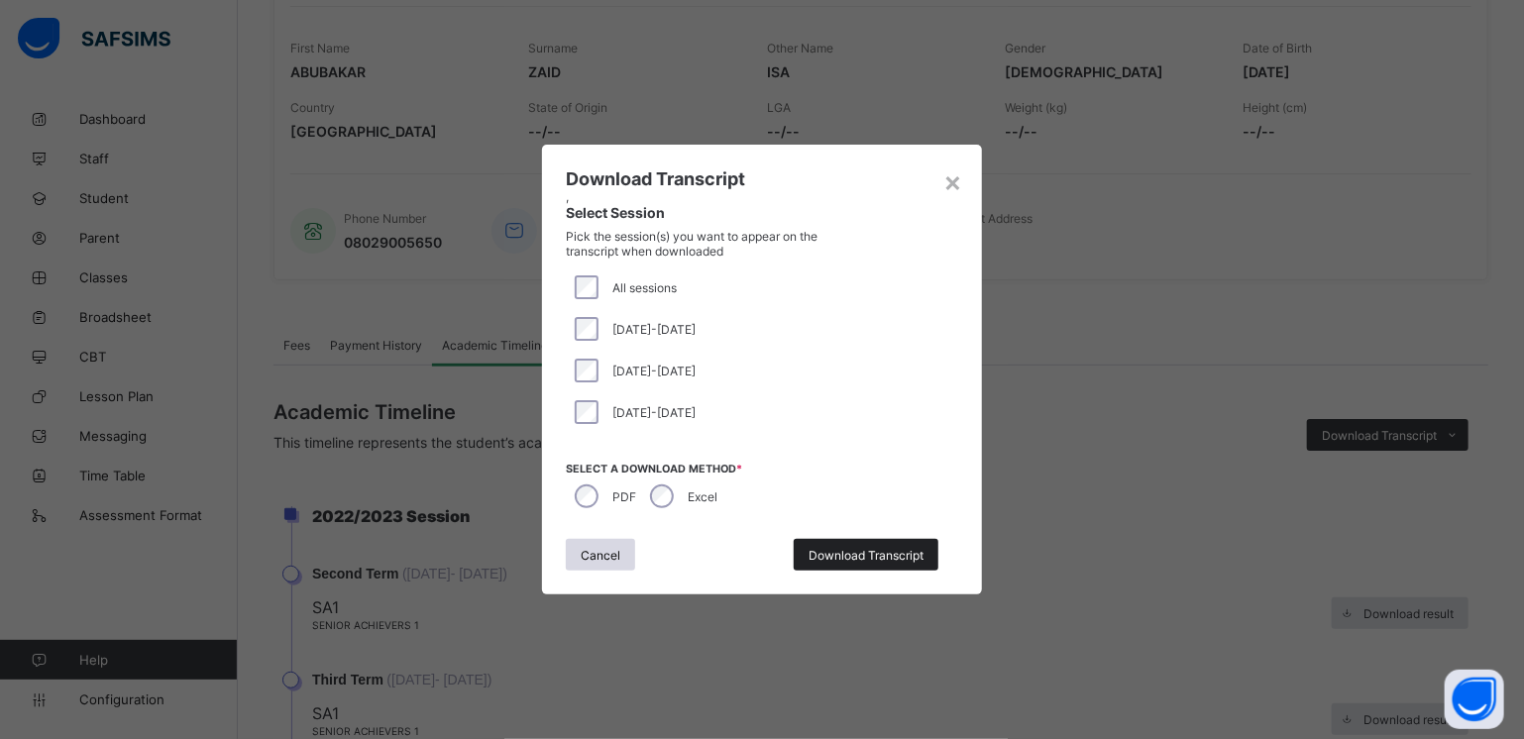
click at [870, 558] on span "Download Transcript" at bounding box center [865, 555] width 115 height 15
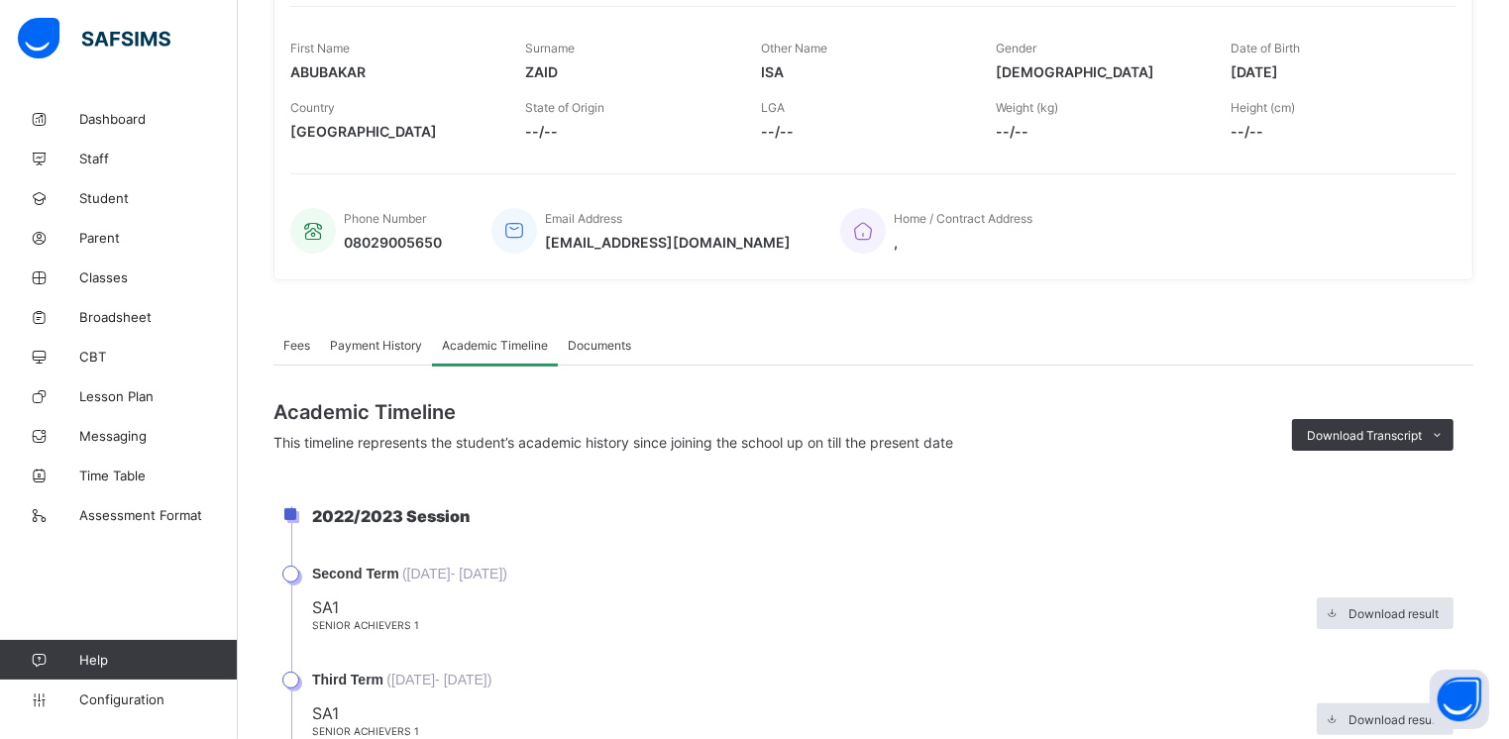
scroll to position [0, 0]
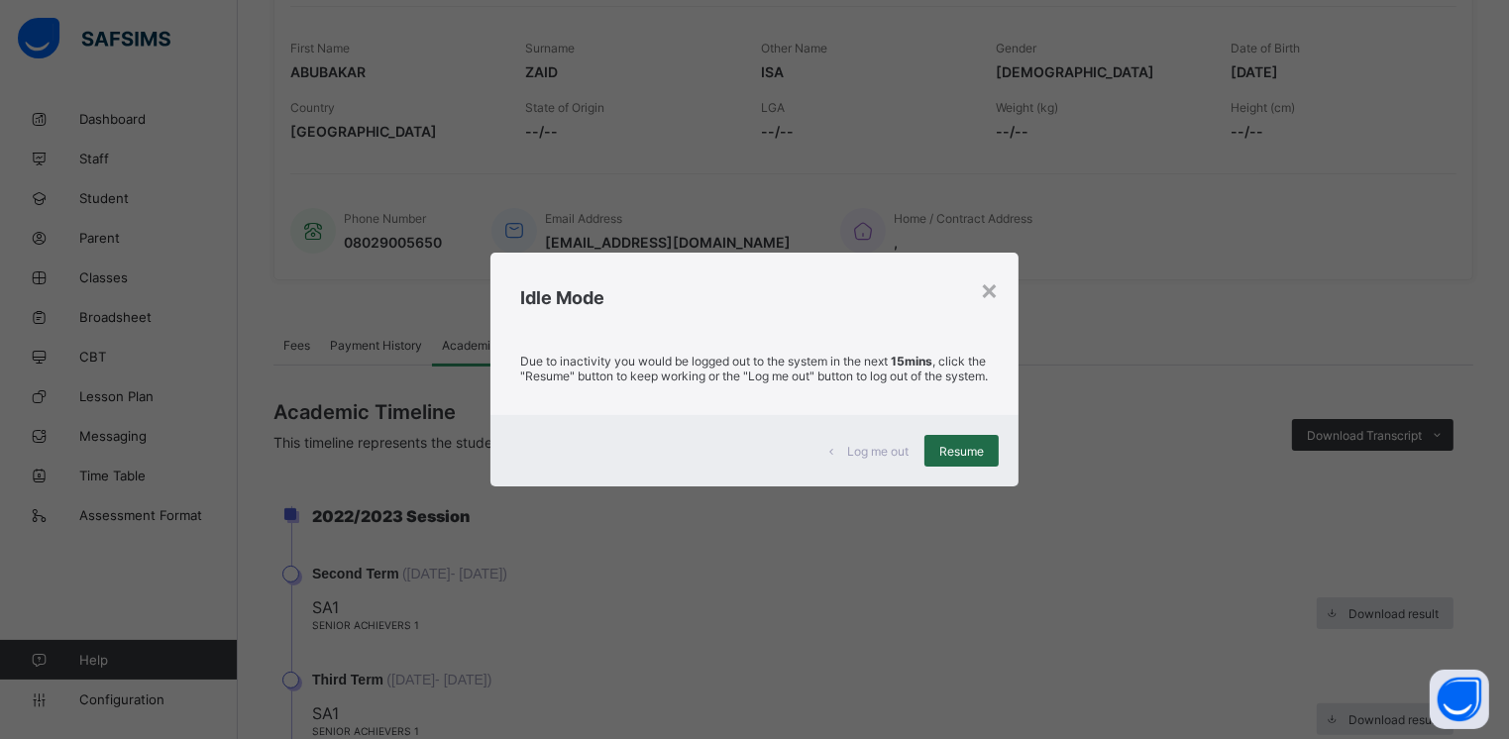
click at [973, 459] on span "Resume" at bounding box center [961, 451] width 45 height 15
